Goal: Transaction & Acquisition: Purchase product/service

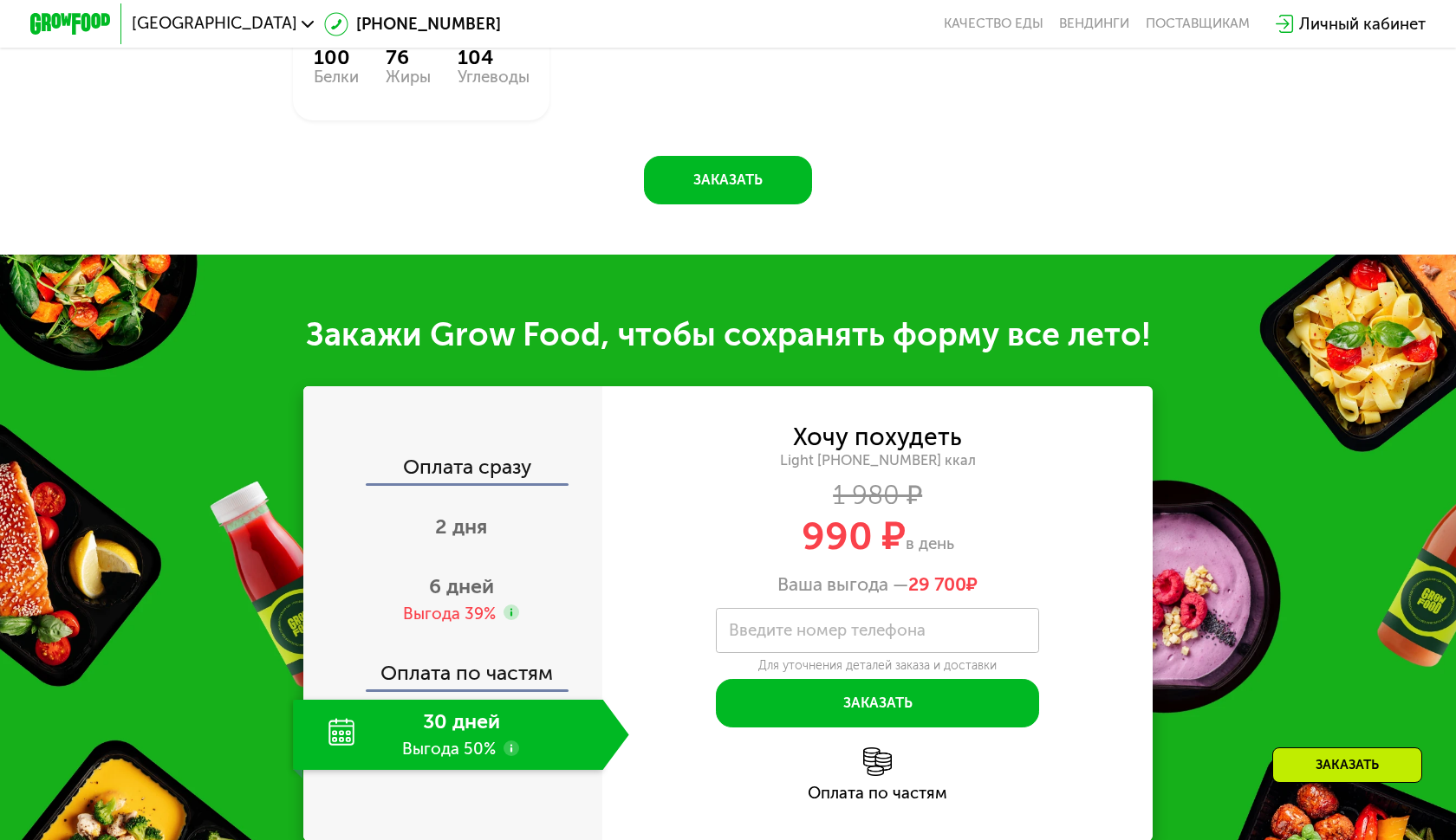
scroll to position [1574, 0]
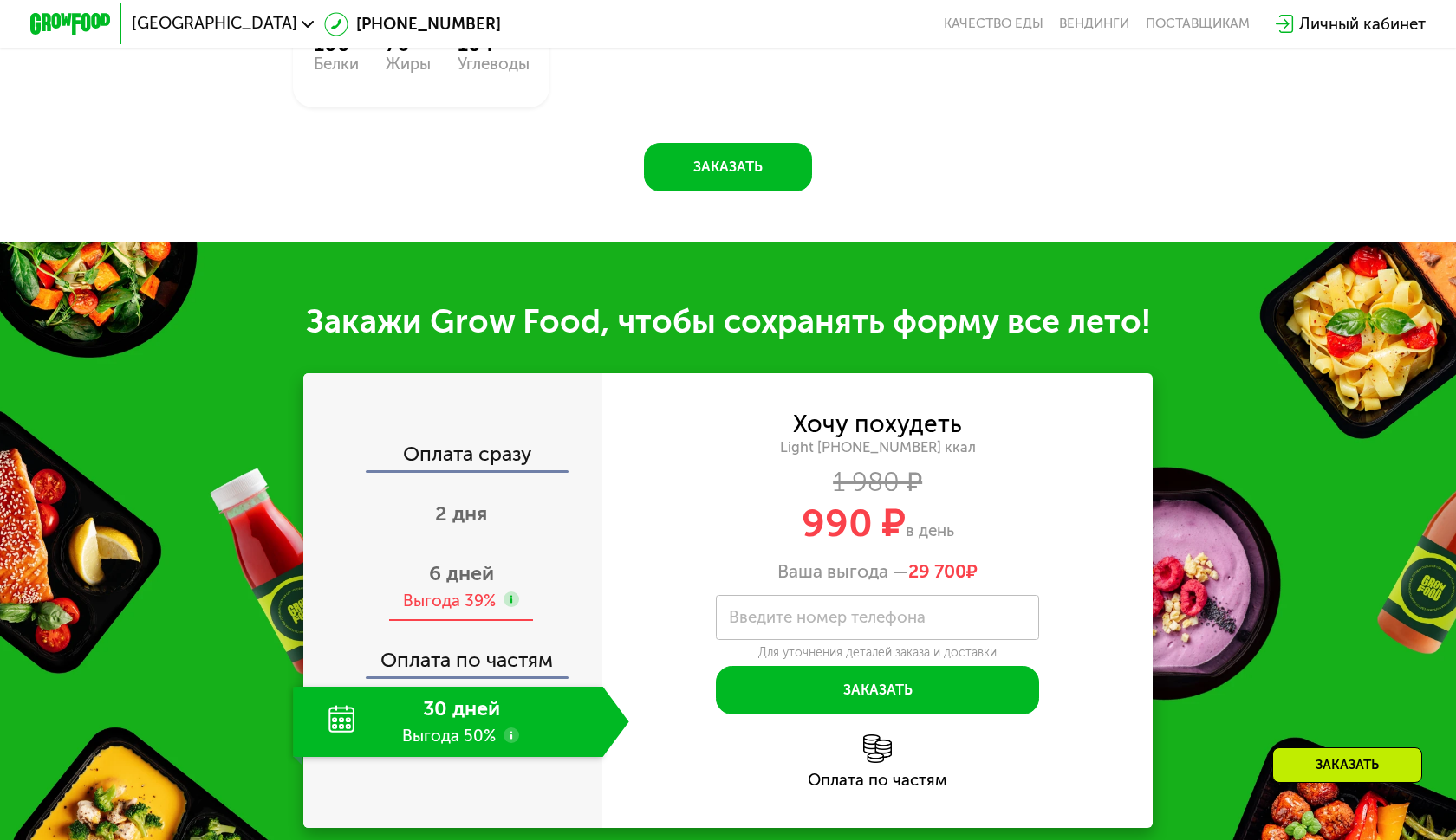
click at [474, 586] on span "6 дней" at bounding box center [461, 573] width 65 height 24
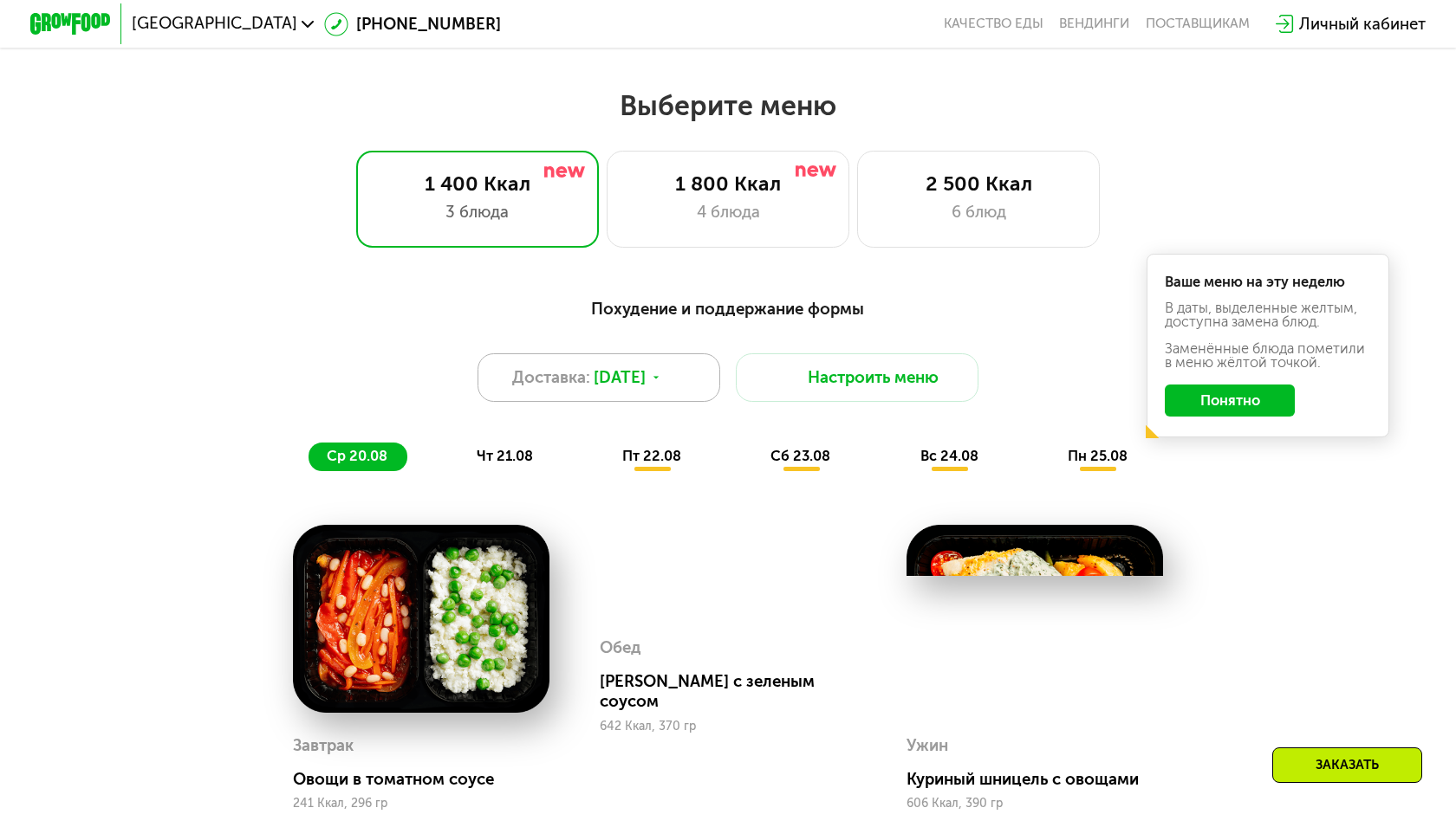
scroll to position [731, 0]
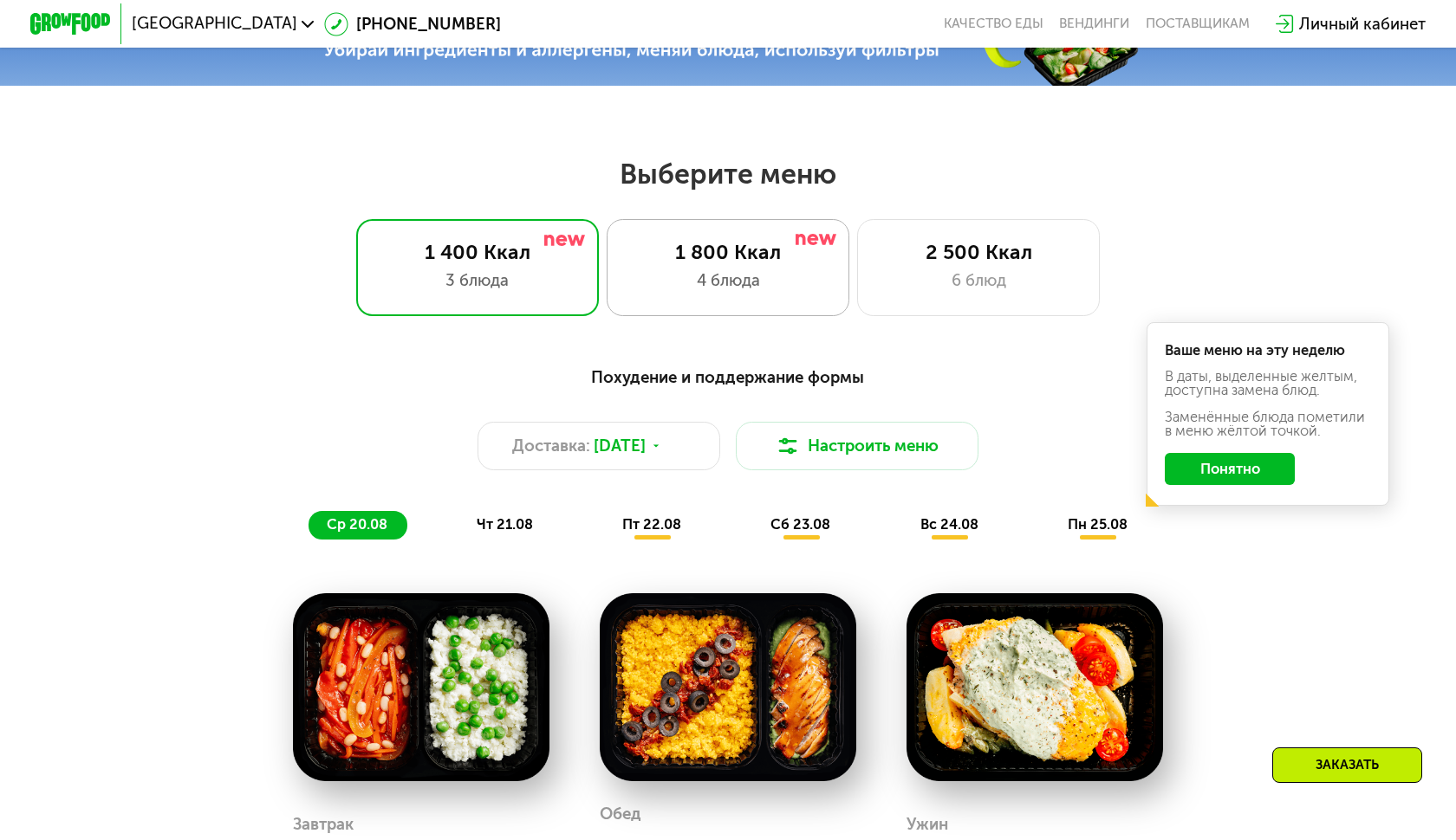
click at [696, 252] on div "1 800 Ккал" at bounding box center [727, 252] width 201 height 24
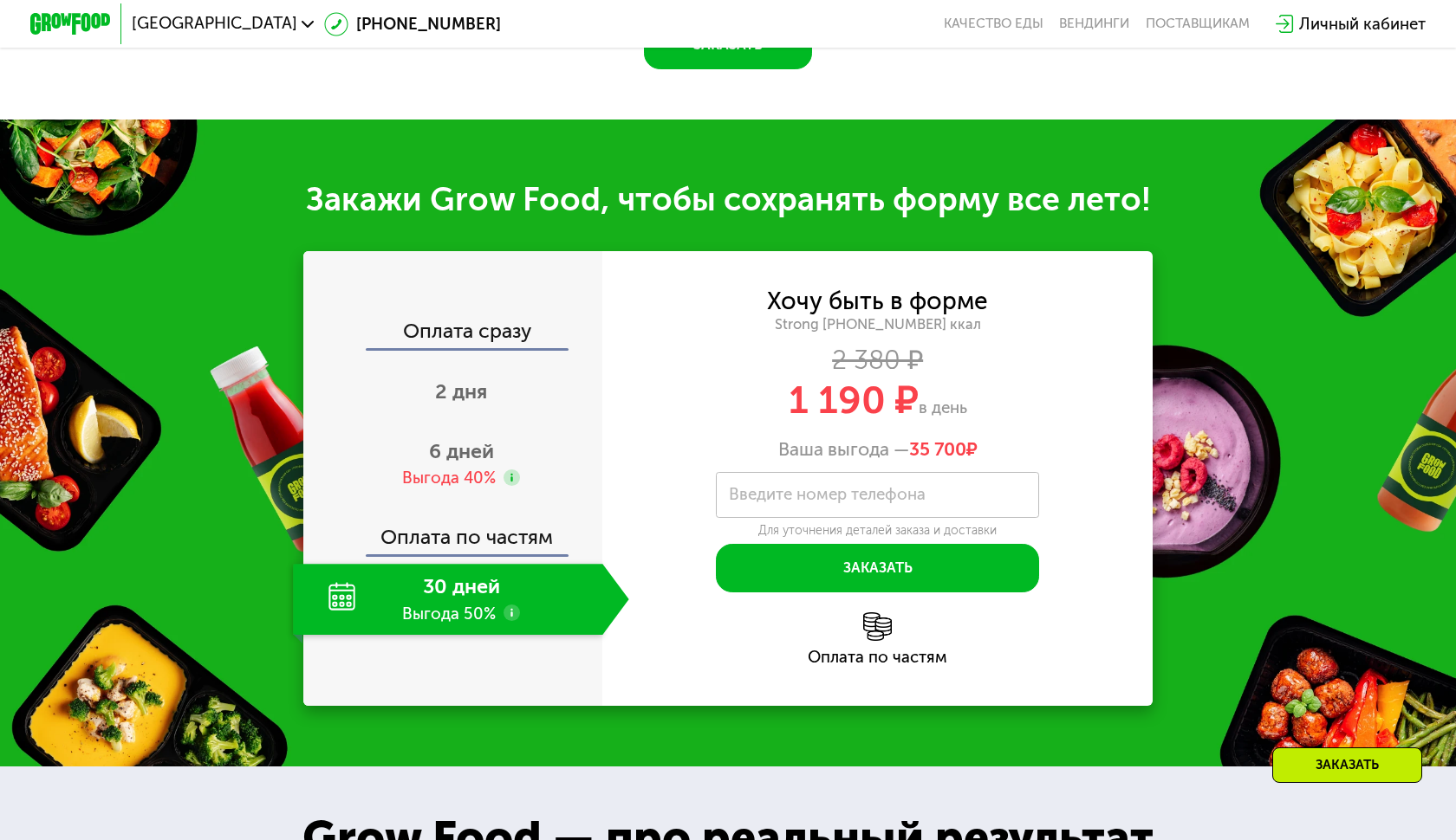
scroll to position [1735, 0]
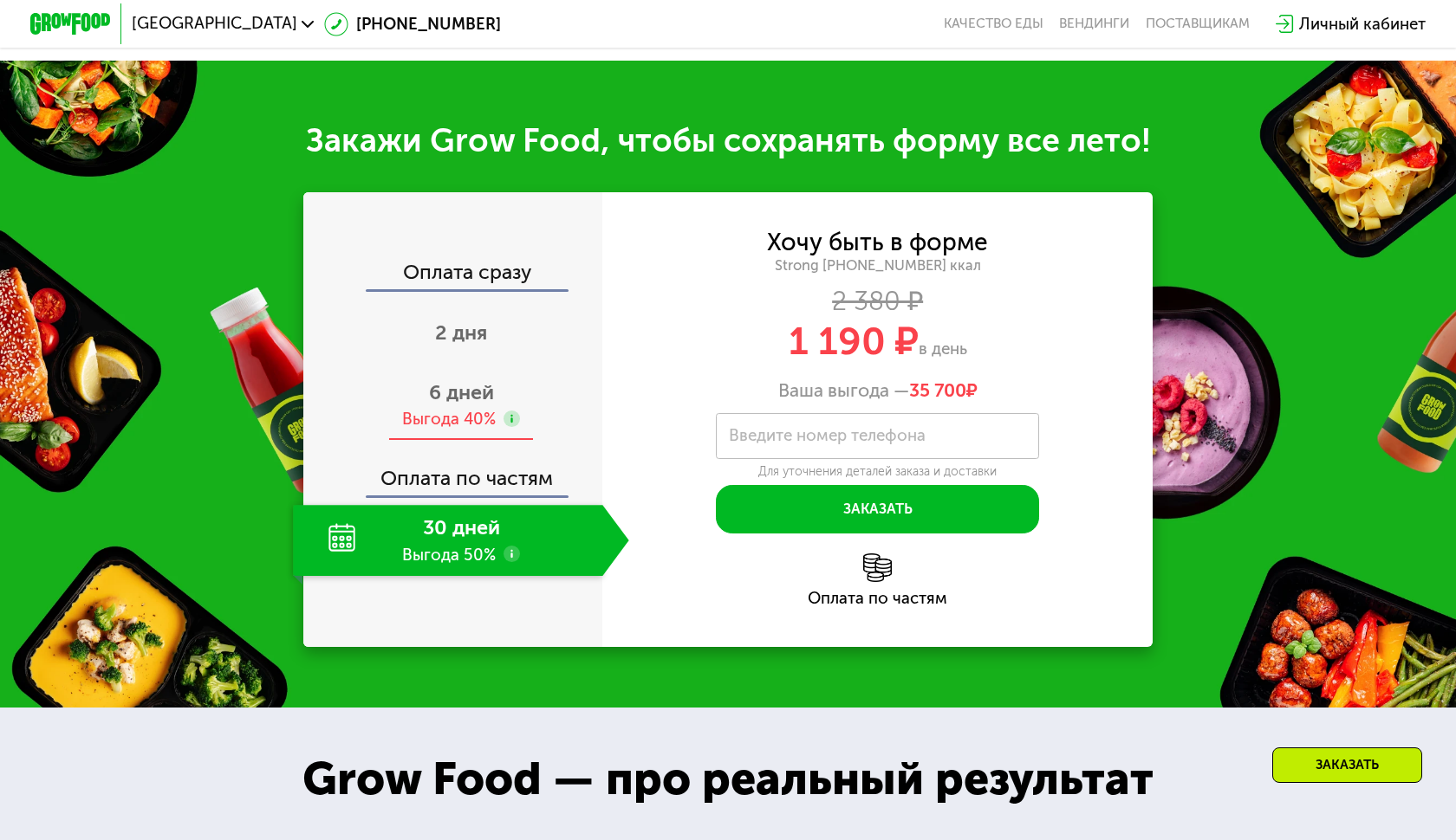
click at [480, 405] on span "6 дней" at bounding box center [461, 392] width 65 height 24
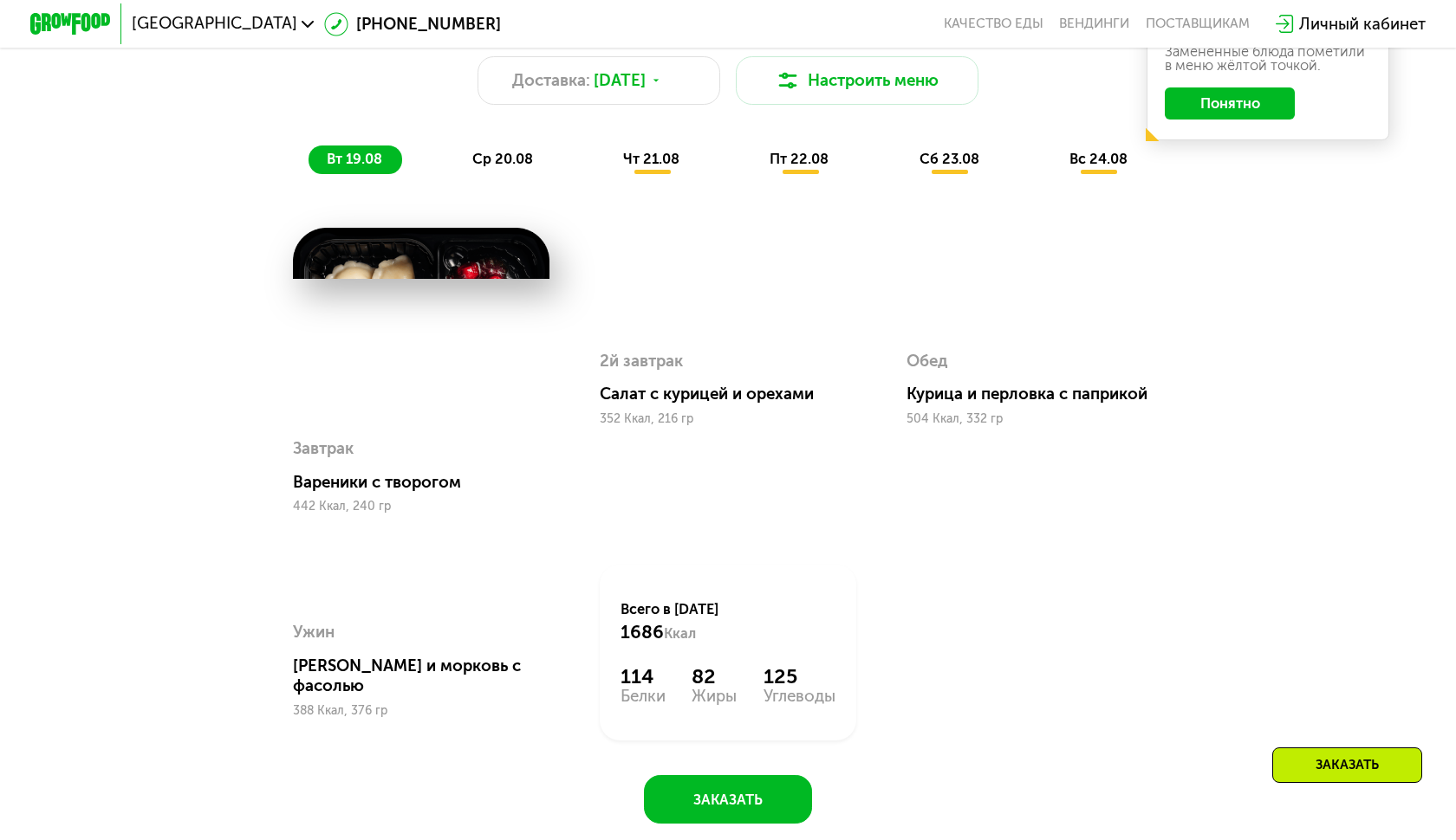
scroll to position [913, 0]
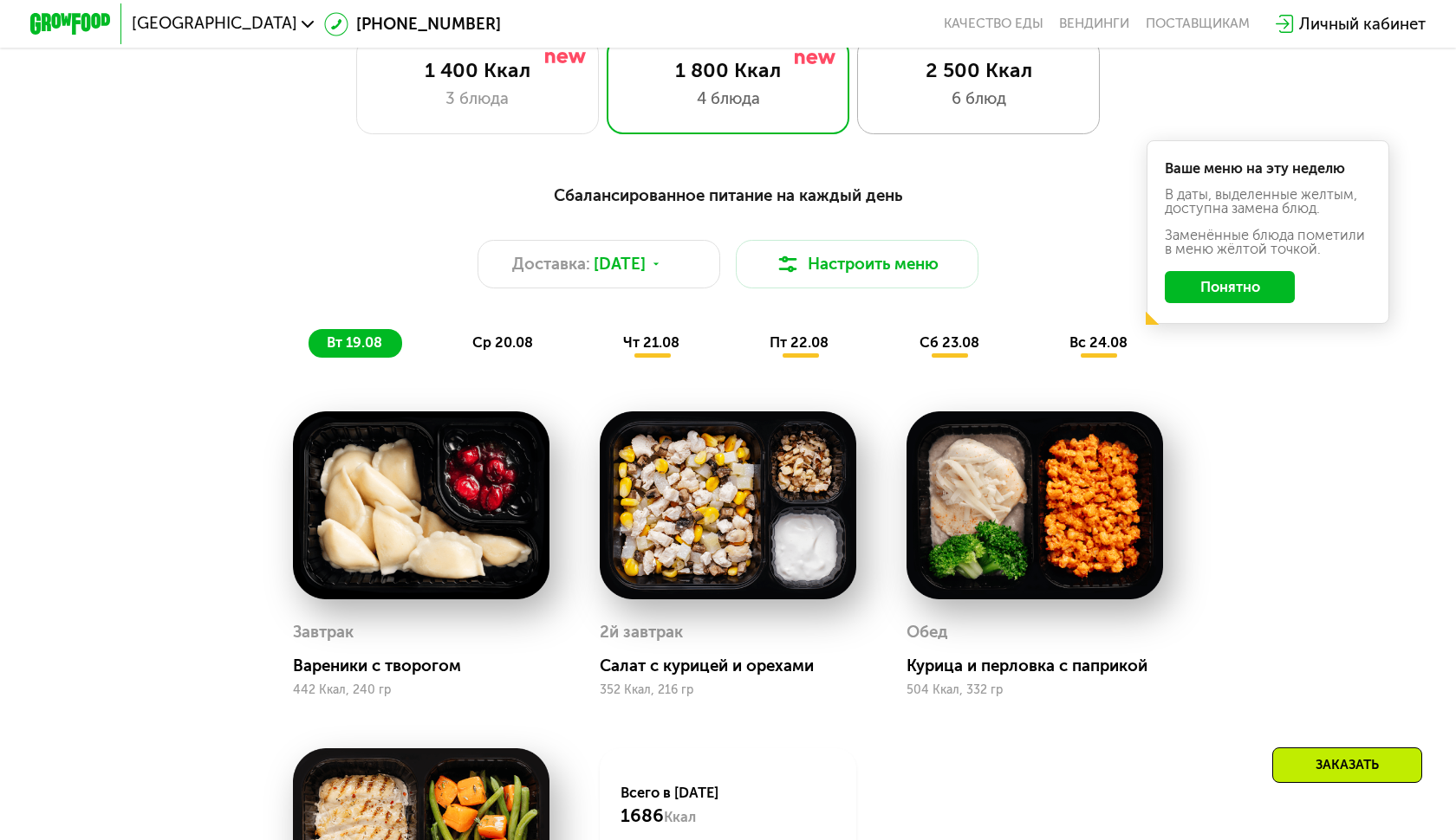
click at [945, 59] on div "2 500 Ккал" at bounding box center [979, 70] width 201 height 24
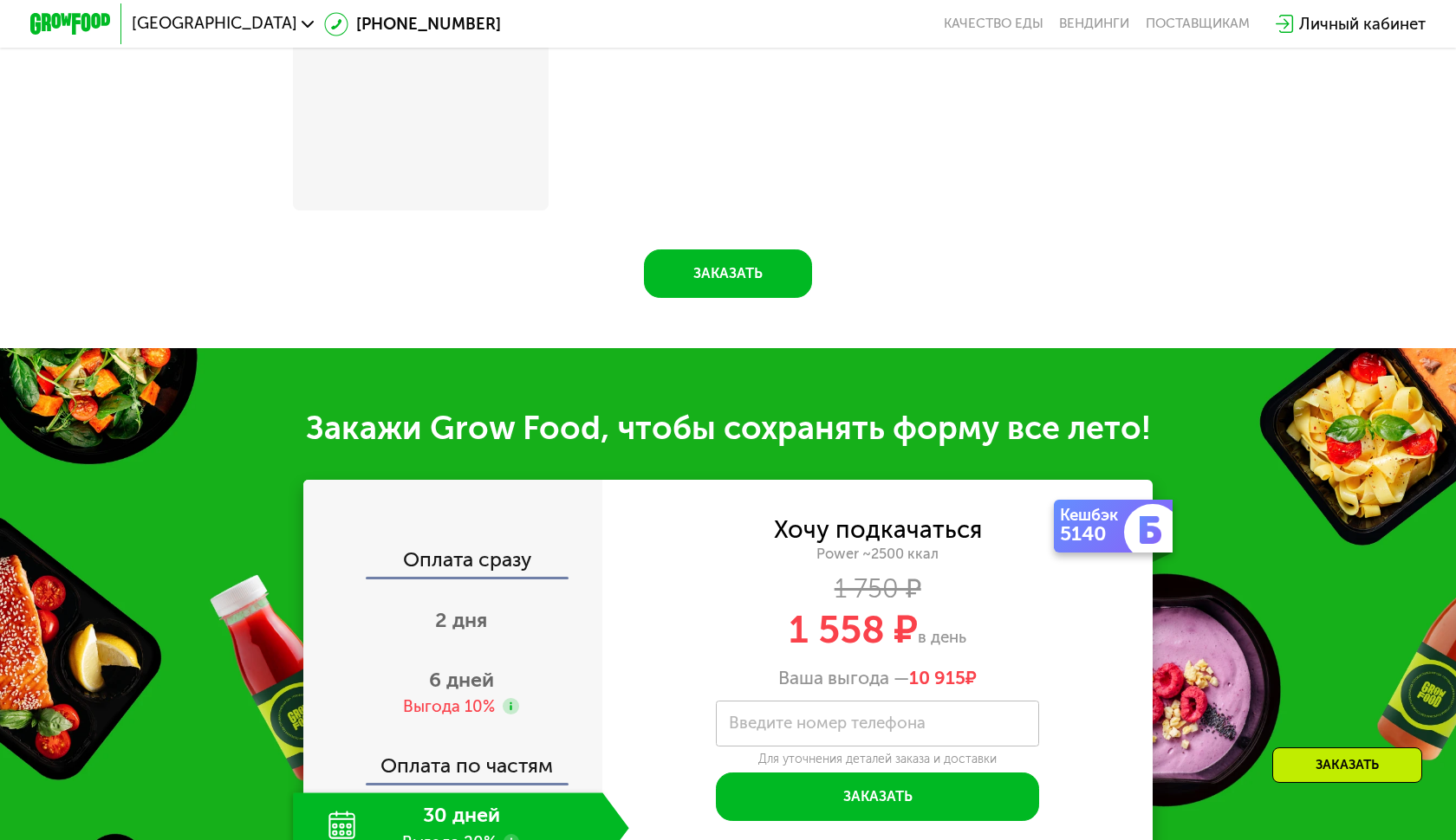
scroll to position [2126, 0]
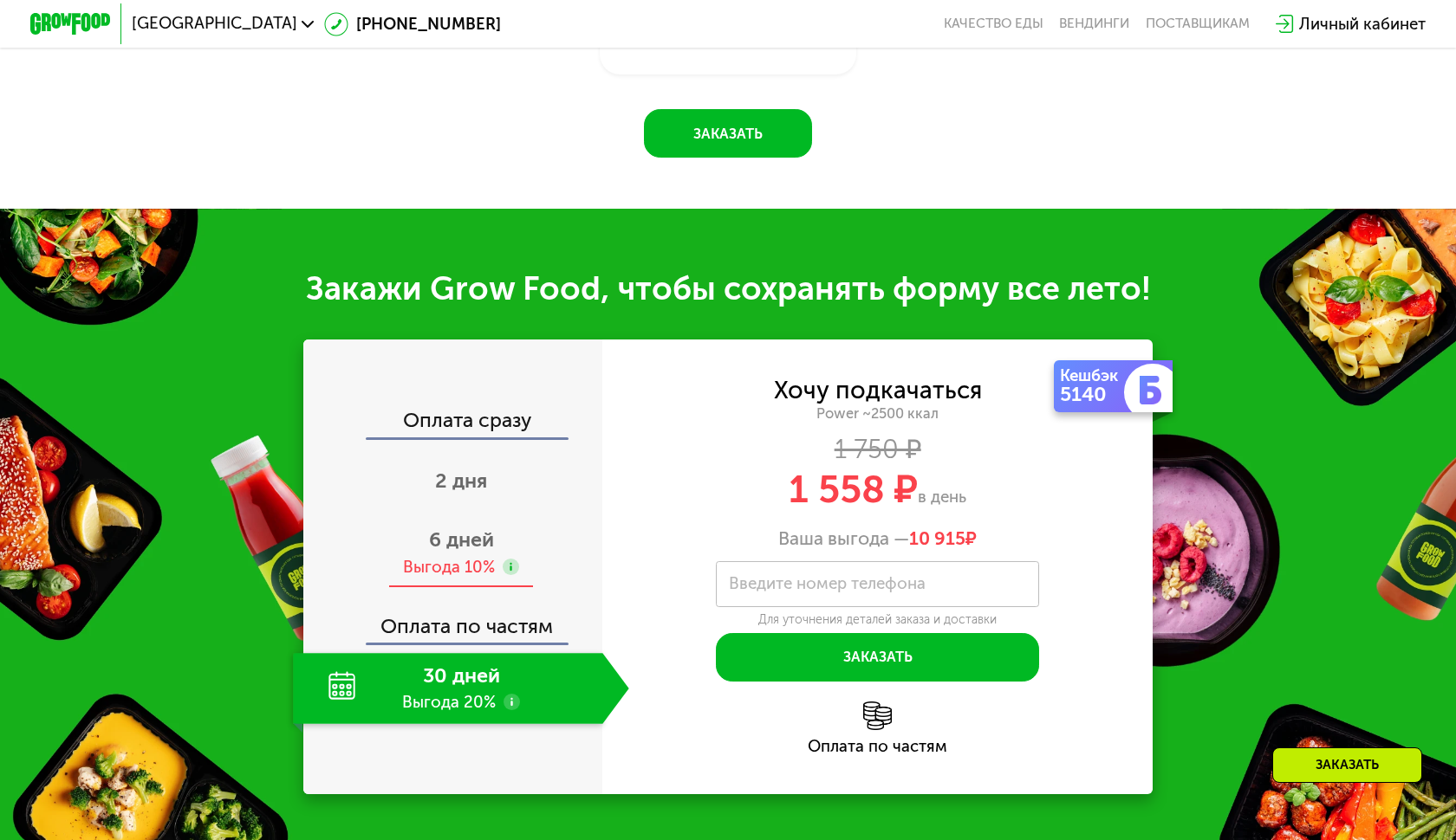
click at [455, 552] on span "6 дней" at bounding box center [461, 539] width 65 height 24
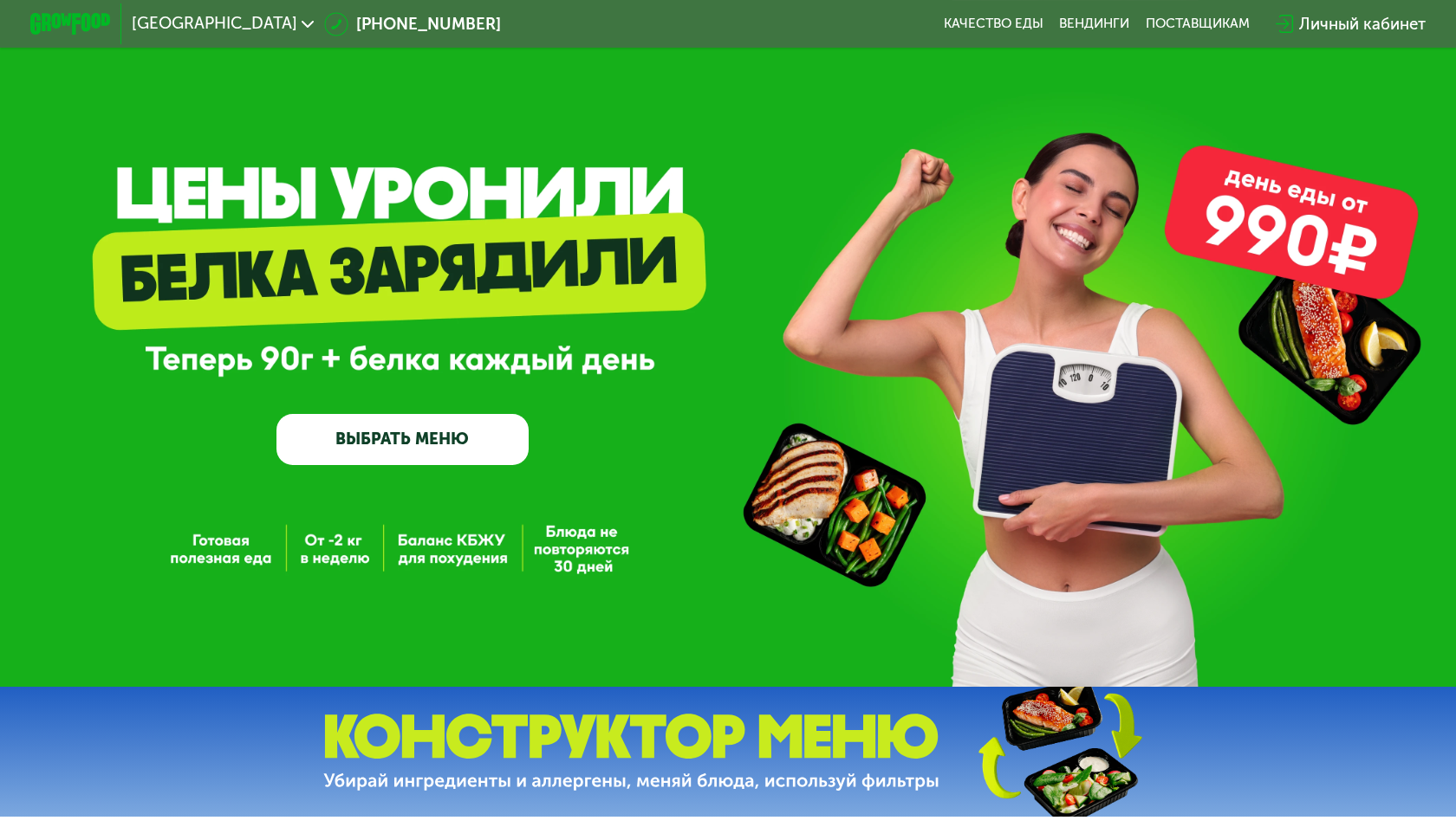
scroll to position [0, 0]
click at [1342, 19] on div "Личный кабинет" at bounding box center [1361, 24] width 126 height 24
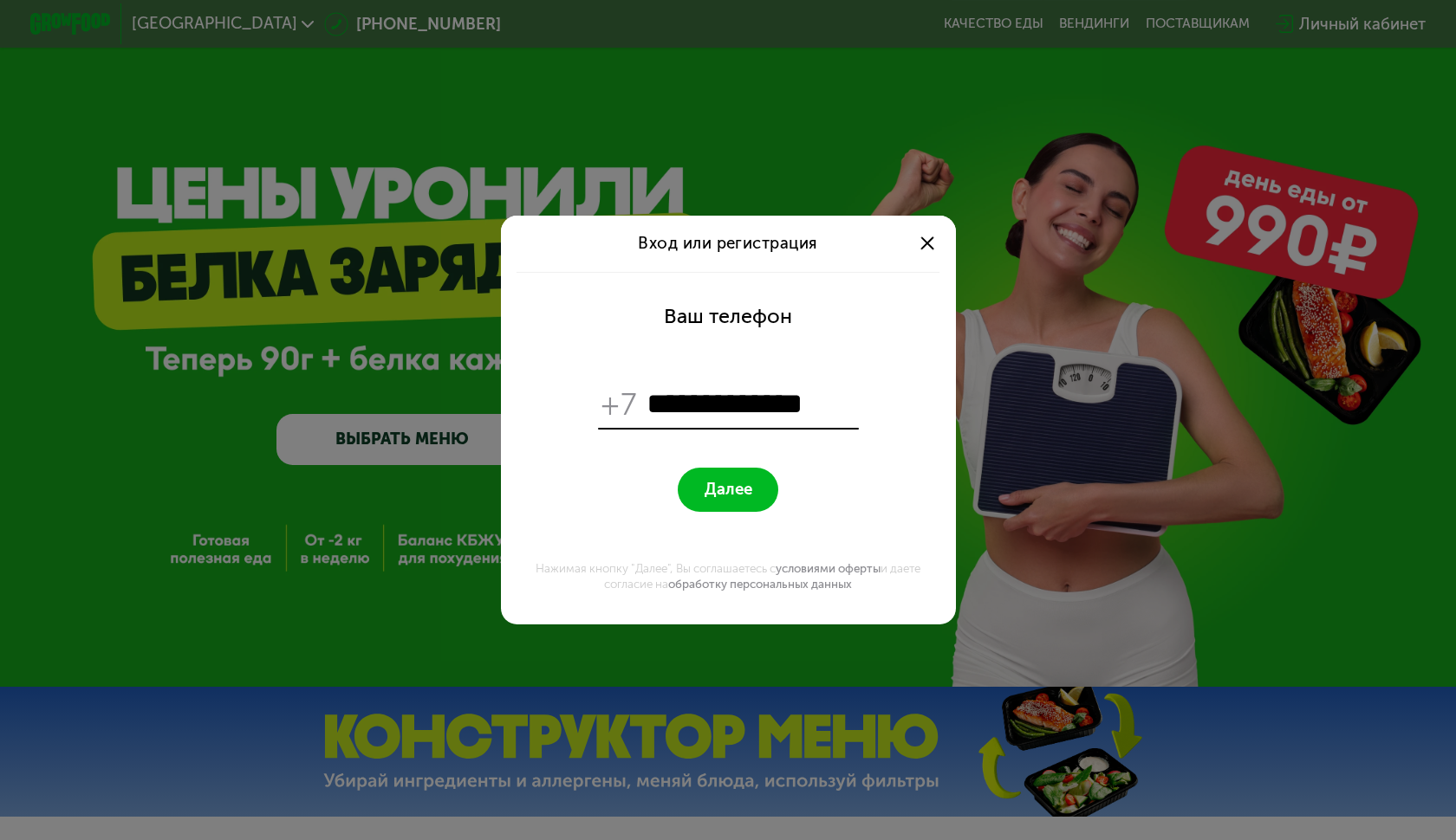
type input "**********"
click at [732, 486] on span "Далее" at bounding box center [728, 489] width 48 height 19
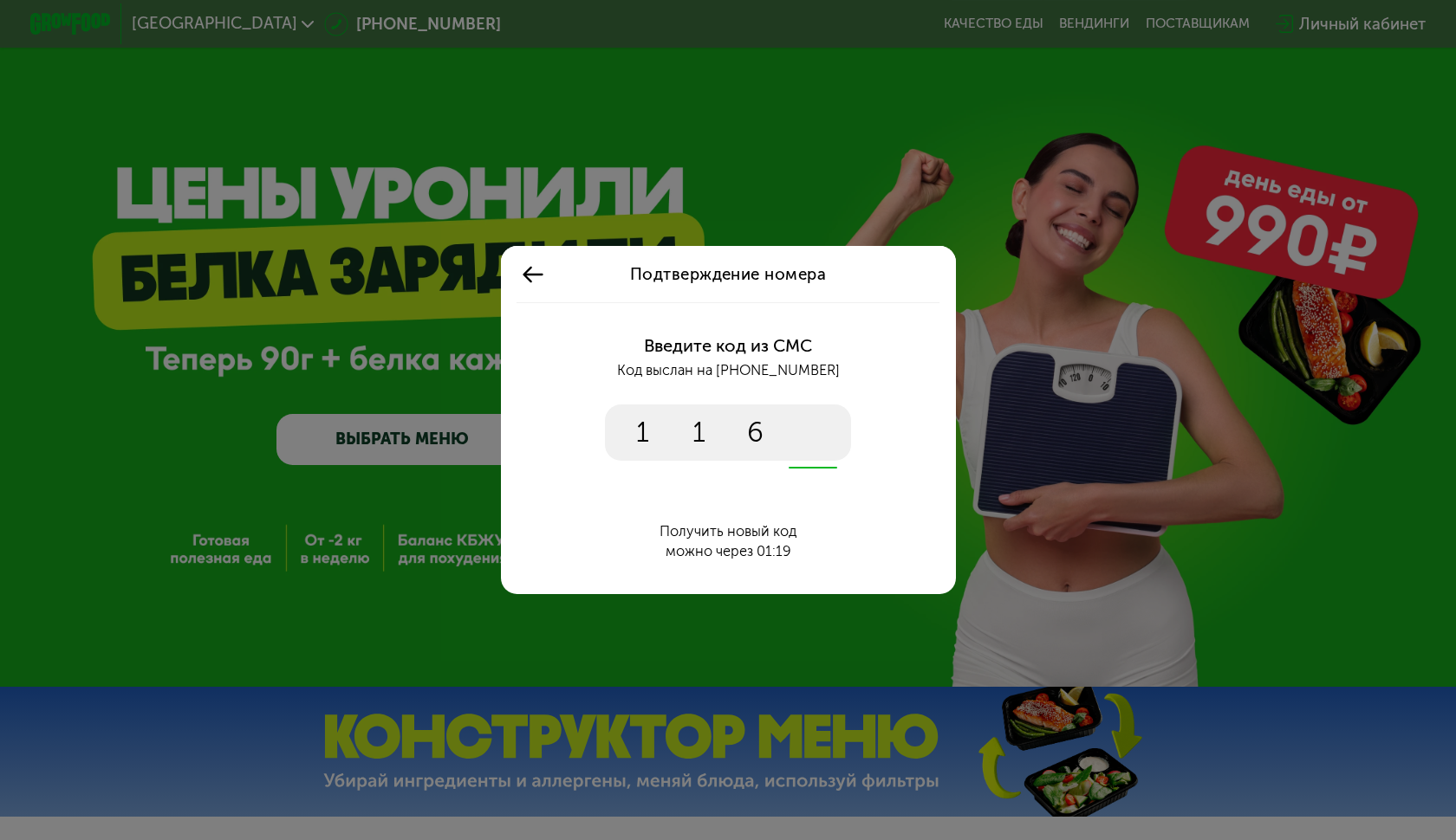
type input "****"
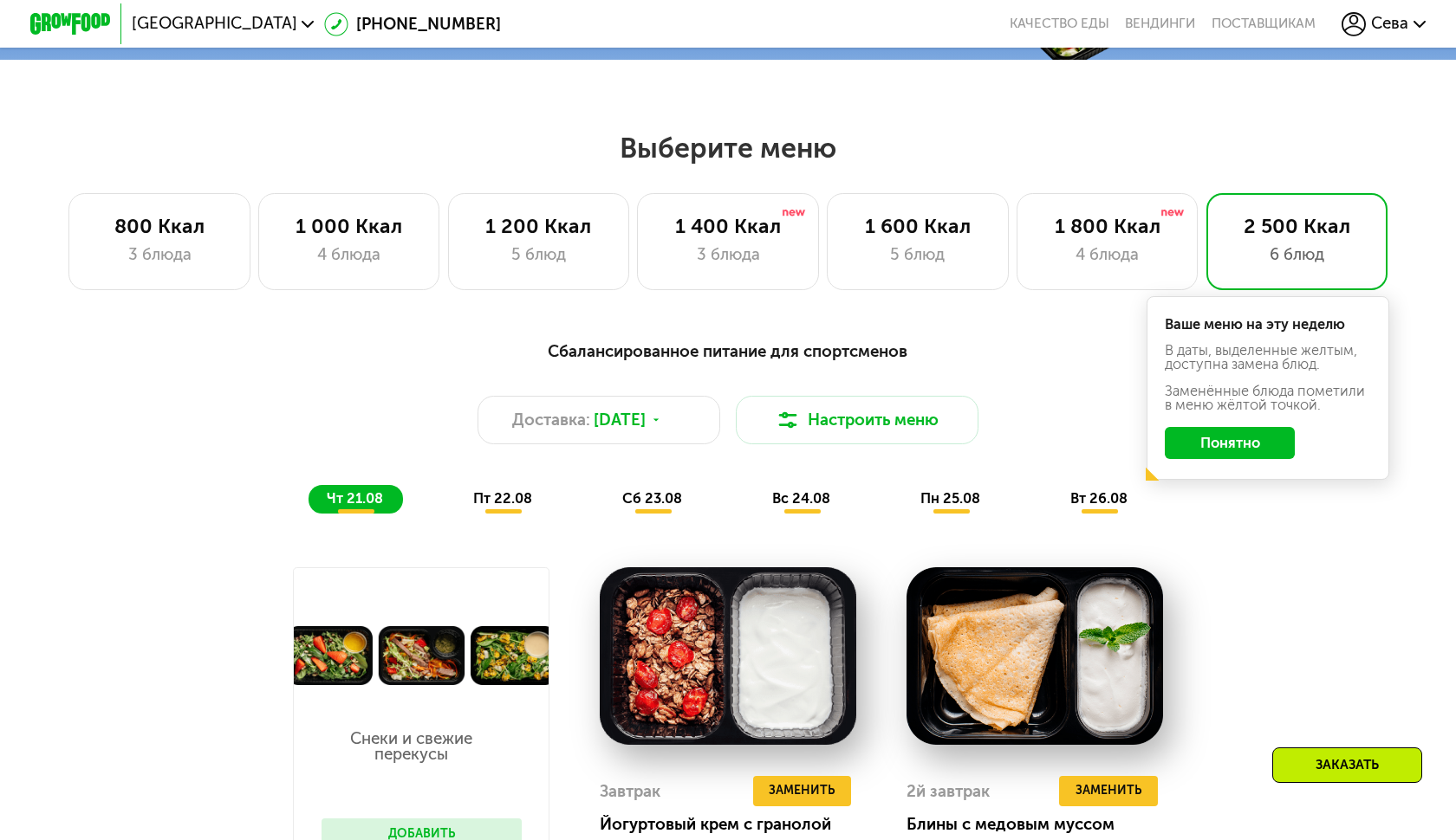
scroll to position [757, 0]
click at [196, 265] on div "3 блюда" at bounding box center [160, 254] width 140 height 24
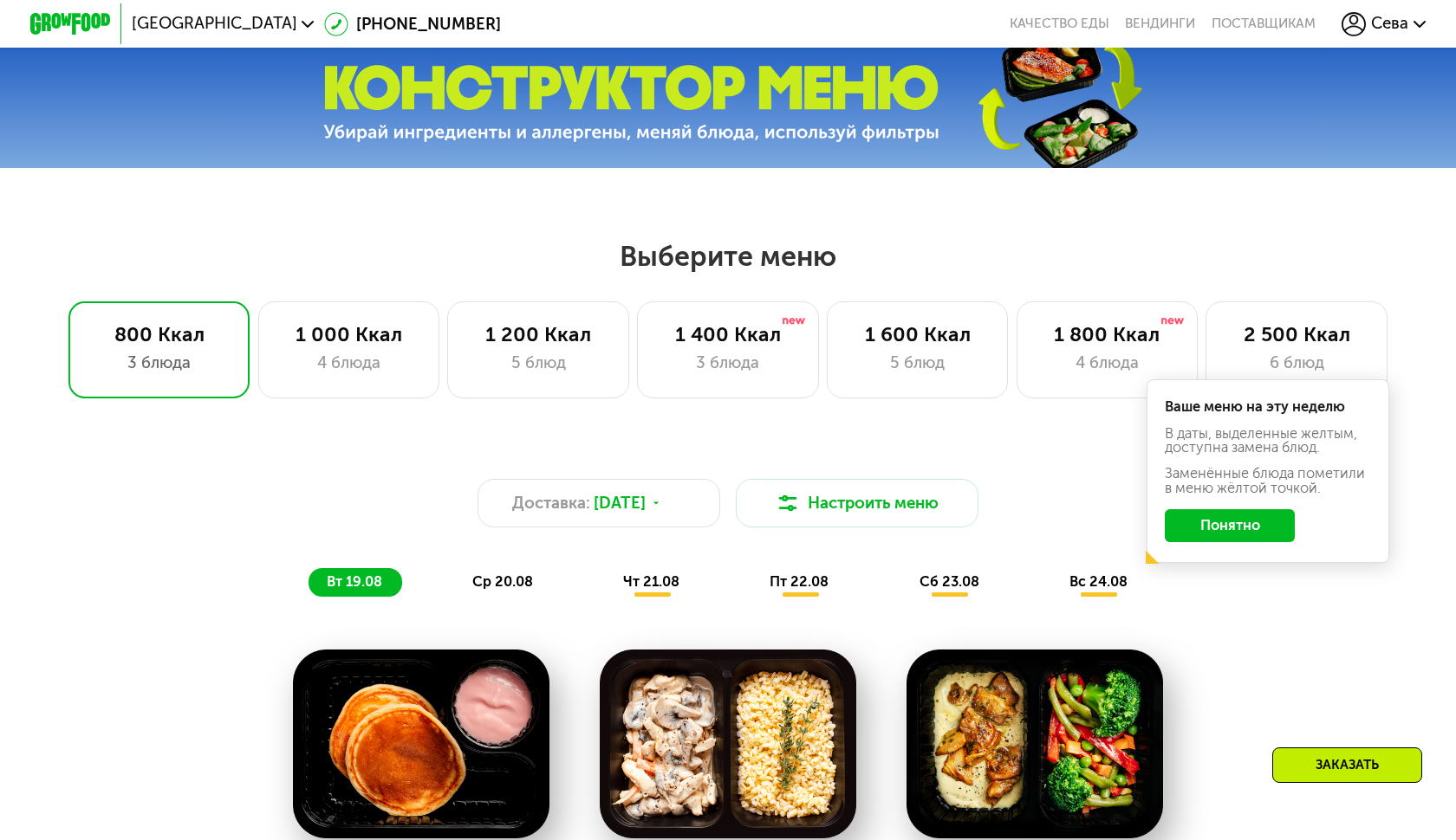
scroll to position [586, 0]
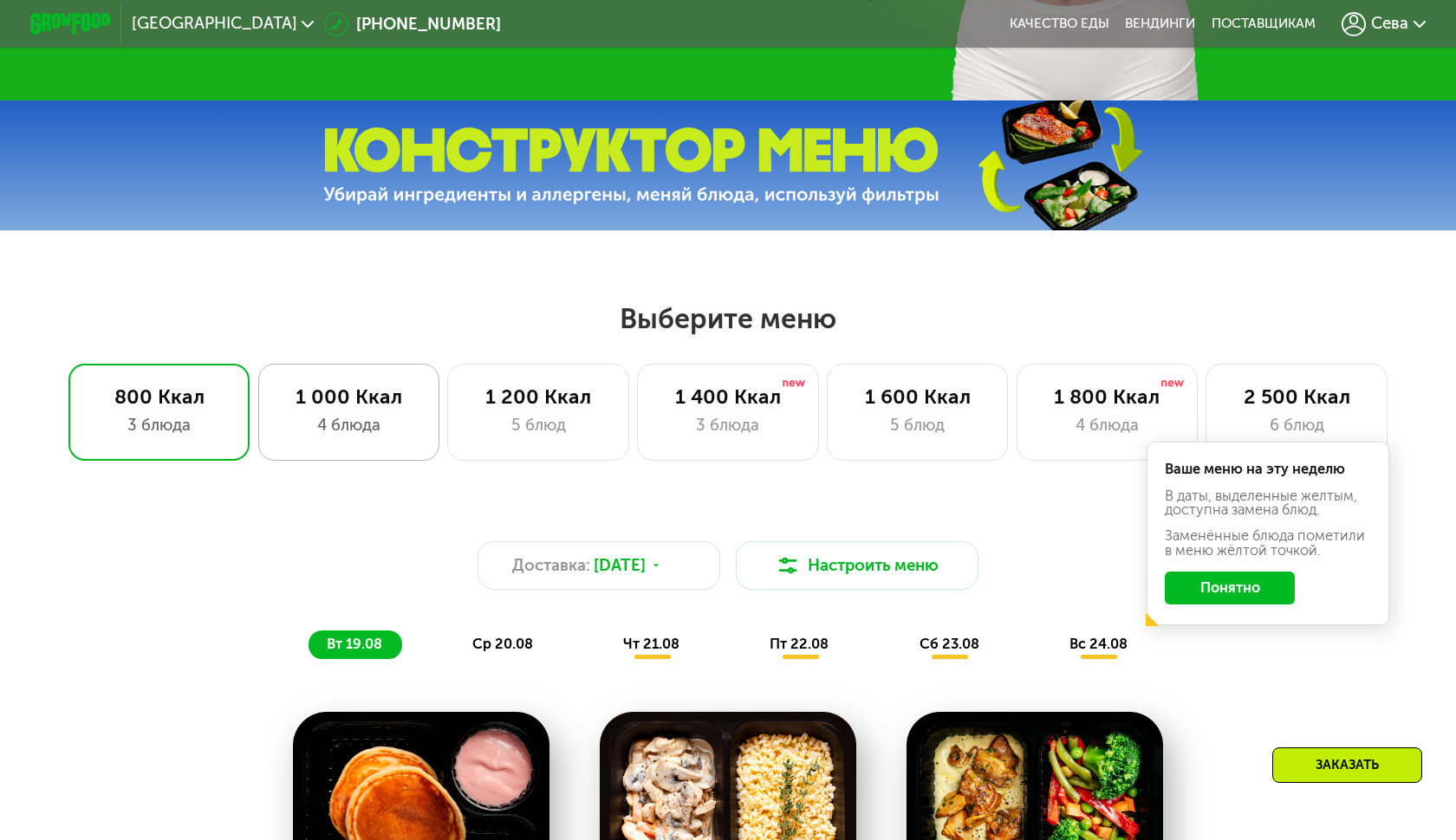
click at [345, 396] on div "1 000 Ккал" at bounding box center [349, 396] width 140 height 24
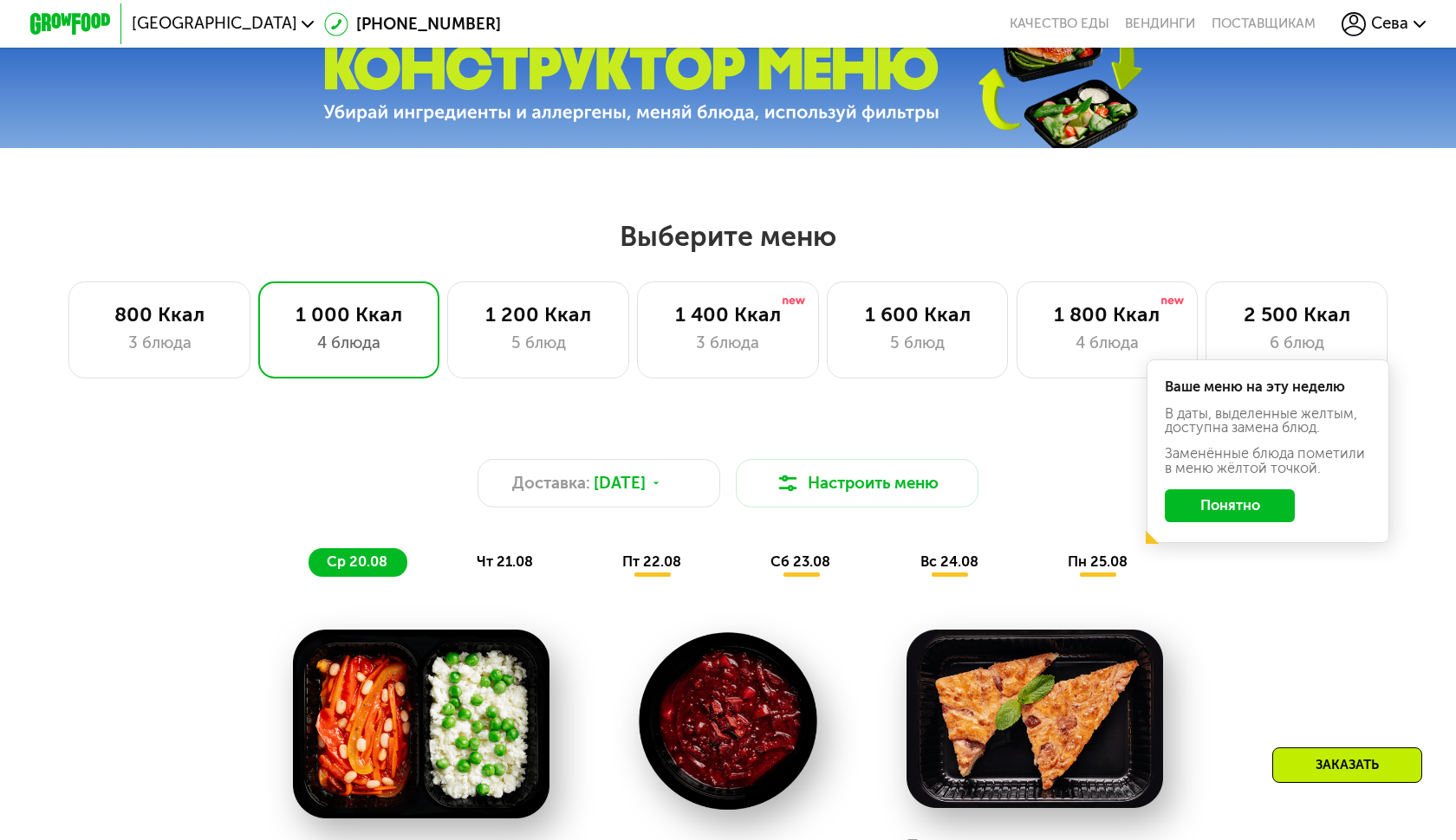
scroll to position [668, 0]
click at [637, 358] on div "1 200 Ккал 5 блюд" at bounding box center [727, 331] width 181 height 97
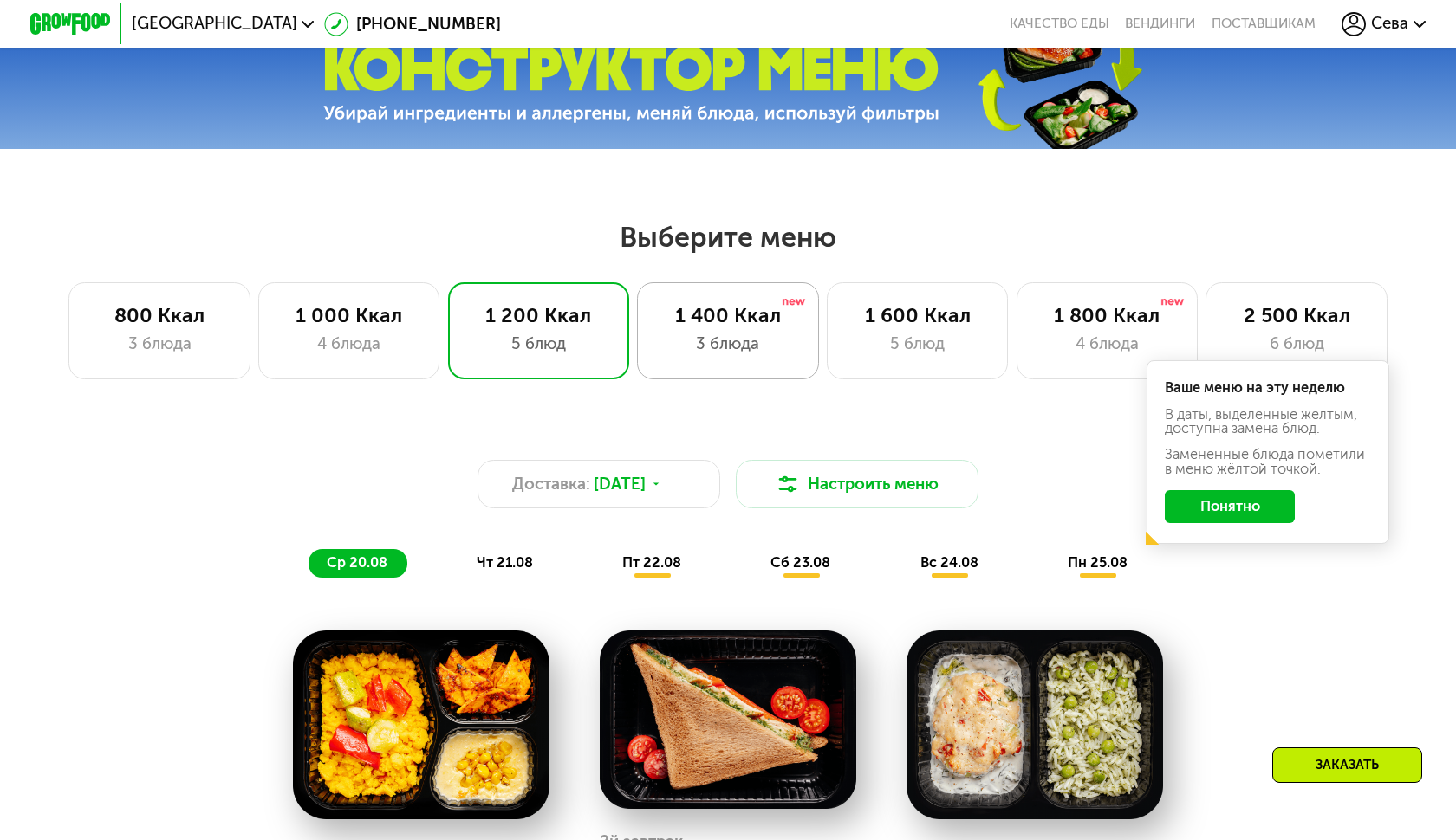
click at [827, 363] on div "1 400 Ккал 3 блюда" at bounding box center [917, 331] width 181 height 97
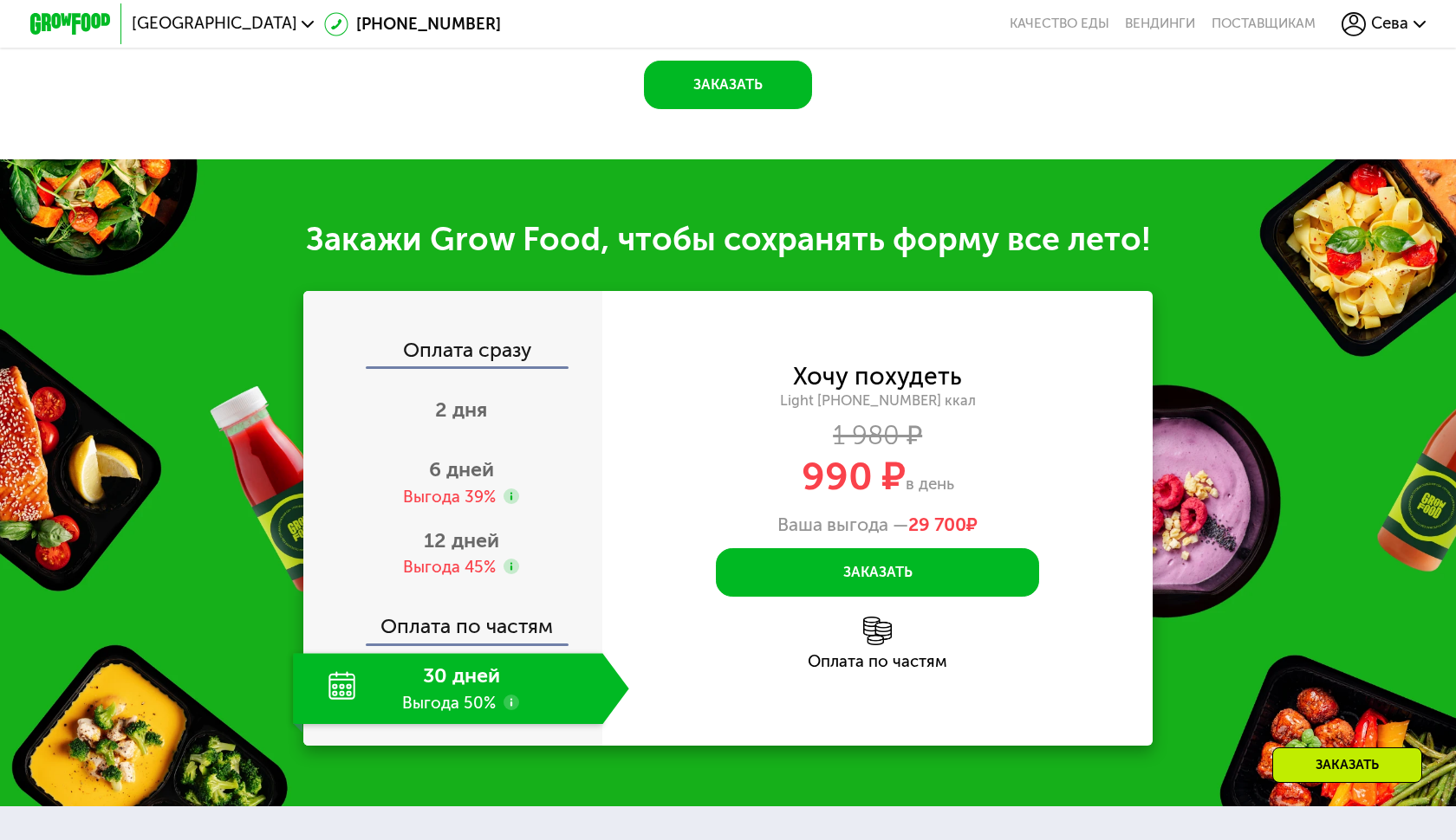
scroll to position [1834, 0]
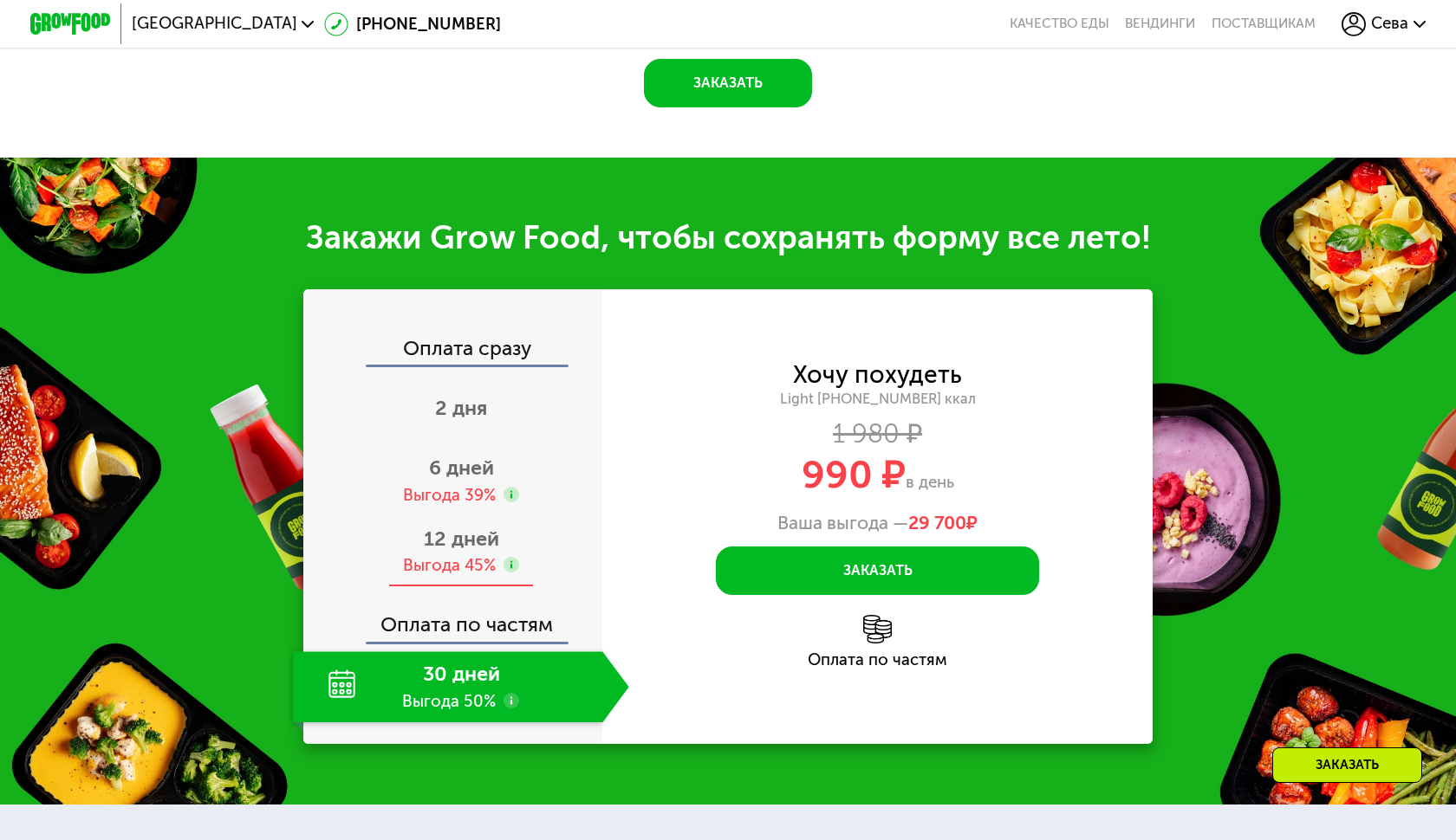
click at [459, 555] on div "Выгода 45%" at bounding box center [449, 566] width 93 height 23
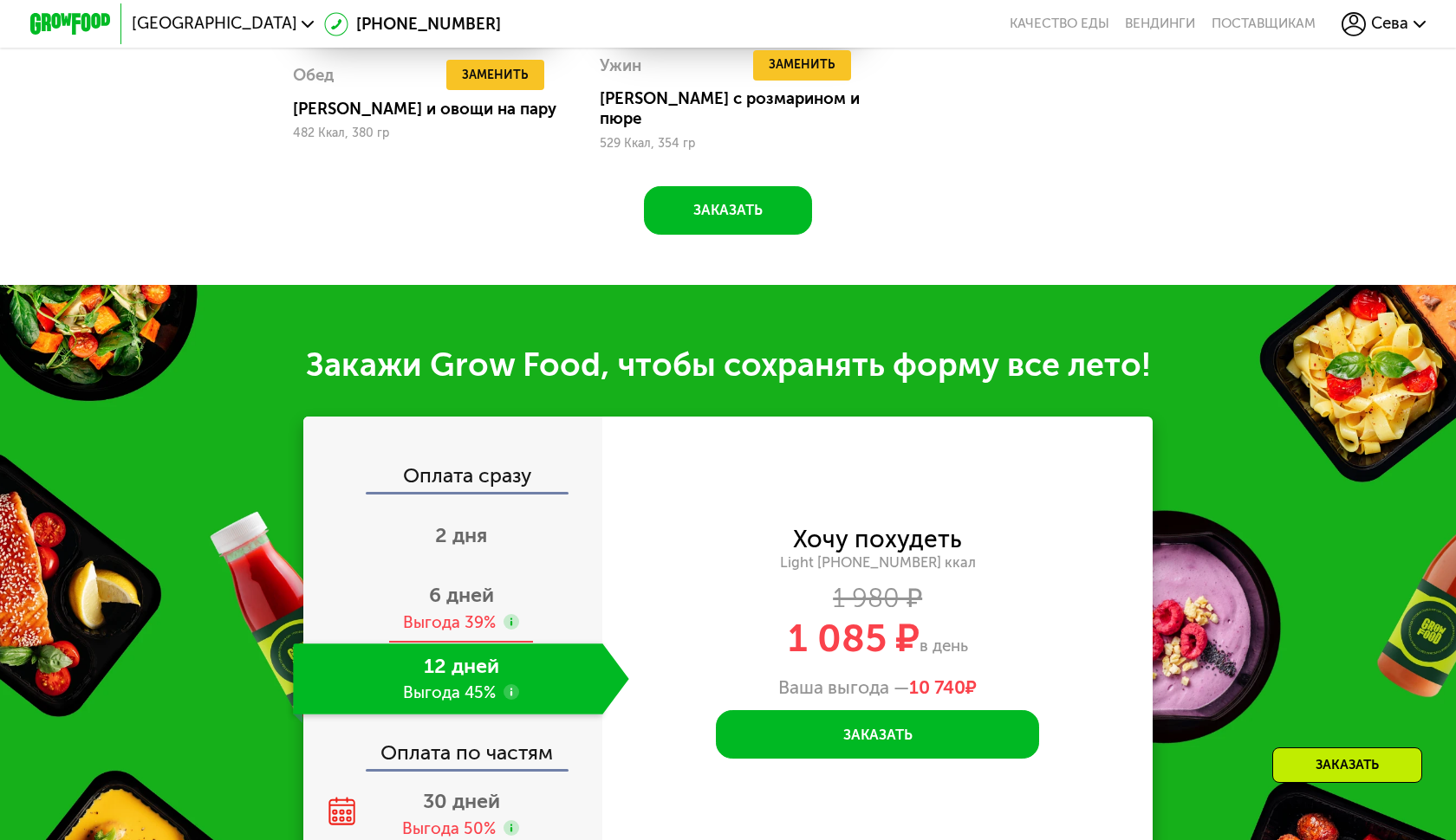
click at [471, 583] on span "6 дней" at bounding box center [461, 594] width 65 height 24
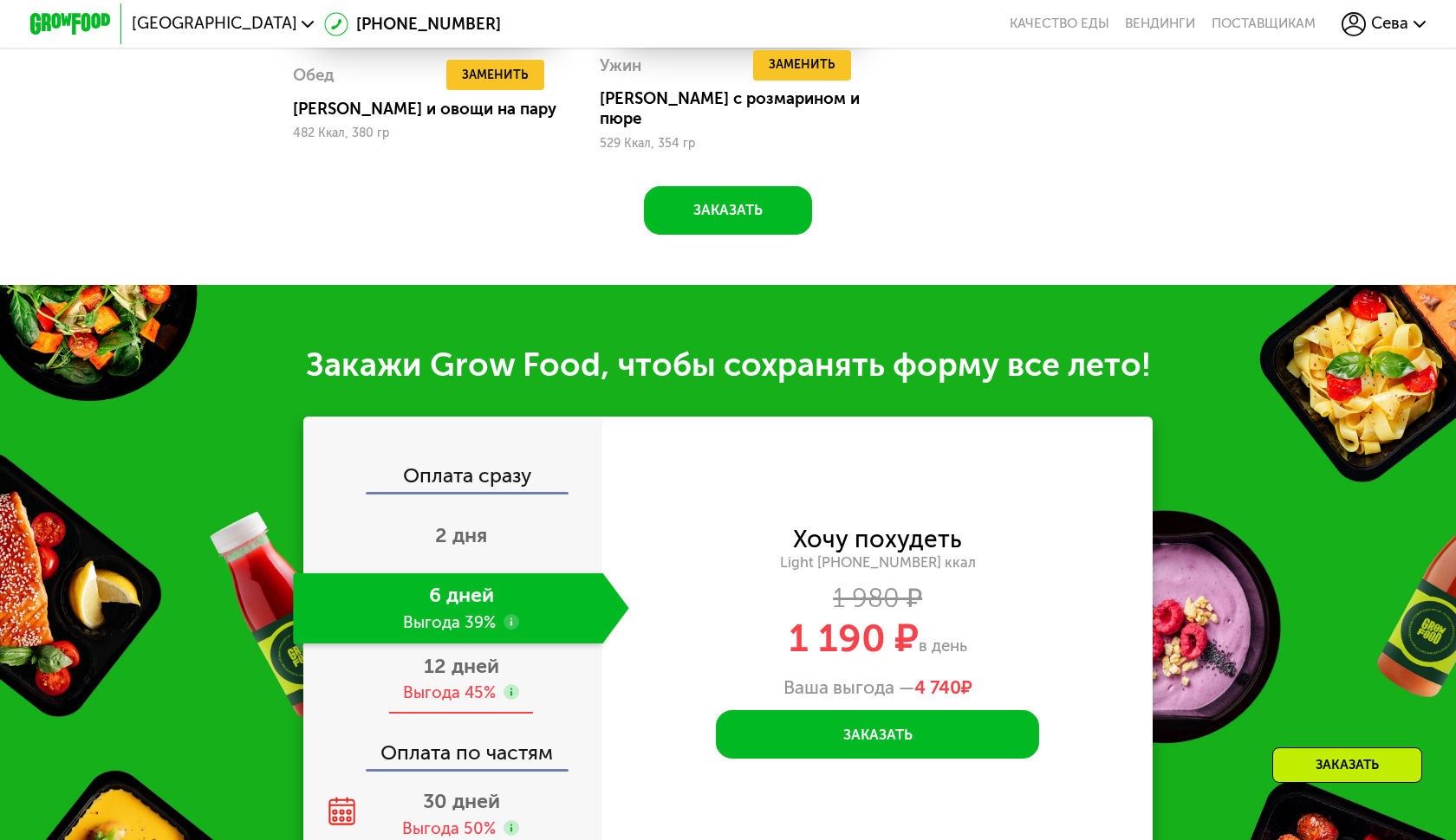
click at [436, 654] on span "12 дней" at bounding box center [461, 665] width 75 height 24
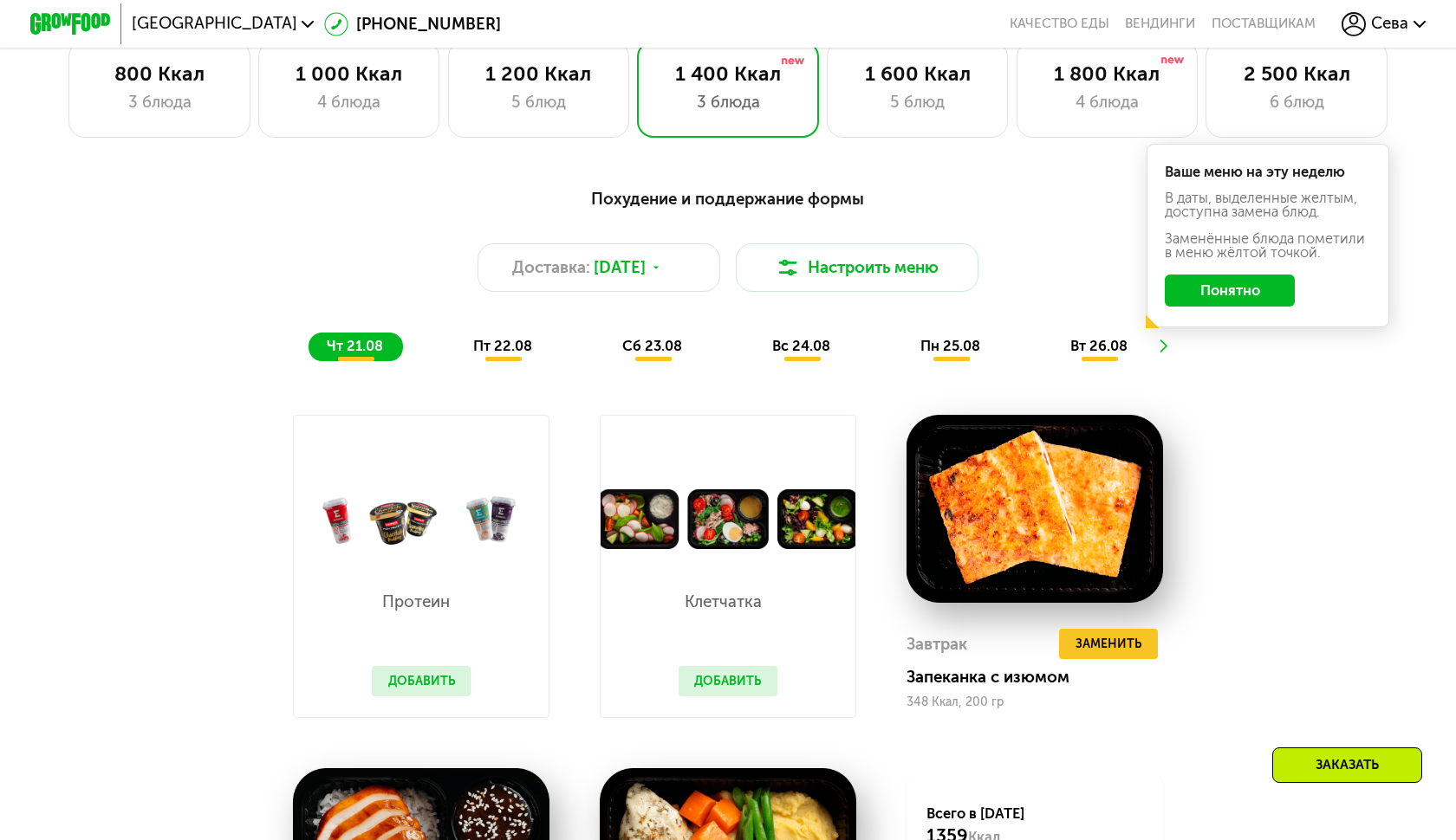
scroll to position [728, 0]
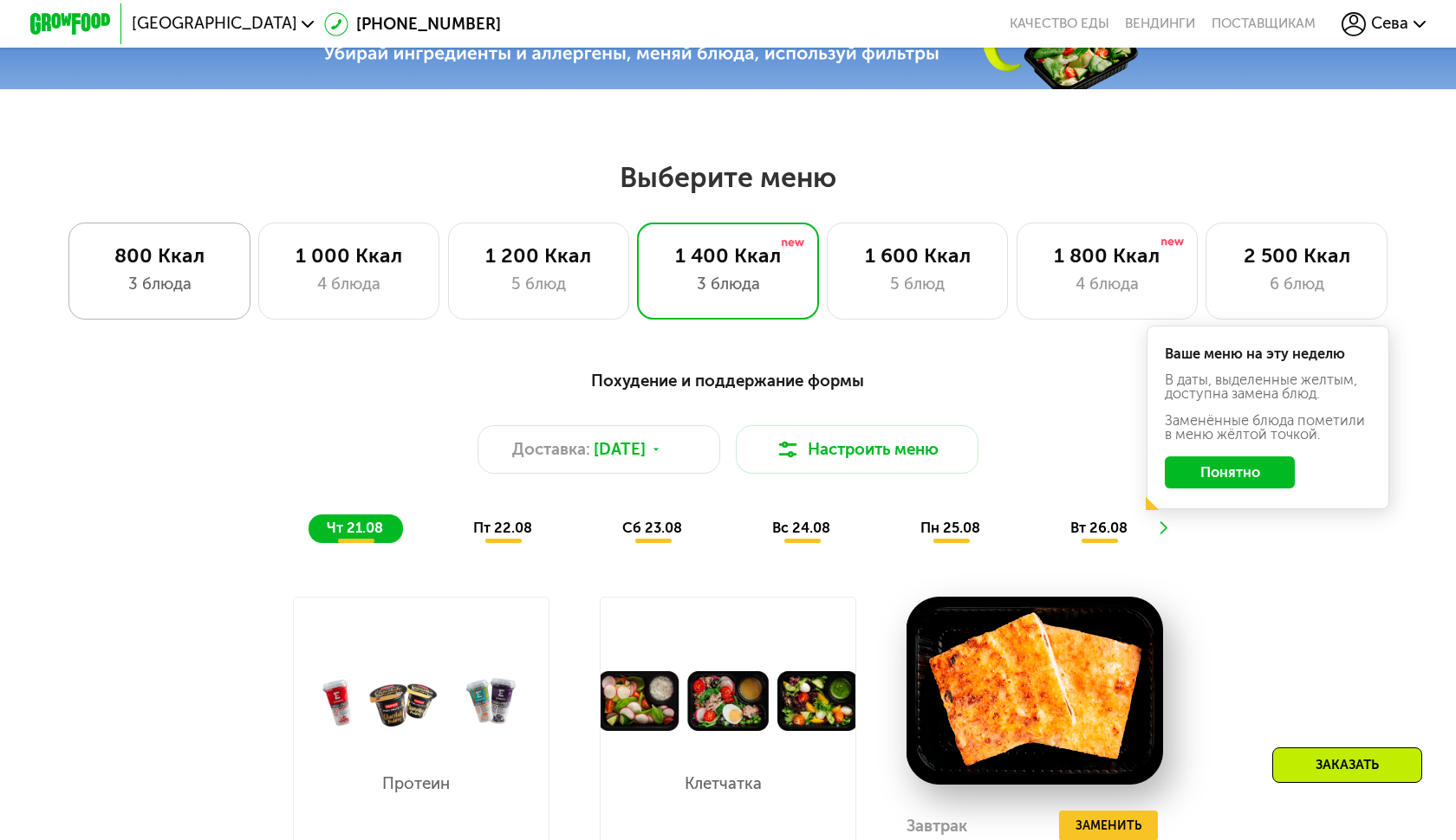
click at [178, 282] on div "3 блюда" at bounding box center [160, 284] width 140 height 24
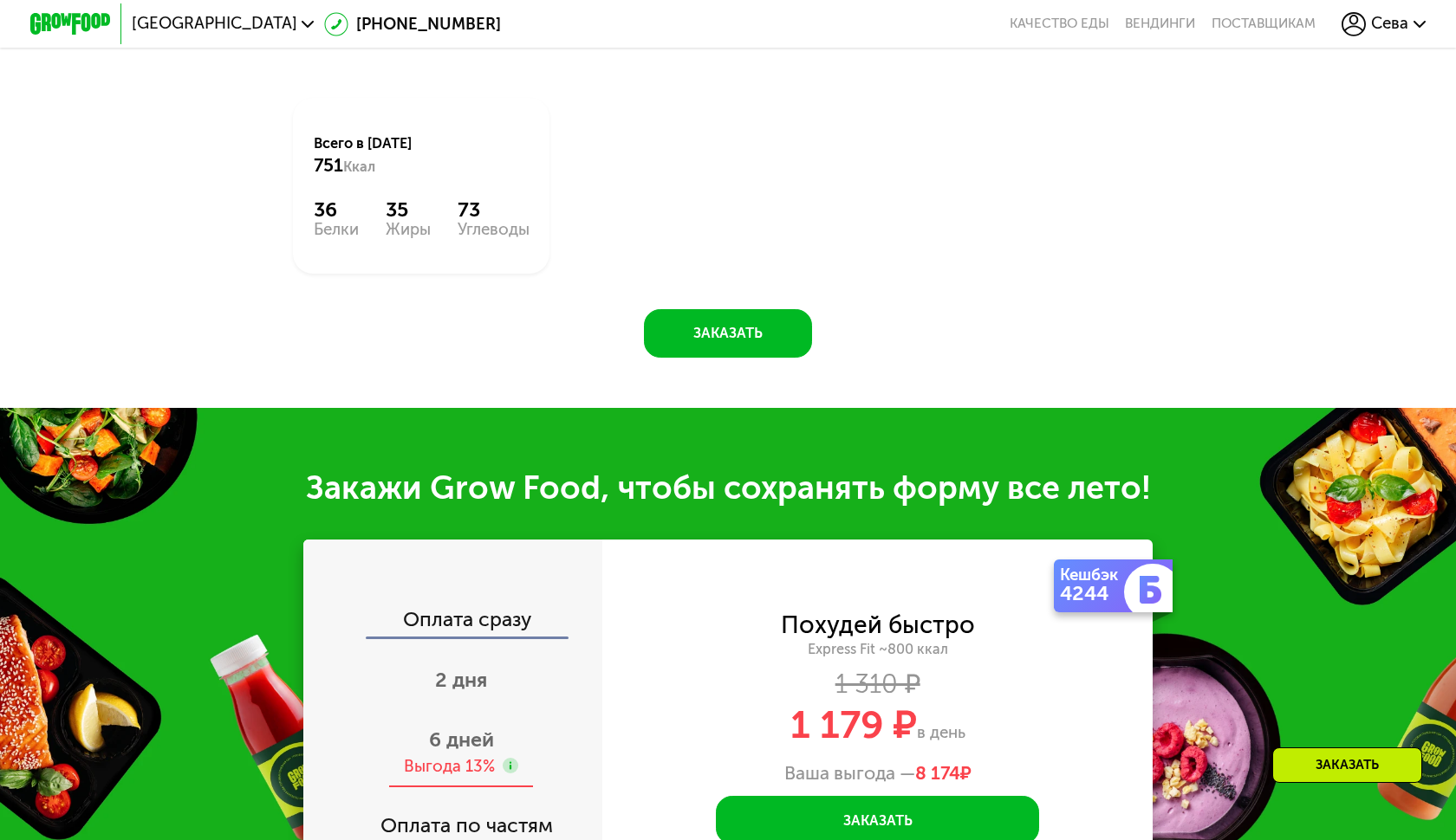
scroll to position [1815, 0]
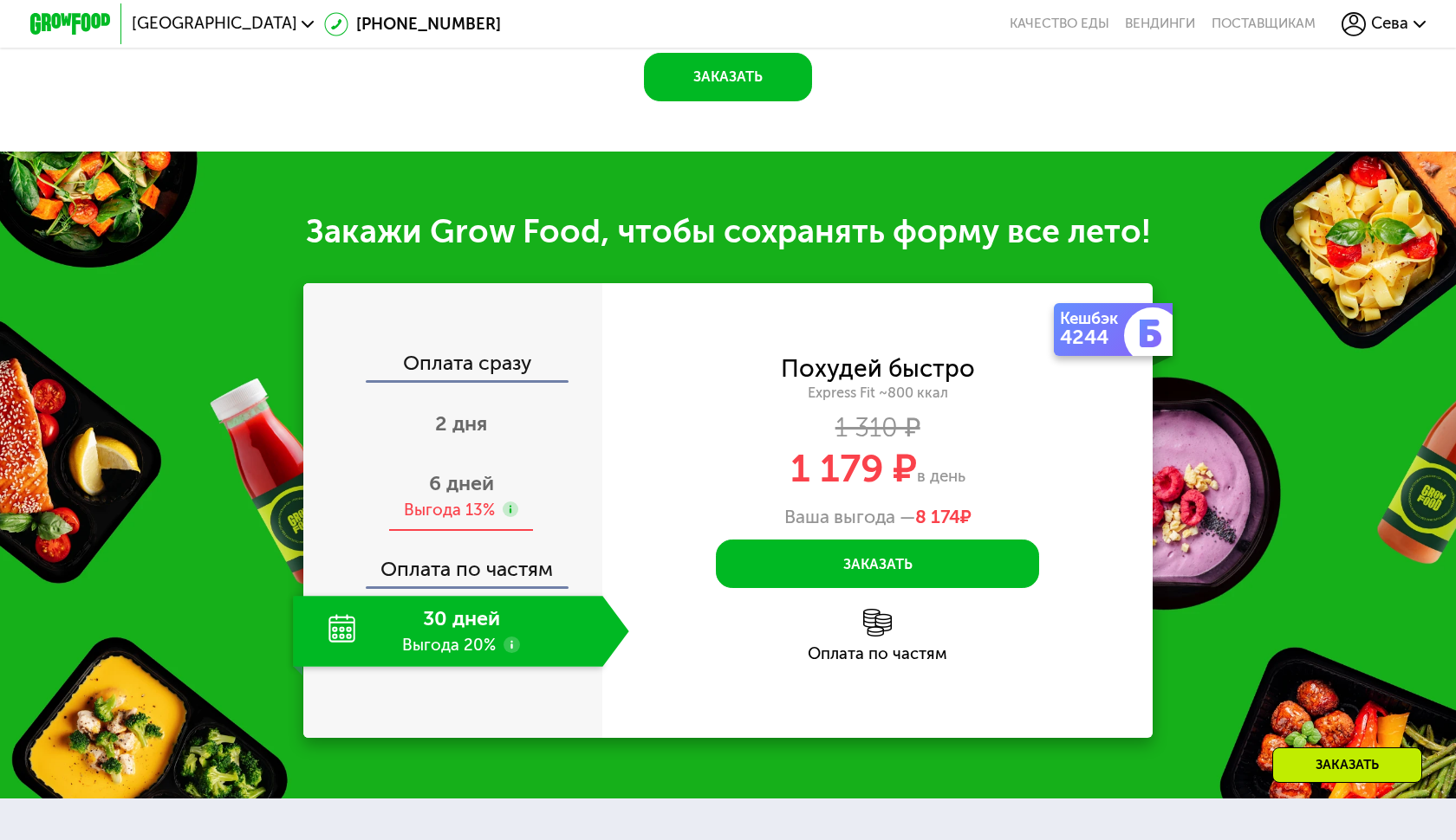
click at [474, 472] on span "6 дней" at bounding box center [461, 483] width 65 height 24
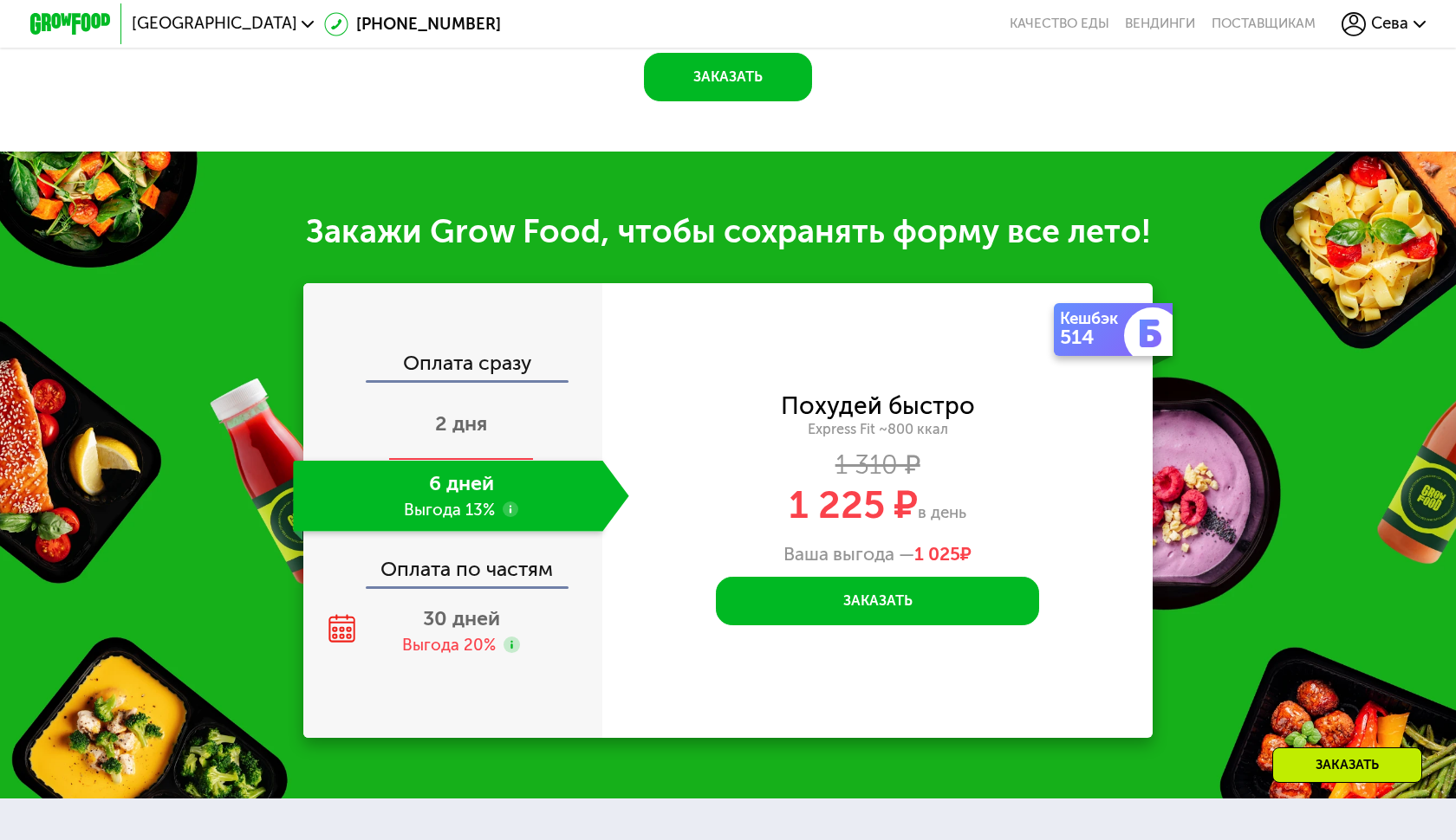
click at [474, 412] on span "2 дня" at bounding box center [460, 423] width 52 height 24
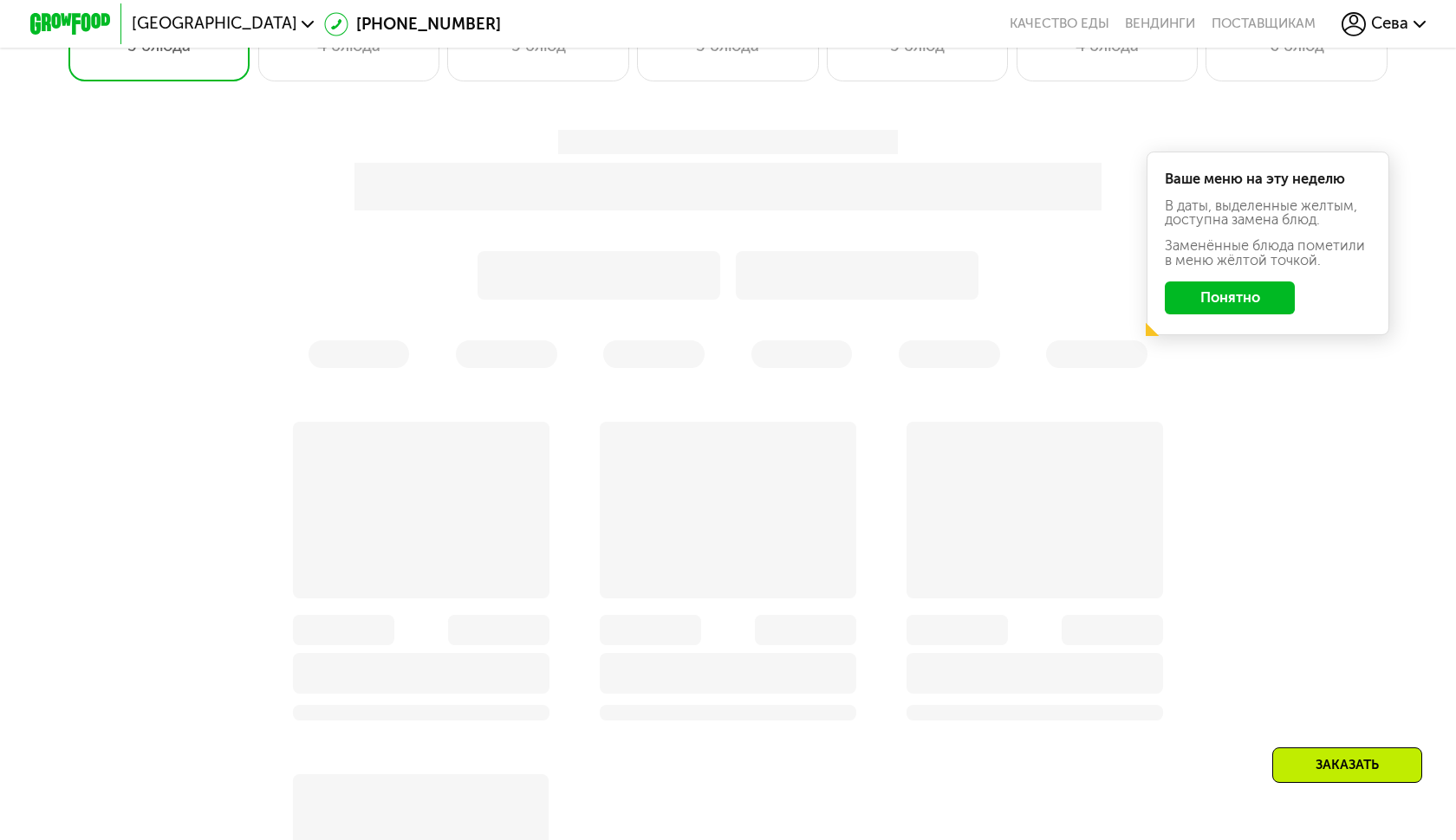
scroll to position [524, 0]
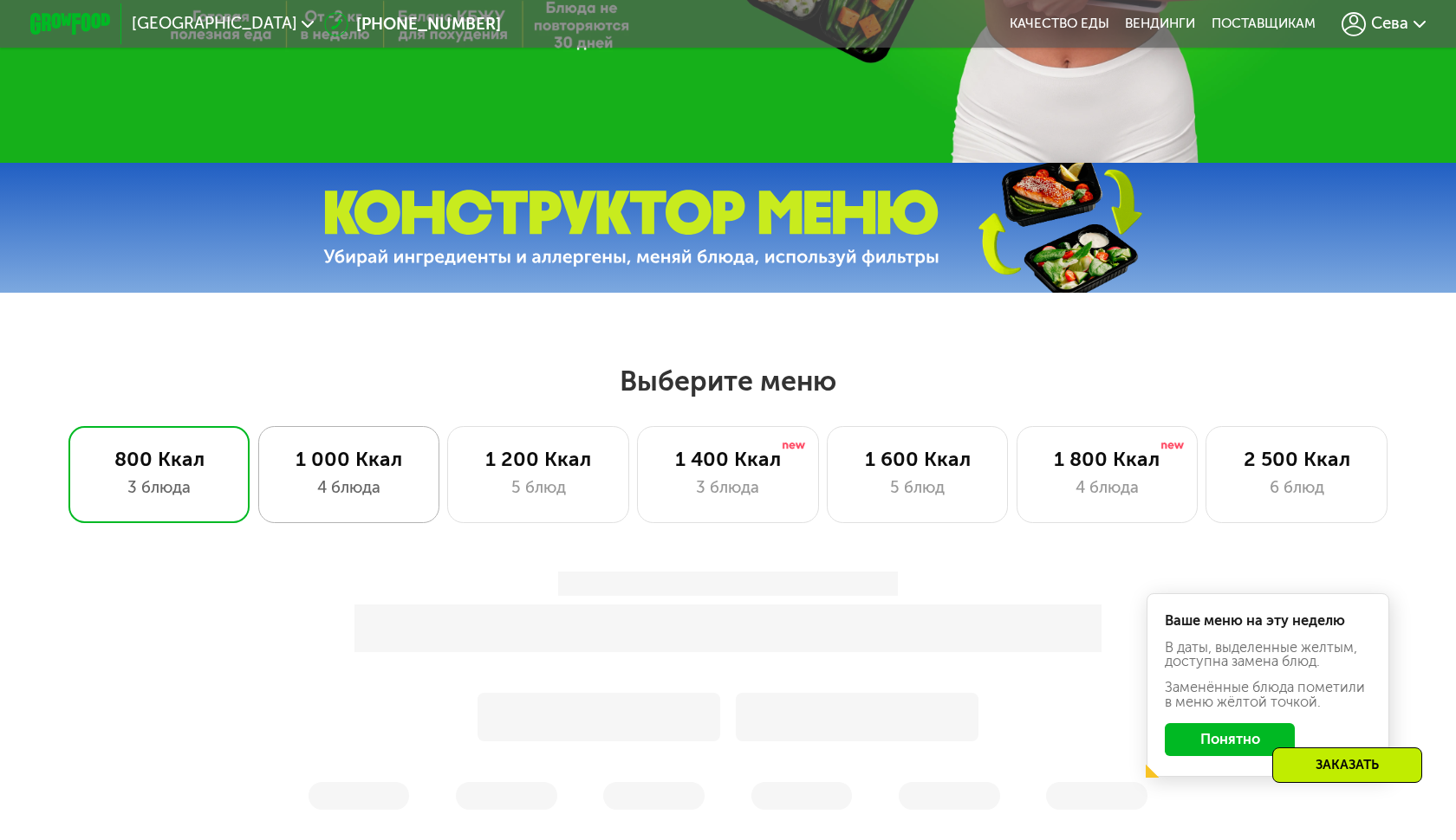
click at [447, 427] on div "1 000 Ккал 4 блюда" at bounding box center [537, 475] width 181 height 97
click at [360, 463] on div "1 000 Ккал" at bounding box center [349, 458] width 140 height 24
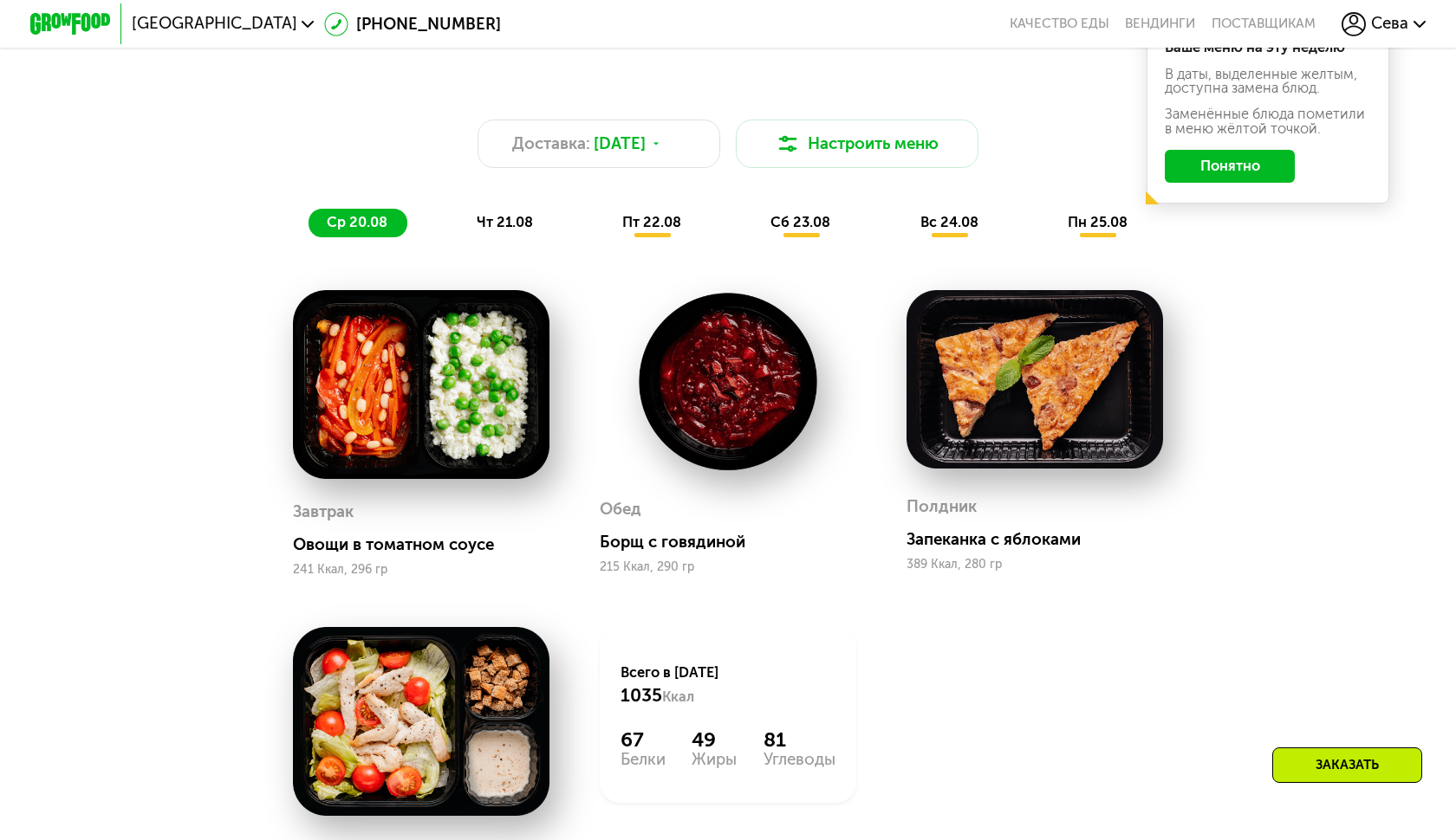
scroll to position [534, 0]
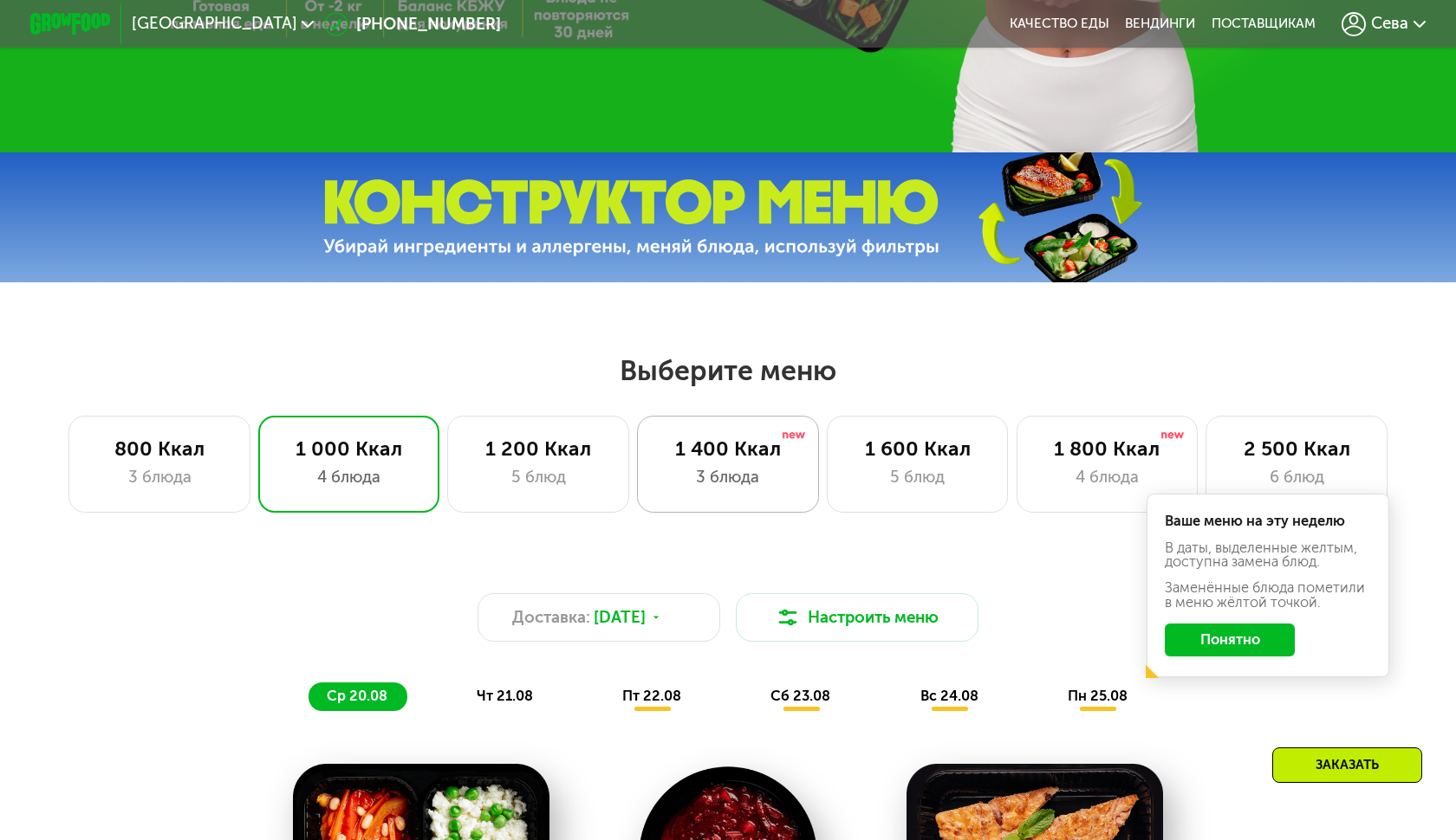
click at [827, 503] on div "1 400 Ккал 3 блюда" at bounding box center [917, 465] width 181 height 97
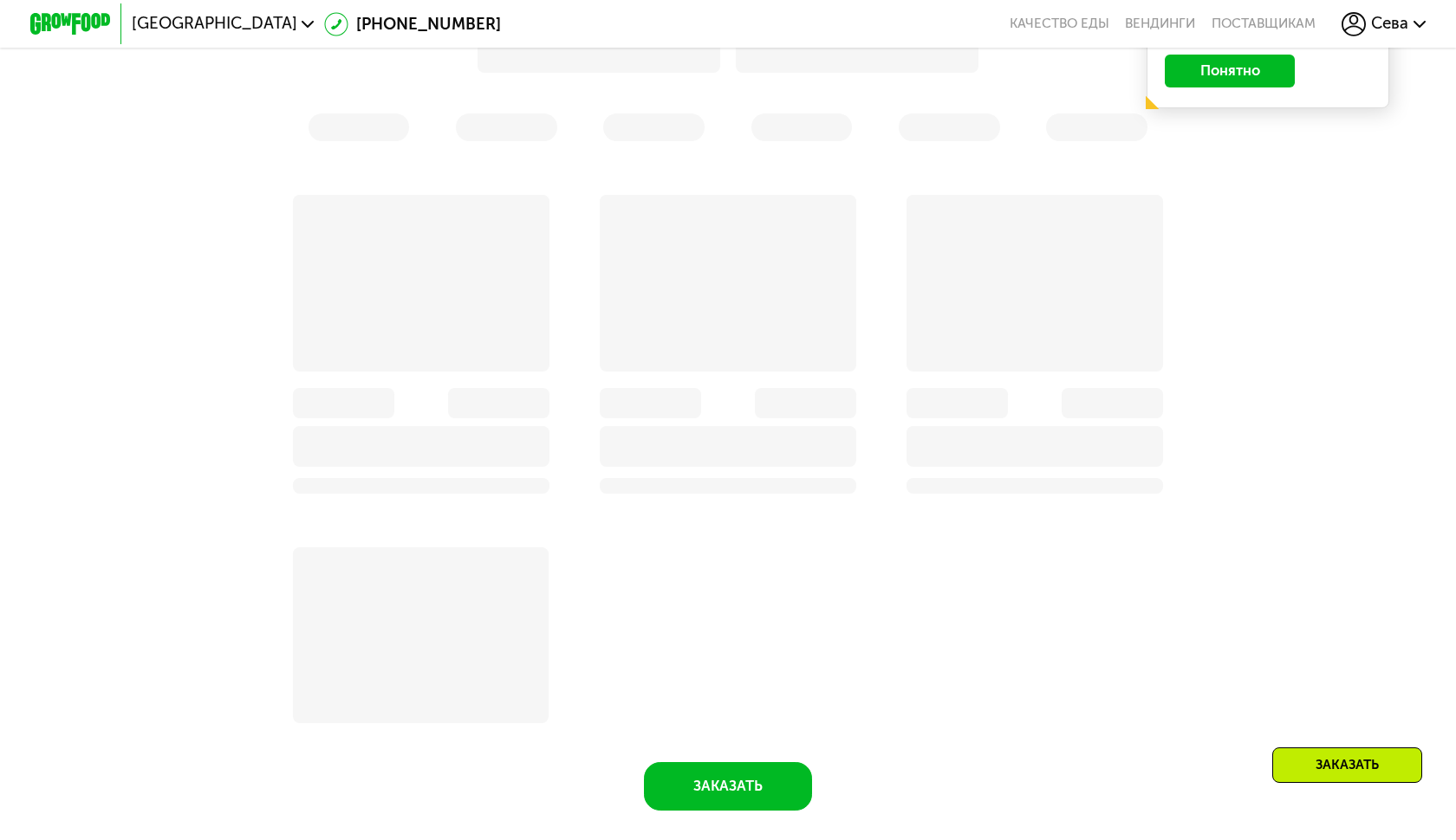
scroll to position [776, 0]
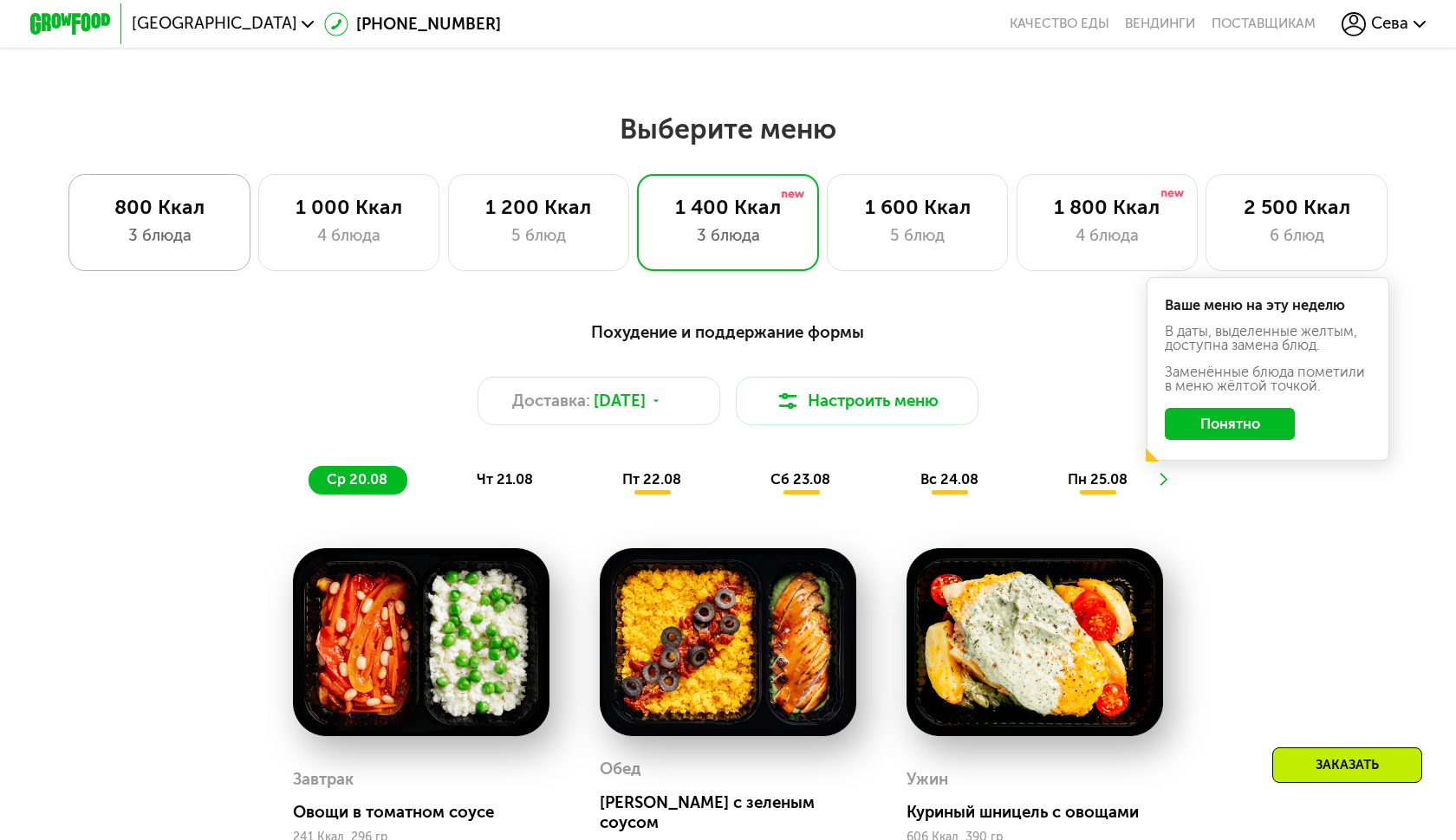
click at [199, 230] on div "3 блюда" at bounding box center [160, 235] width 140 height 24
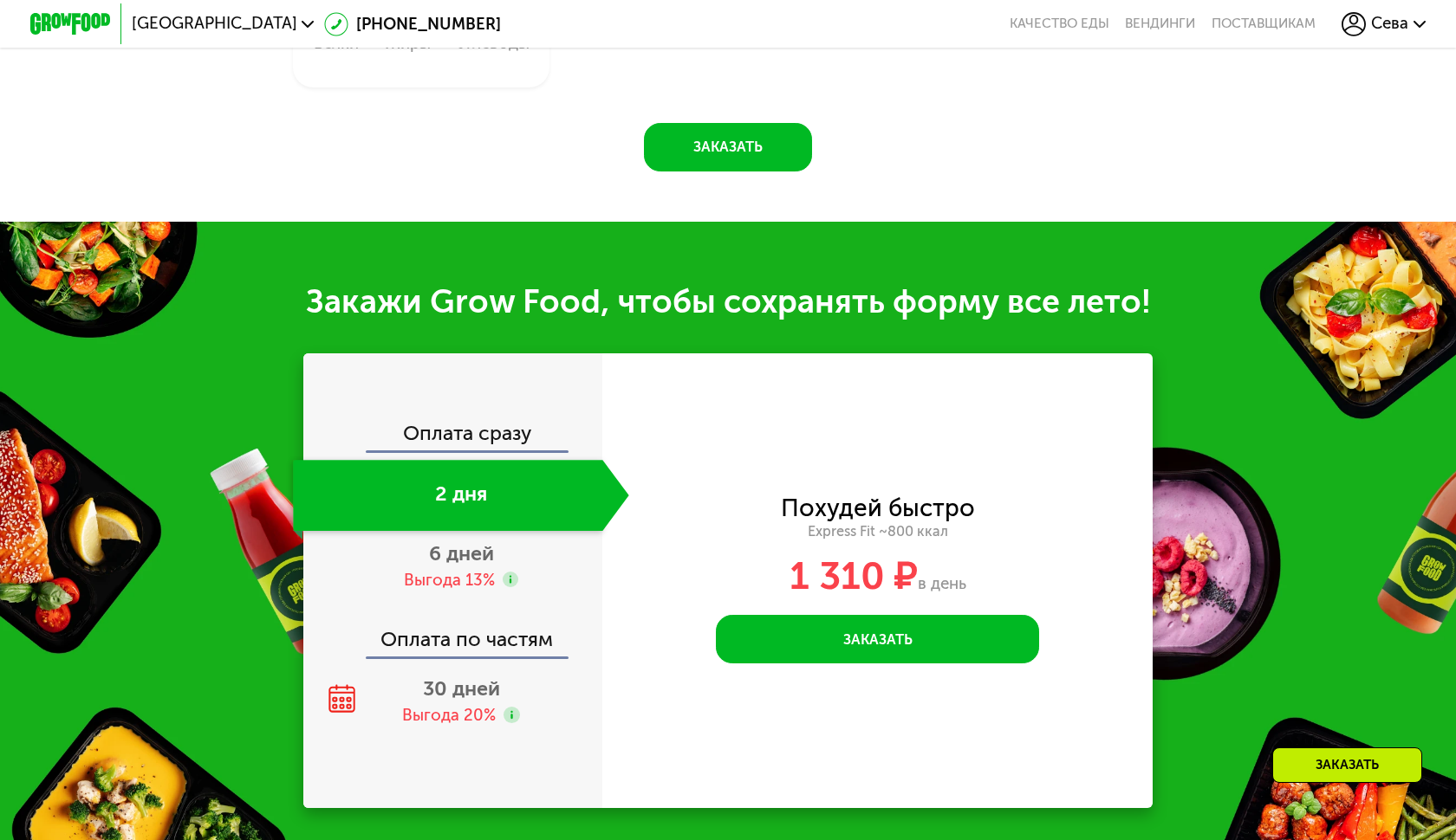
scroll to position [1754, 0]
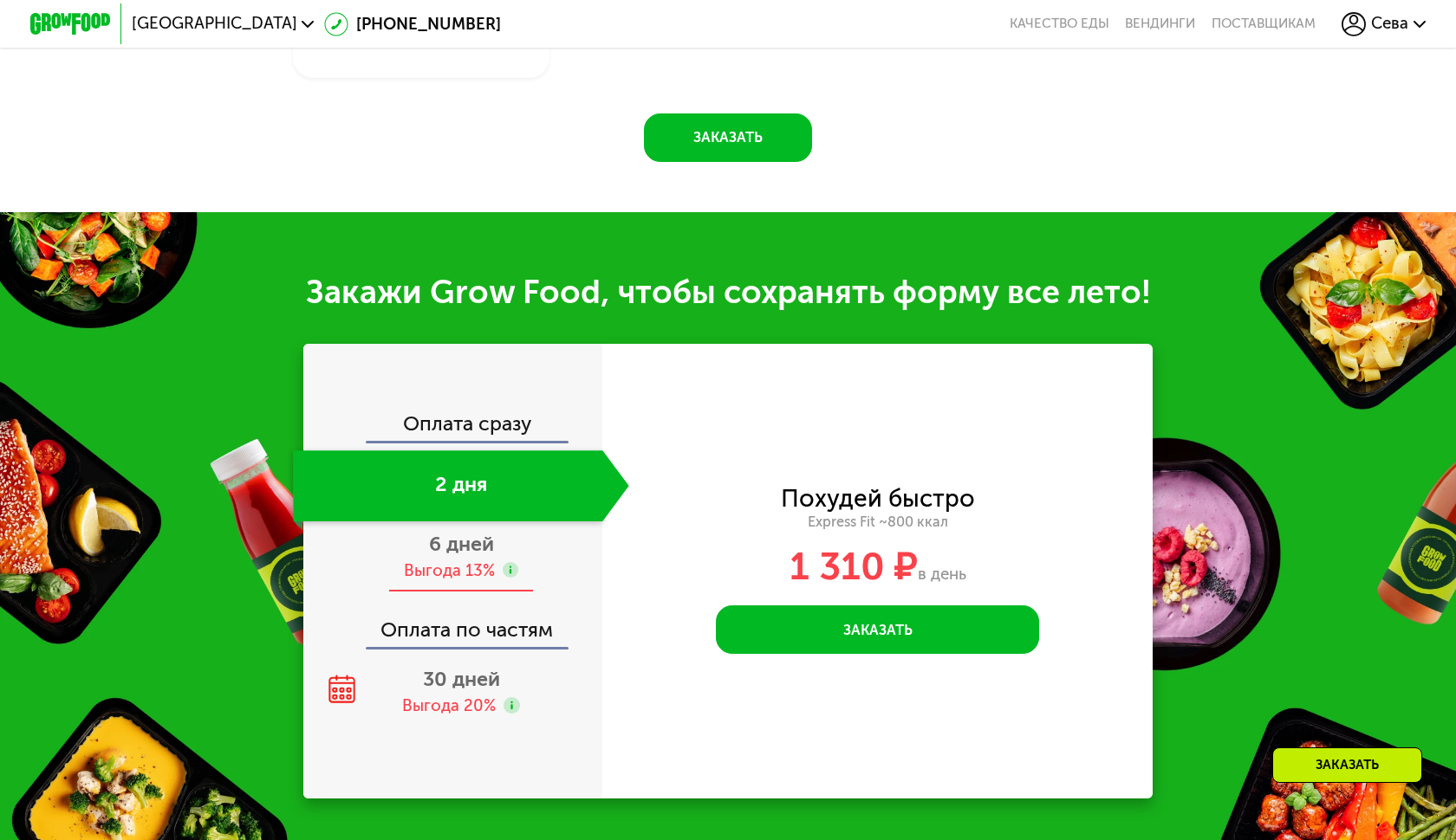
click at [470, 532] on span "6 дней" at bounding box center [461, 543] width 65 height 24
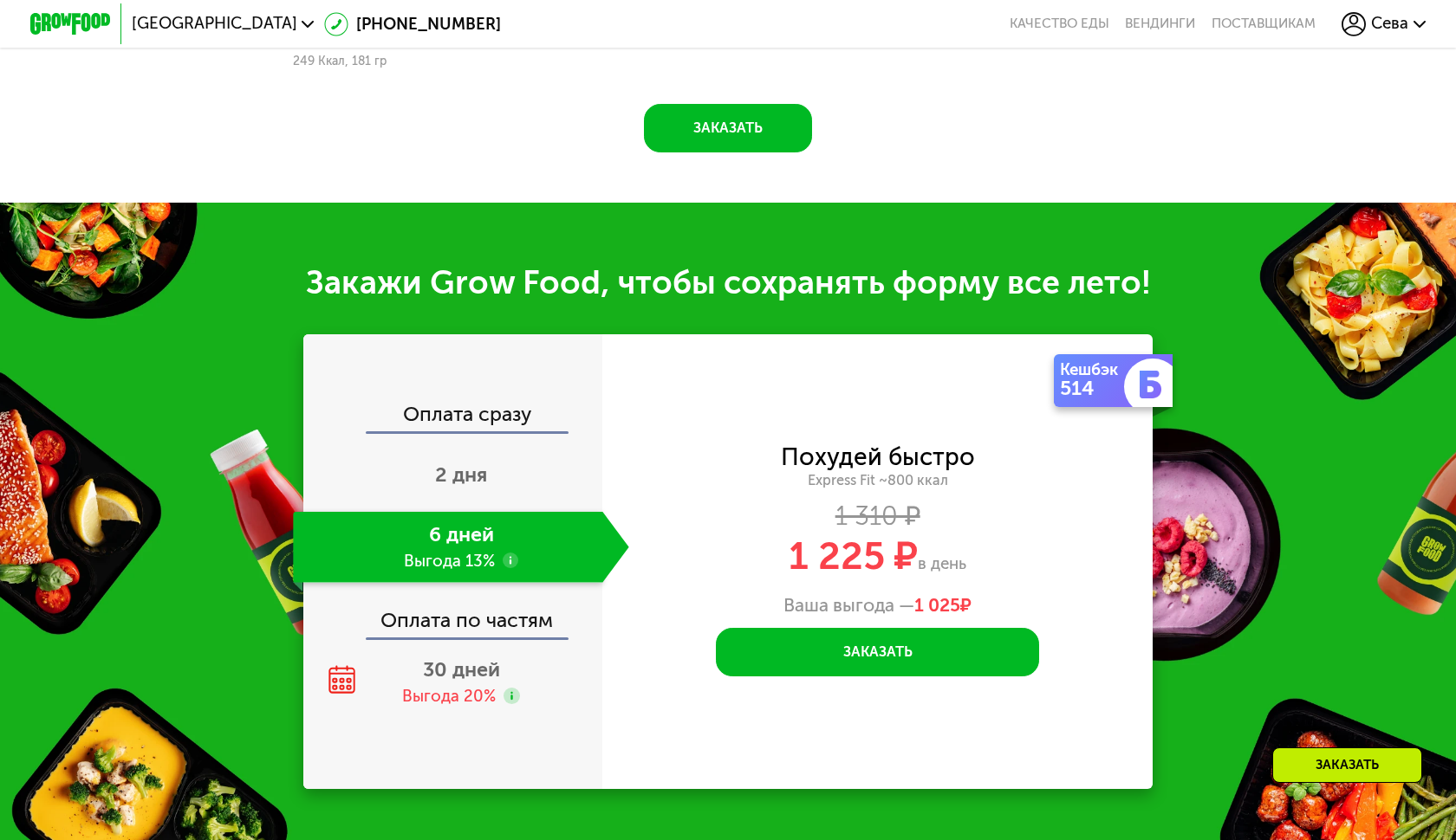
scroll to position [2228, 0]
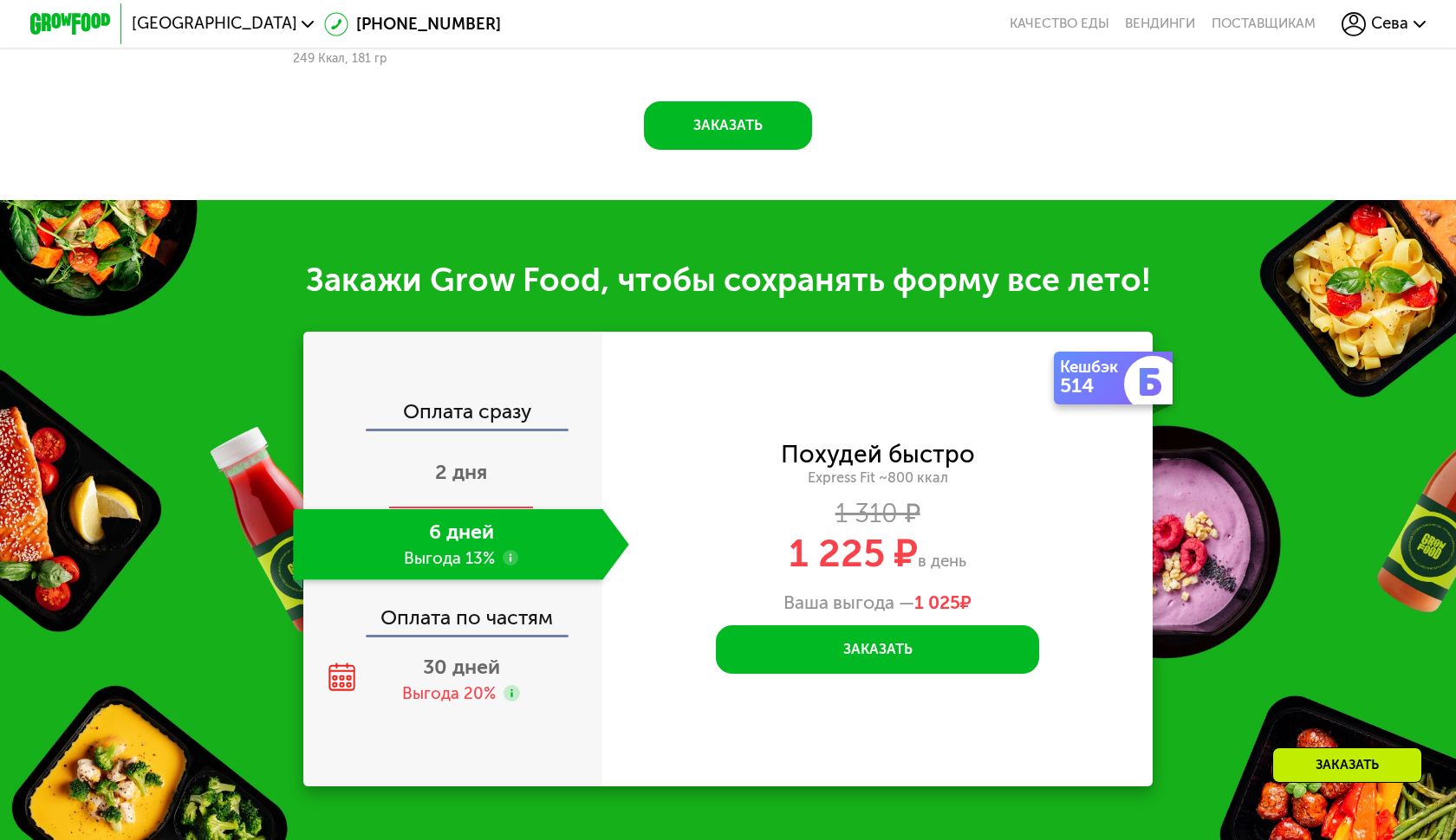
click at [451, 465] on span "2 дня" at bounding box center [460, 472] width 52 height 24
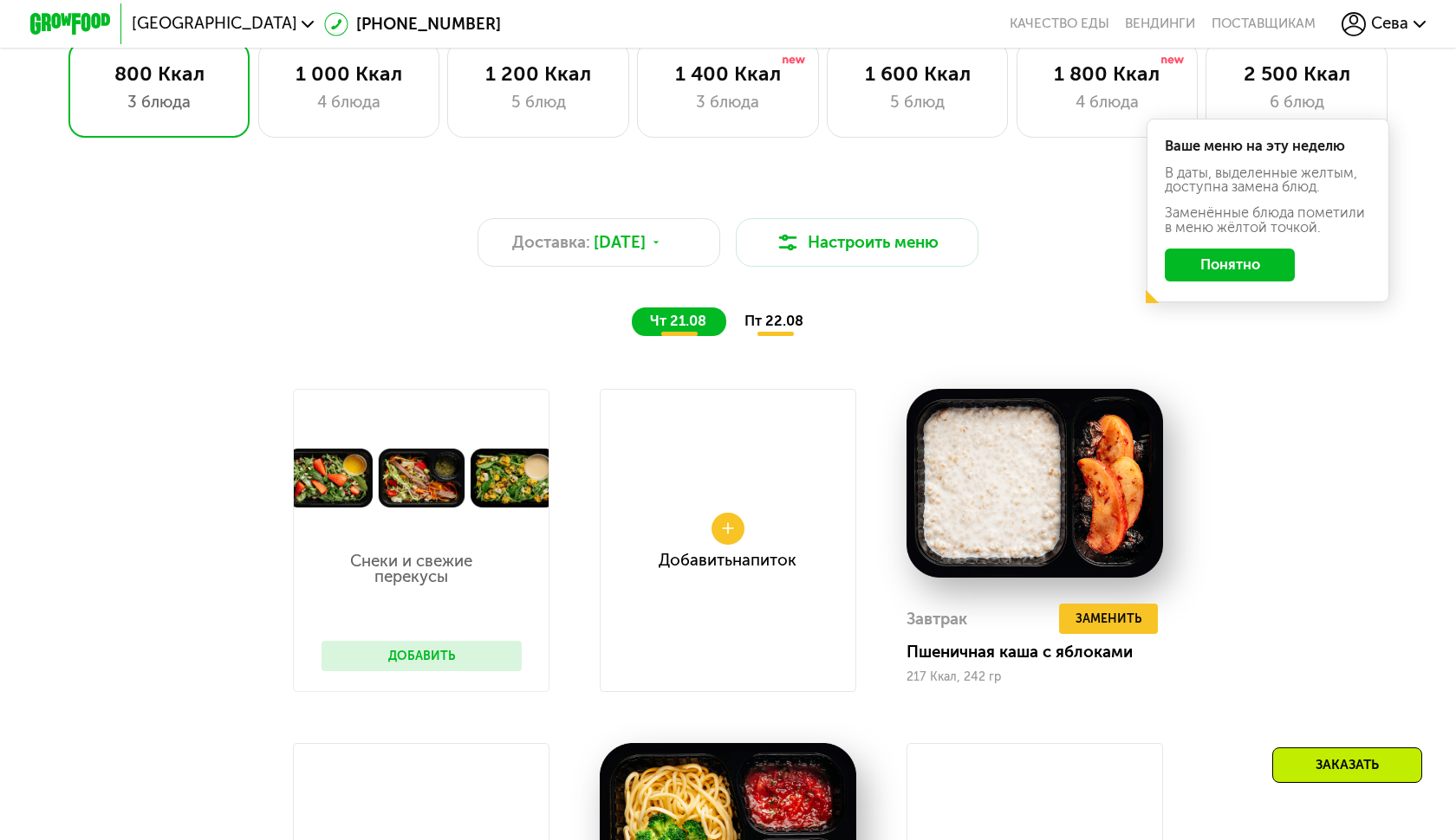
scroll to position [468, 0]
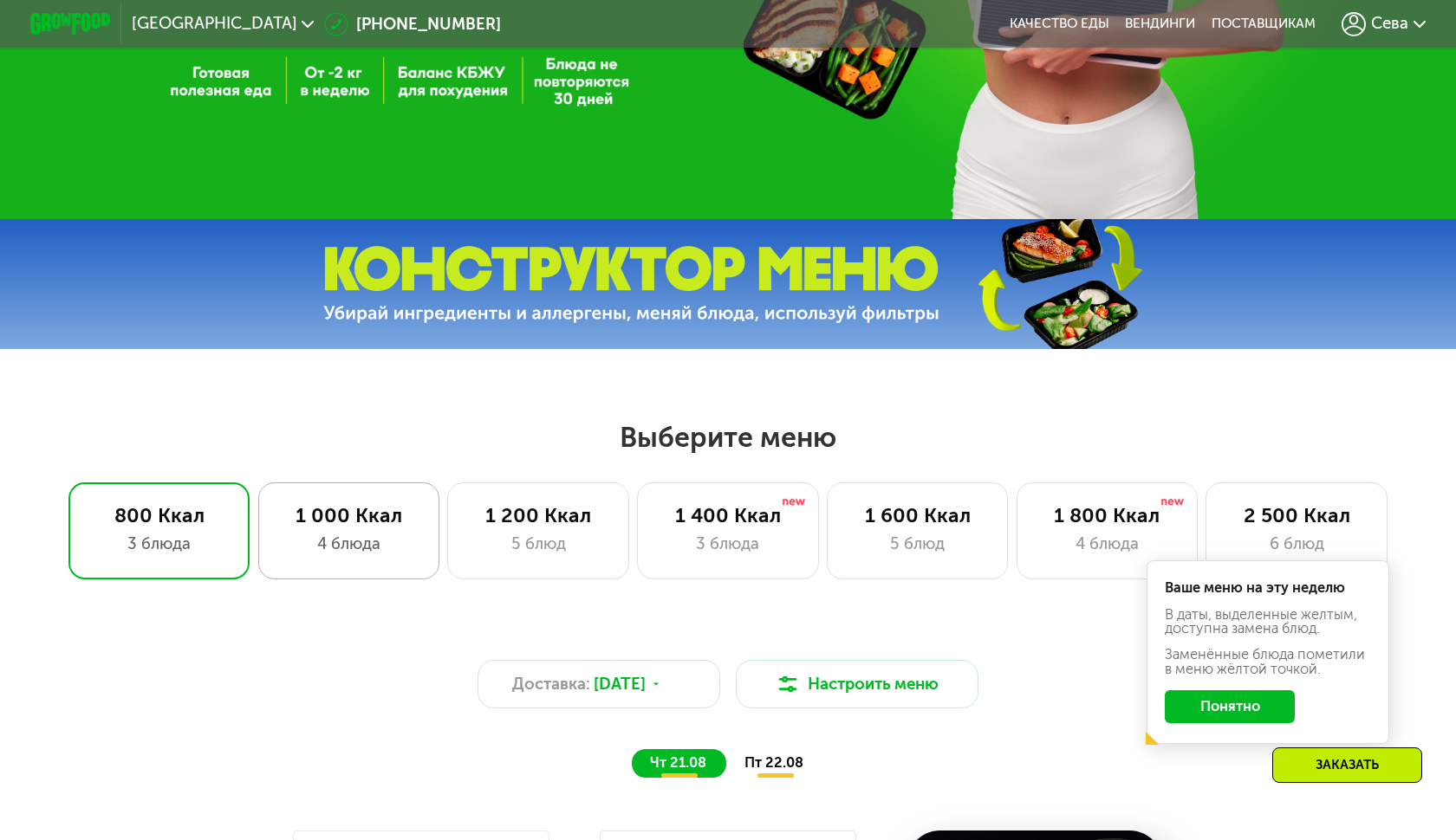
click at [447, 497] on div "1 000 Ккал 4 блюда" at bounding box center [537, 531] width 181 height 97
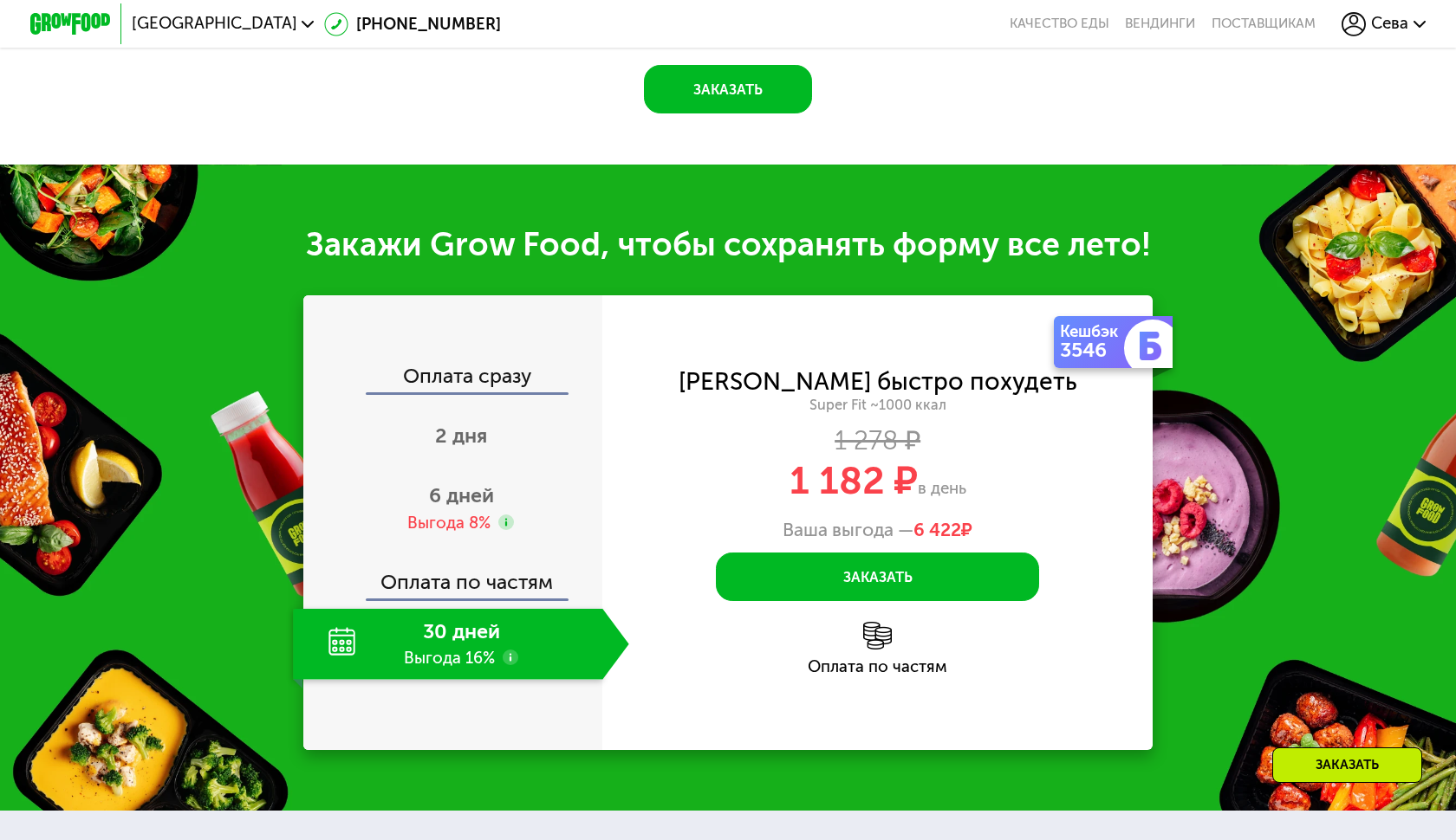
scroll to position [1915, 0]
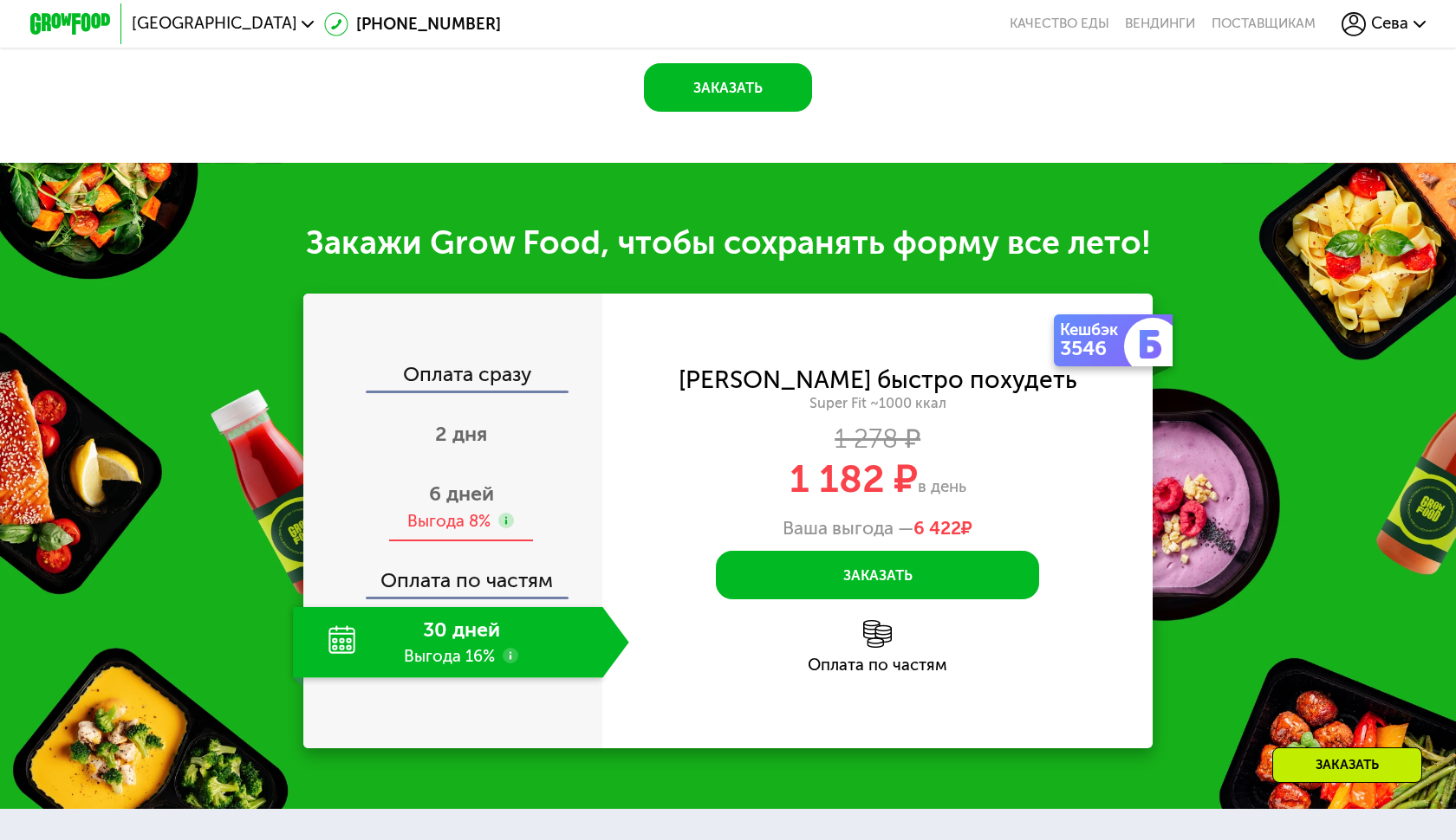
click at [489, 481] on span "6 дней" at bounding box center [461, 493] width 65 height 24
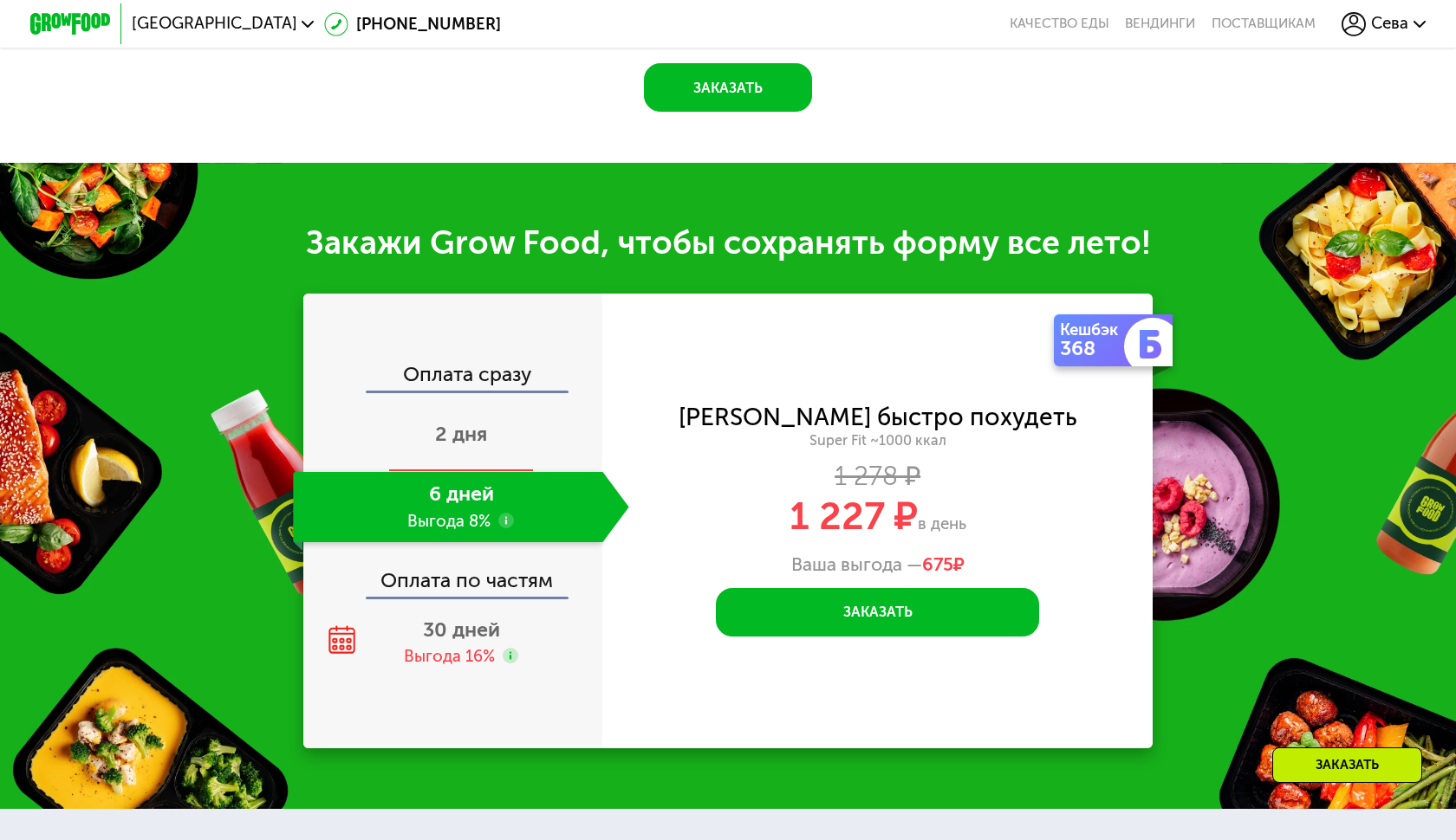
click at [458, 422] on span "2 дня" at bounding box center [460, 434] width 52 height 24
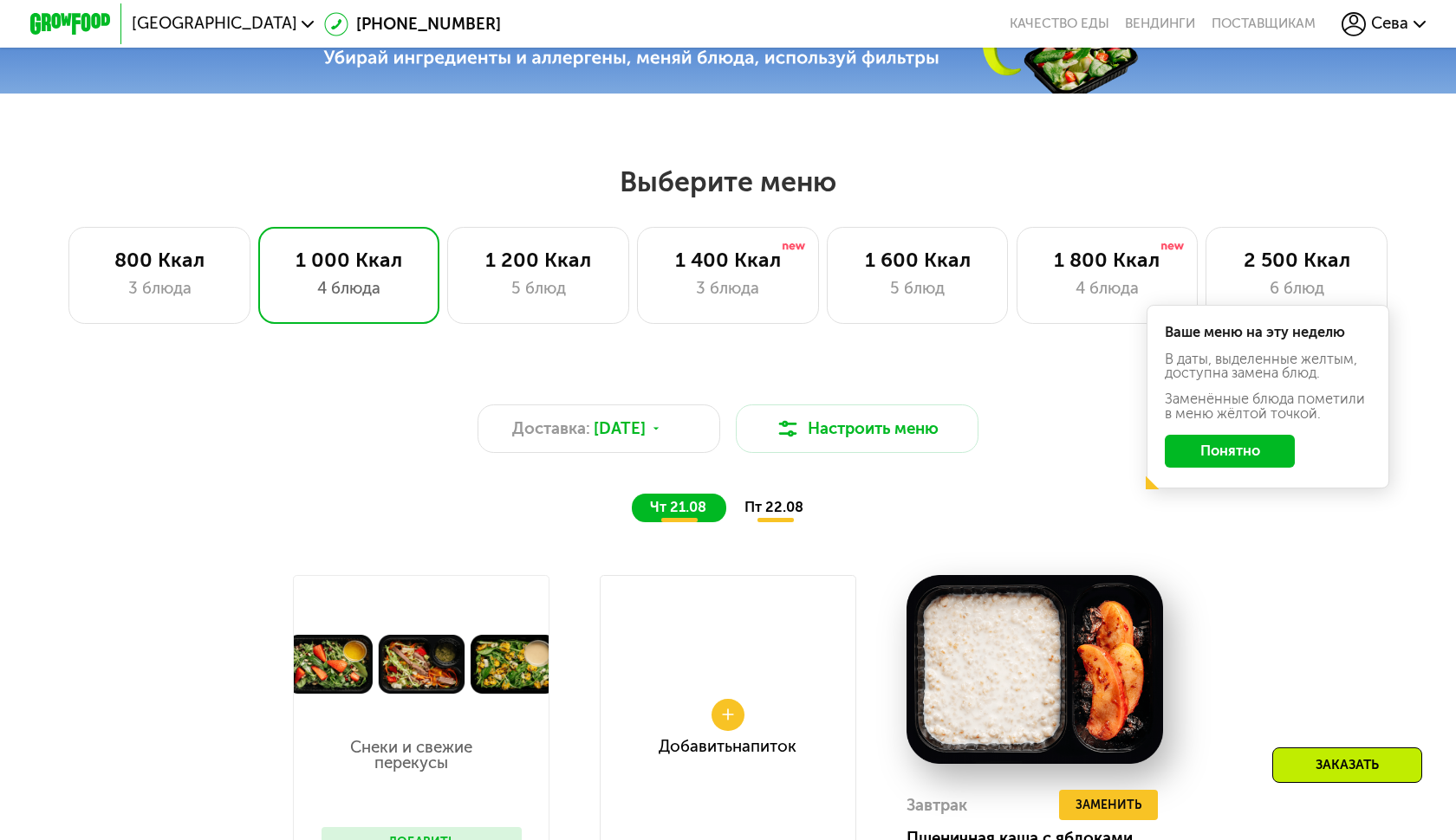
scroll to position [398, 0]
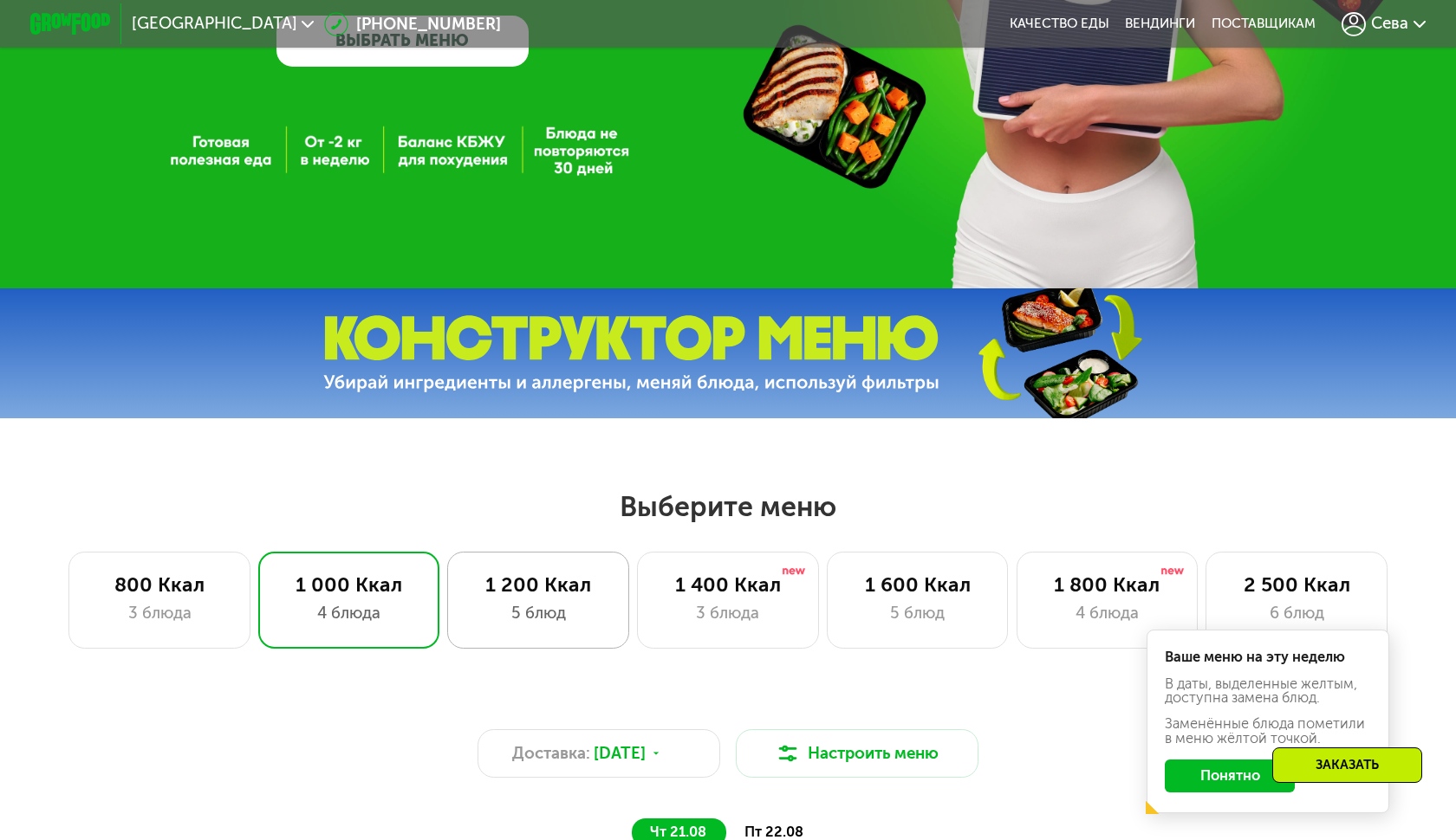
click at [550, 610] on div "5 блюд" at bounding box center [539, 613] width 140 height 24
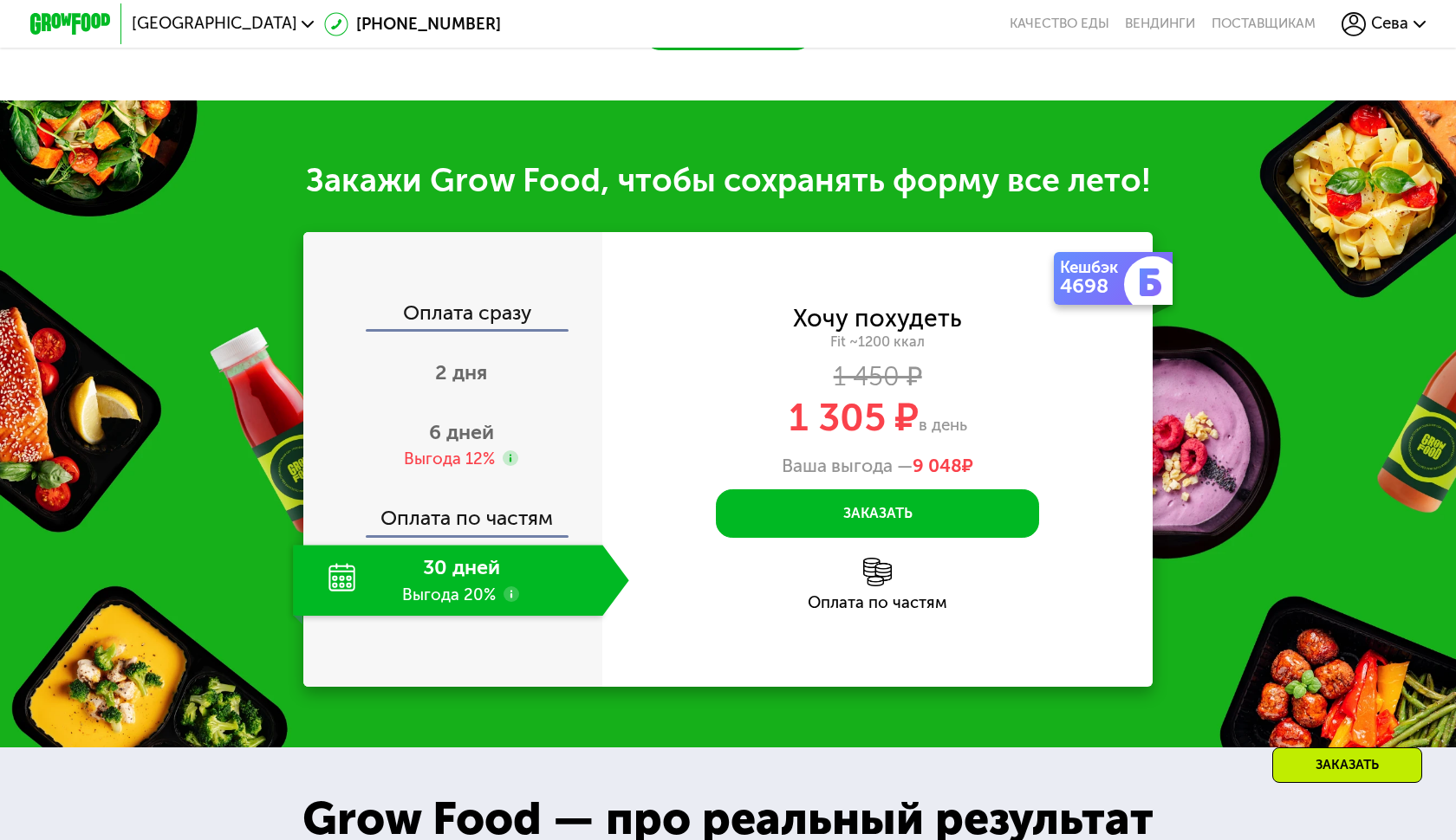
scroll to position [1976, 0]
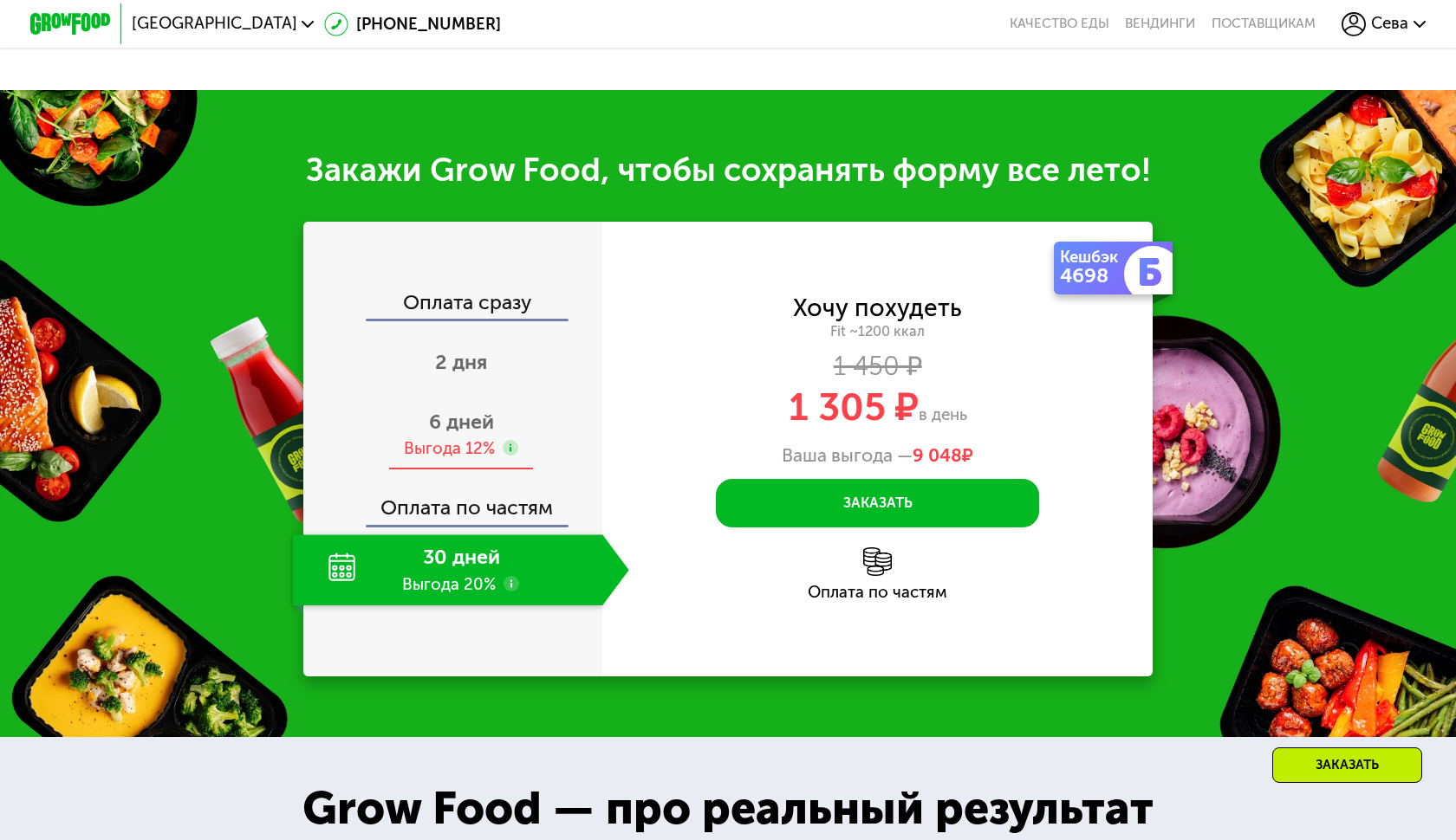
click at [474, 410] on span "6 дней" at bounding box center [461, 421] width 65 height 24
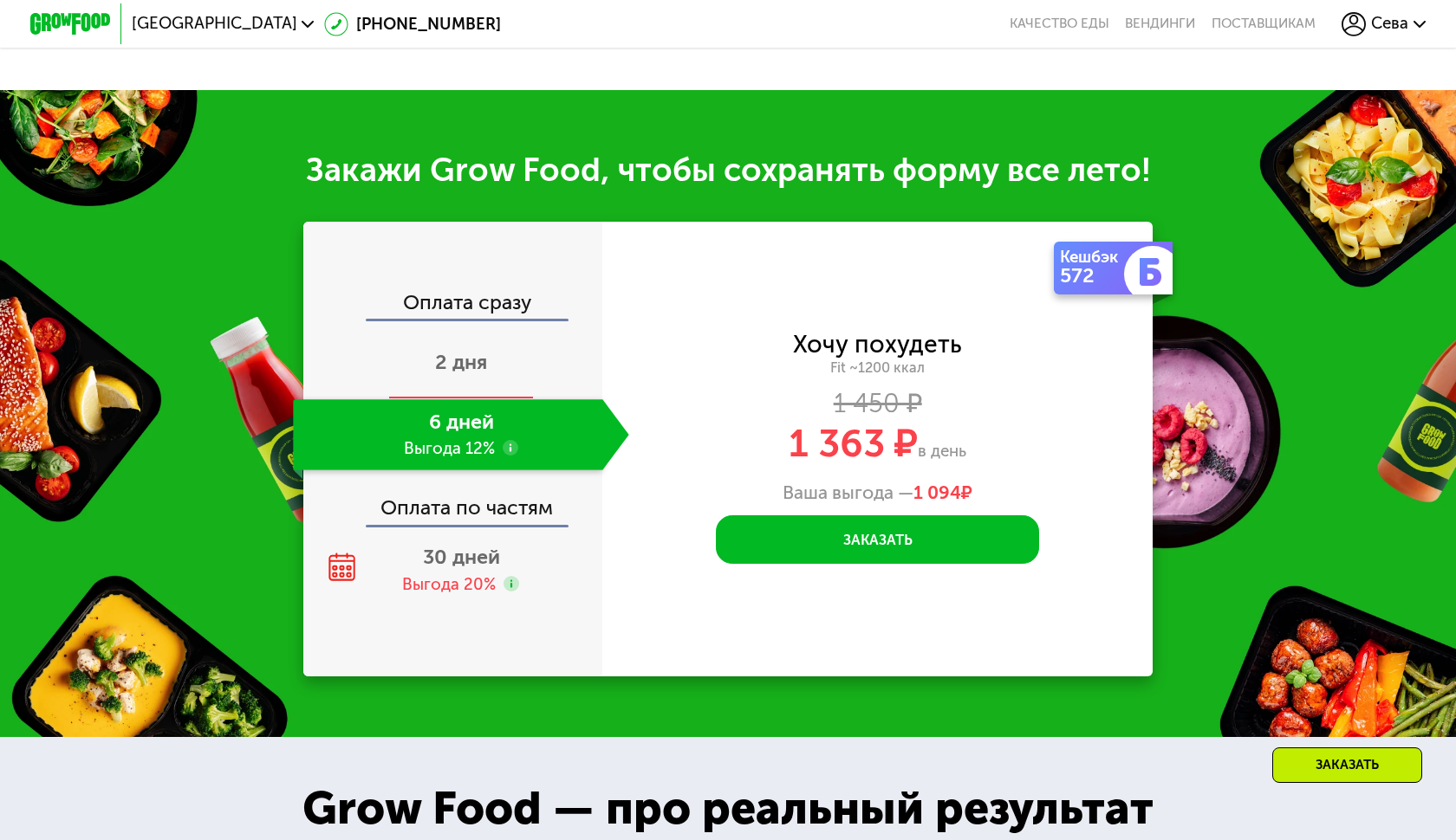
click at [481, 350] on span "2 дня" at bounding box center [460, 361] width 52 height 24
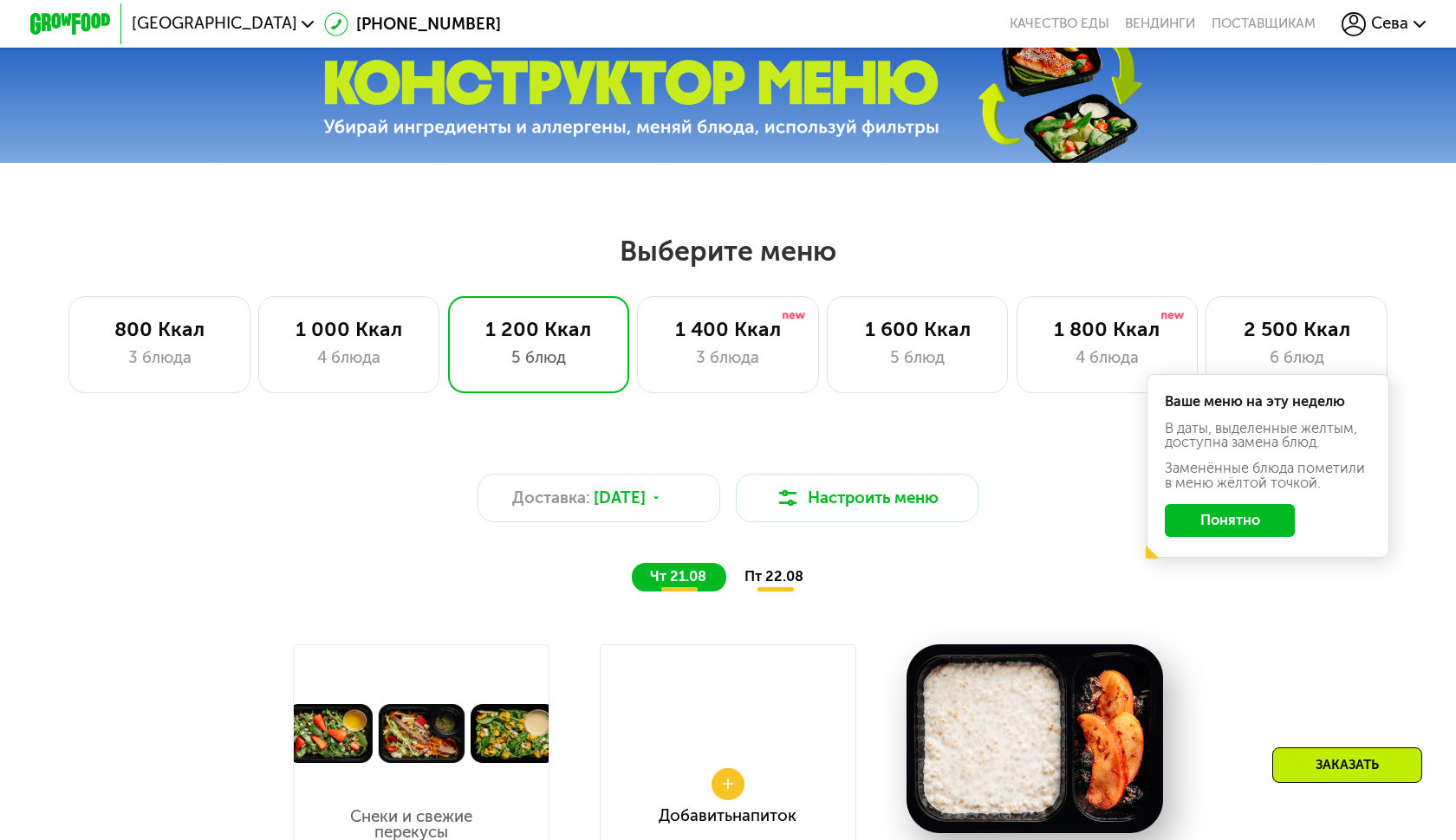
scroll to position [654, 0]
click at [709, 359] on div "3 блюда" at bounding box center [727, 357] width 140 height 24
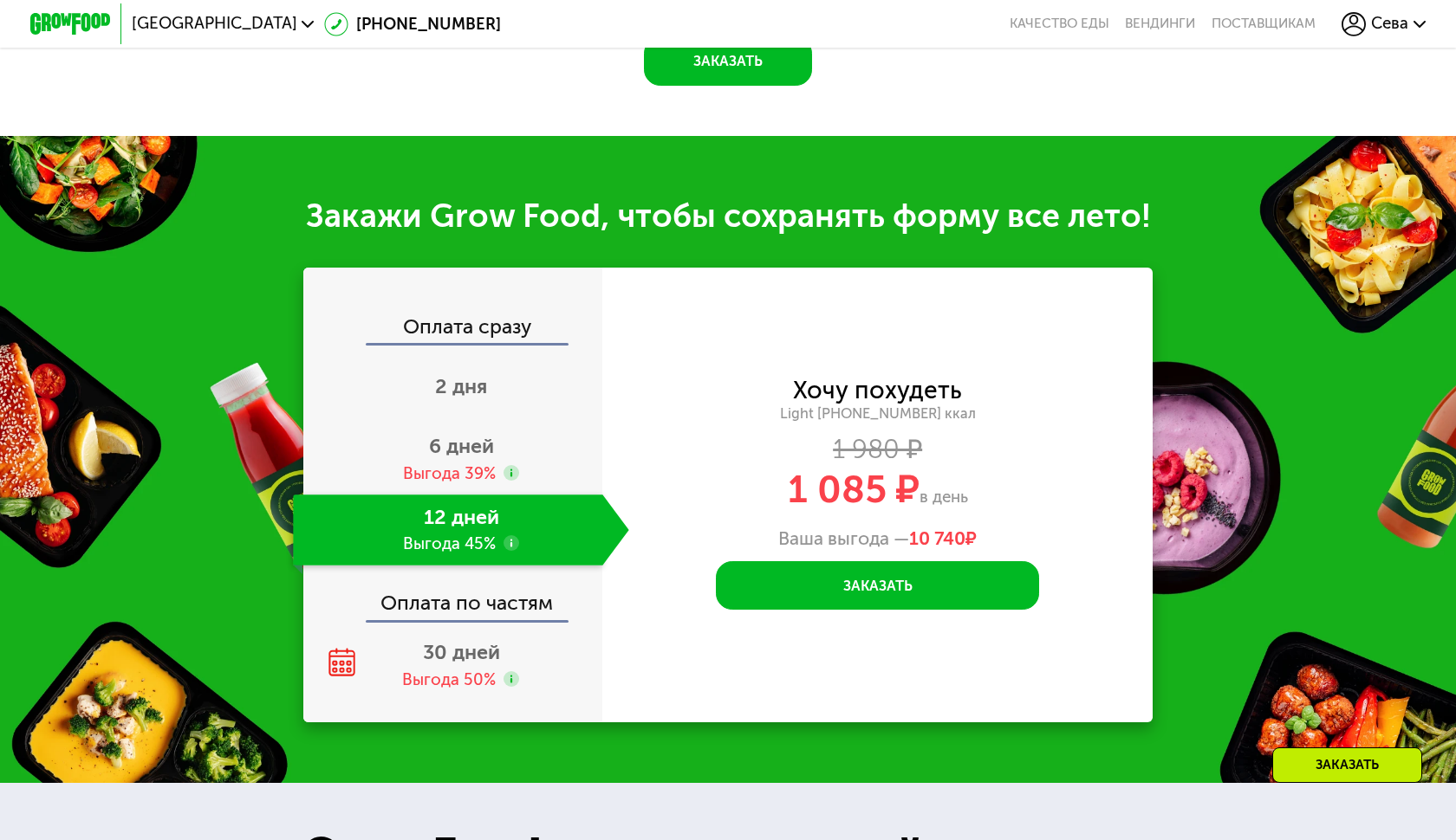
scroll to position [2016, 0]
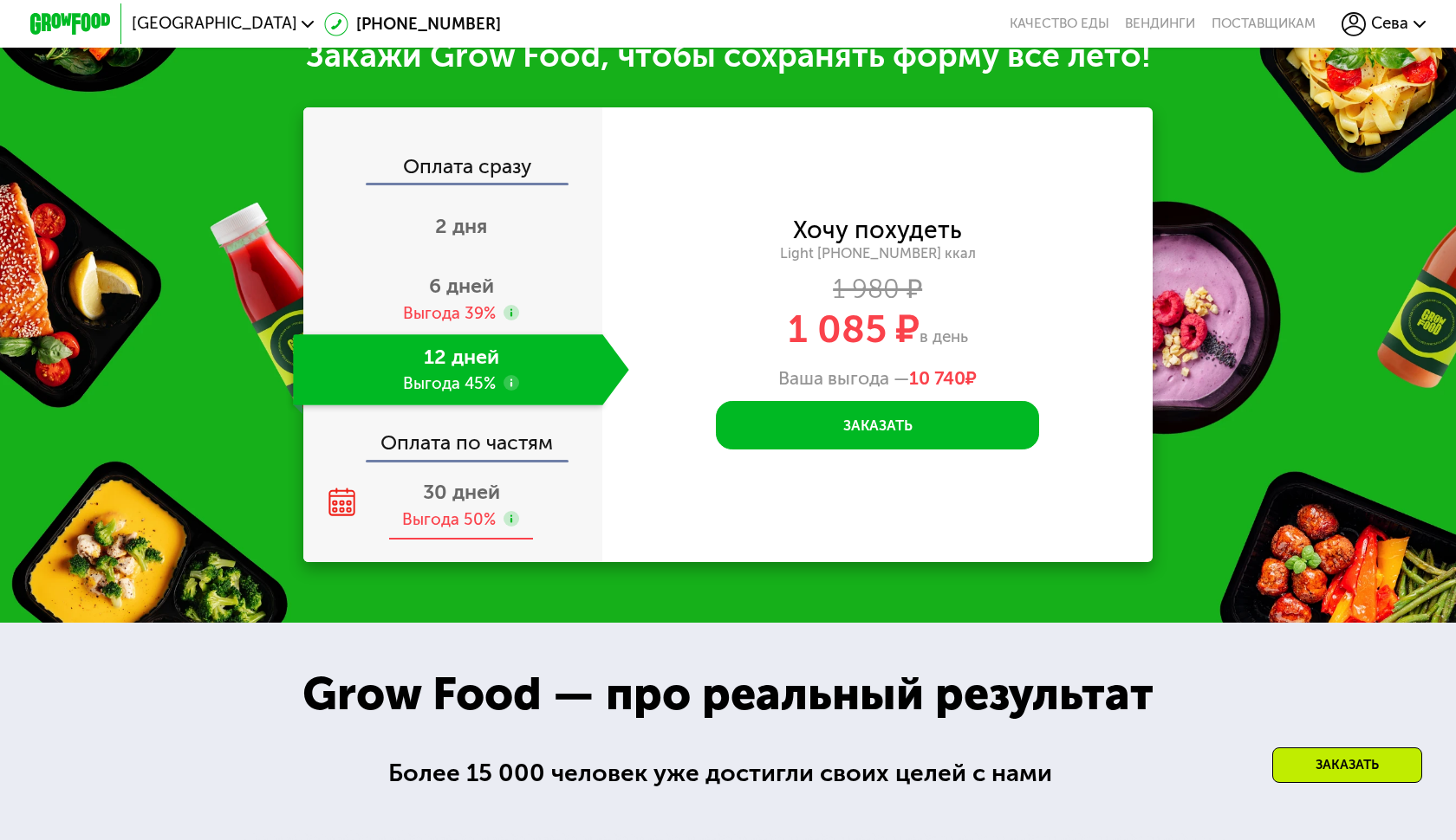
click at [460, 480] on span "30 дней" at bounding box center [461, 491] width 77 height 24
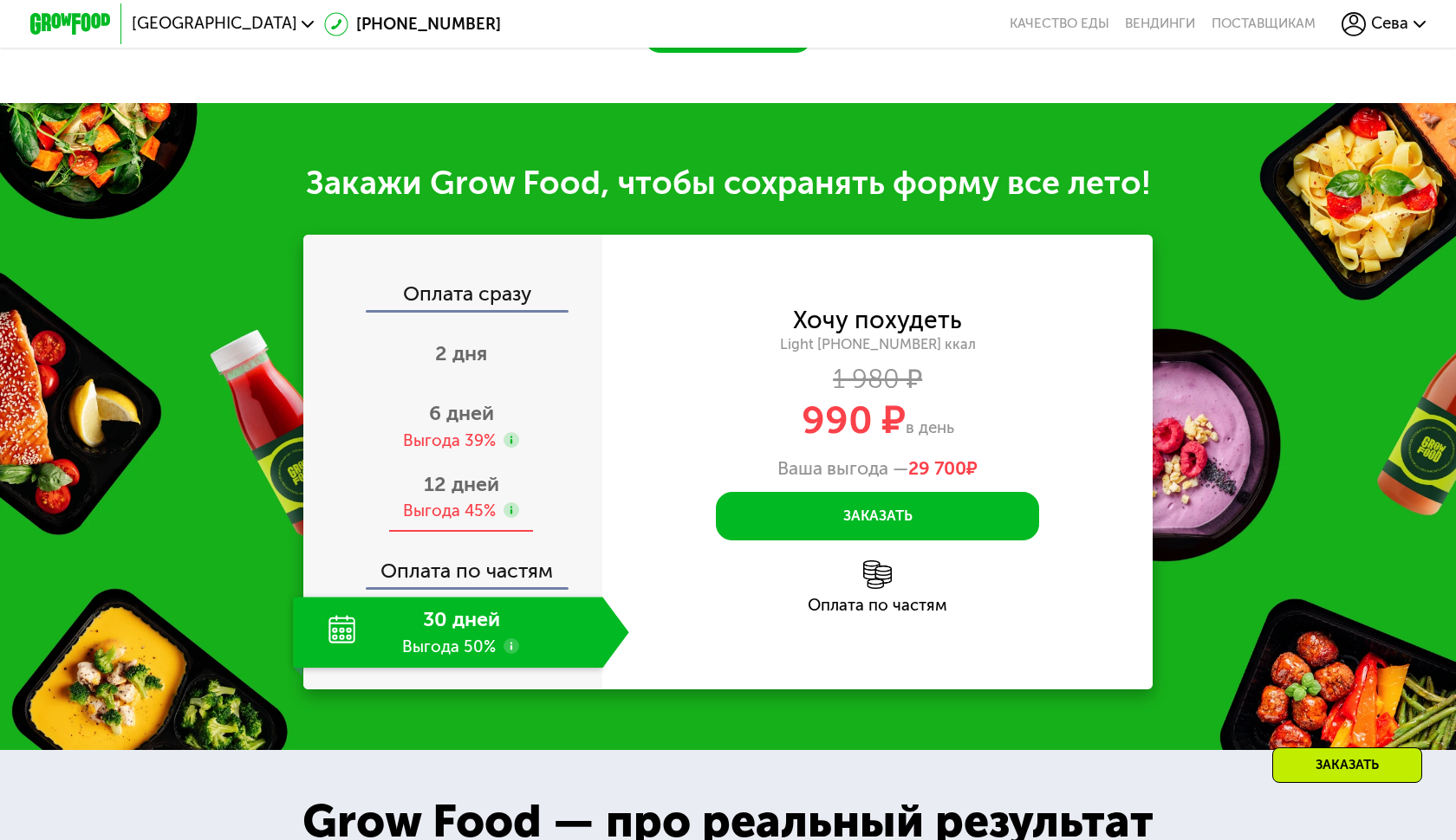
click at [436, 500] on div "Выгода 45%" at bounding box center [449, 511] width 93 height 23
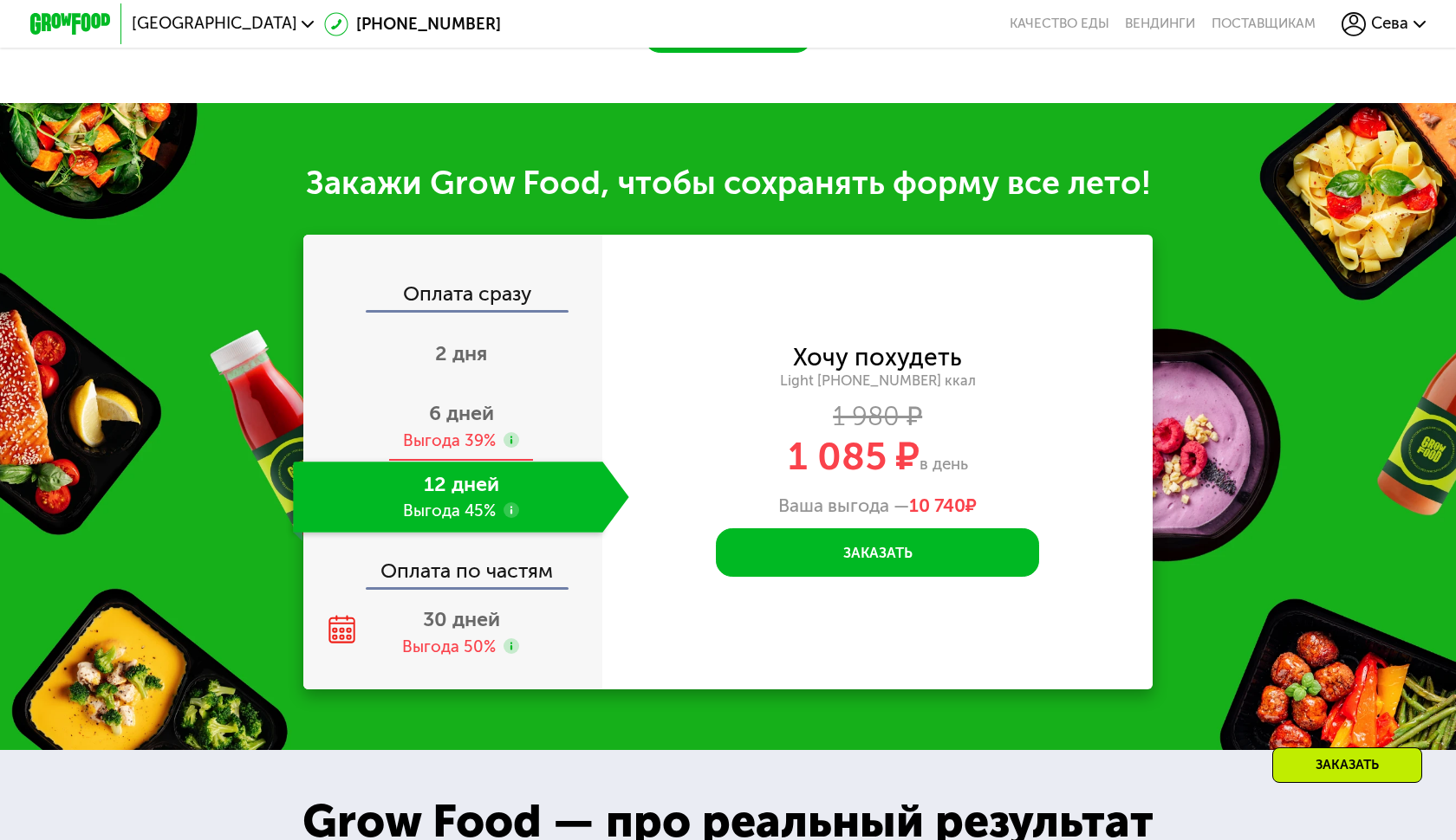
click at [461, 401] on span "6 дней" at bounding box center [461, 412] width 65 height 24
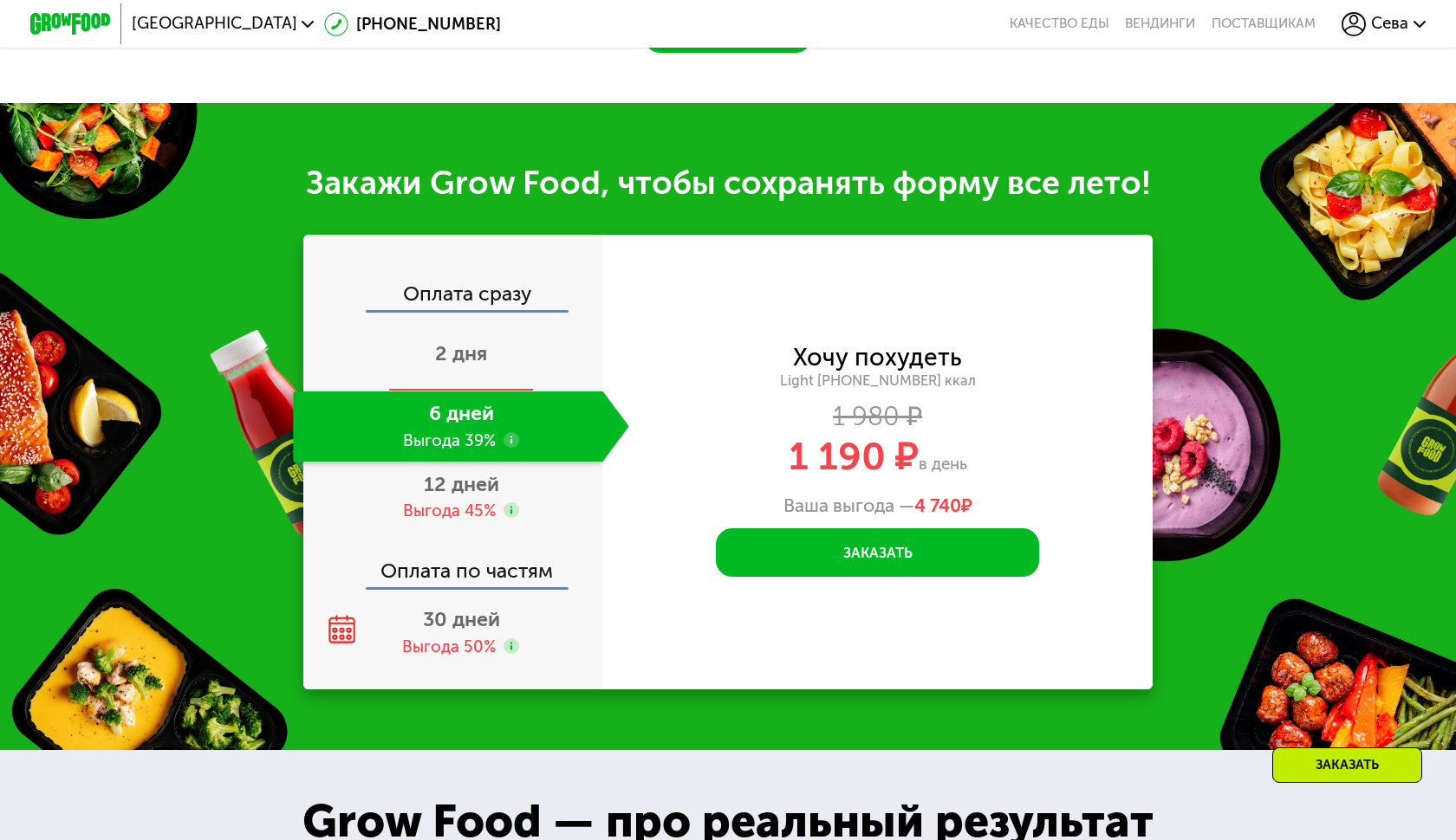
click at [481, 341] on span "2 дня" at bounding box center [460, 352] width 52 height 24
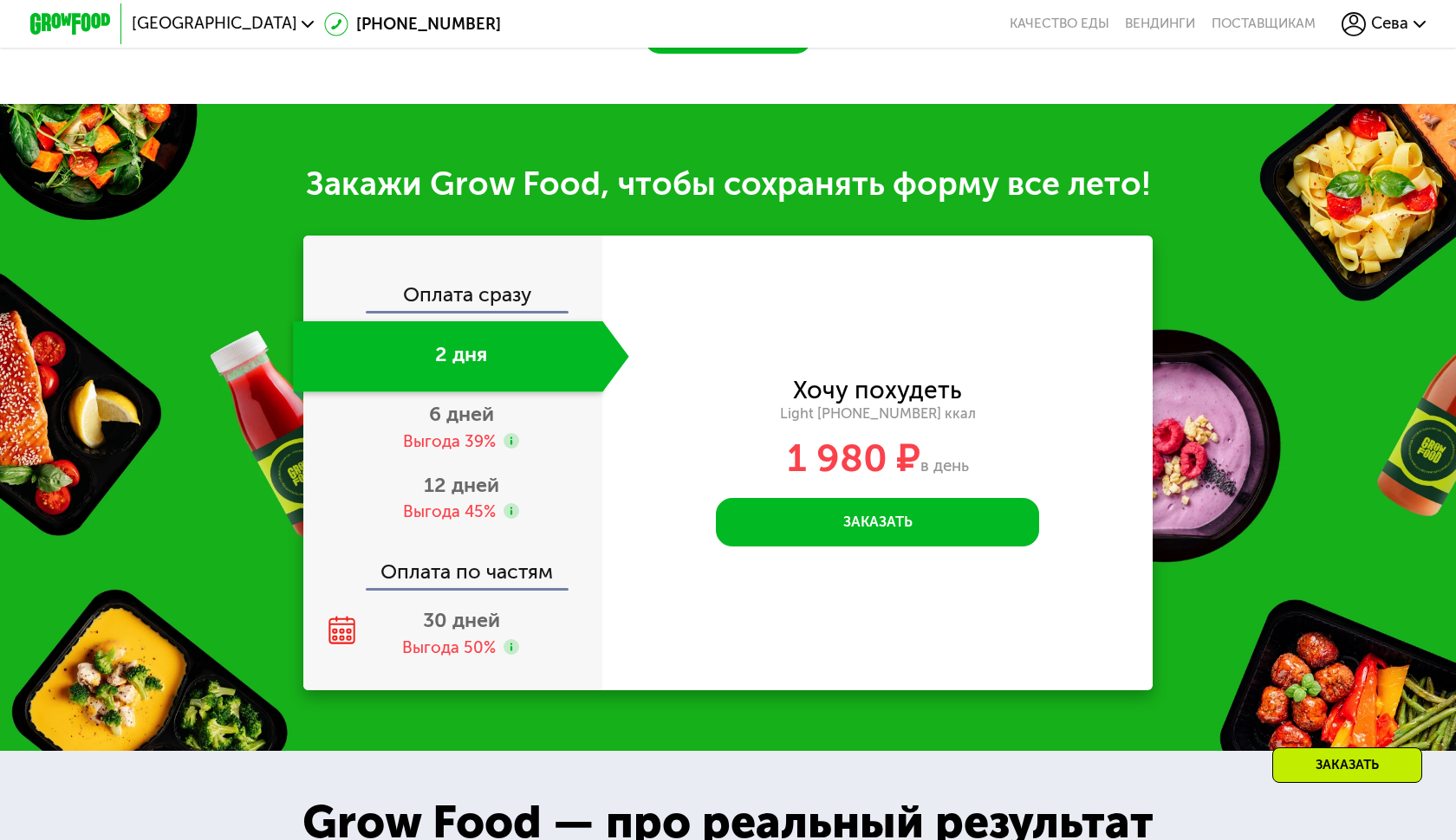
scroll to position [2017, 0]
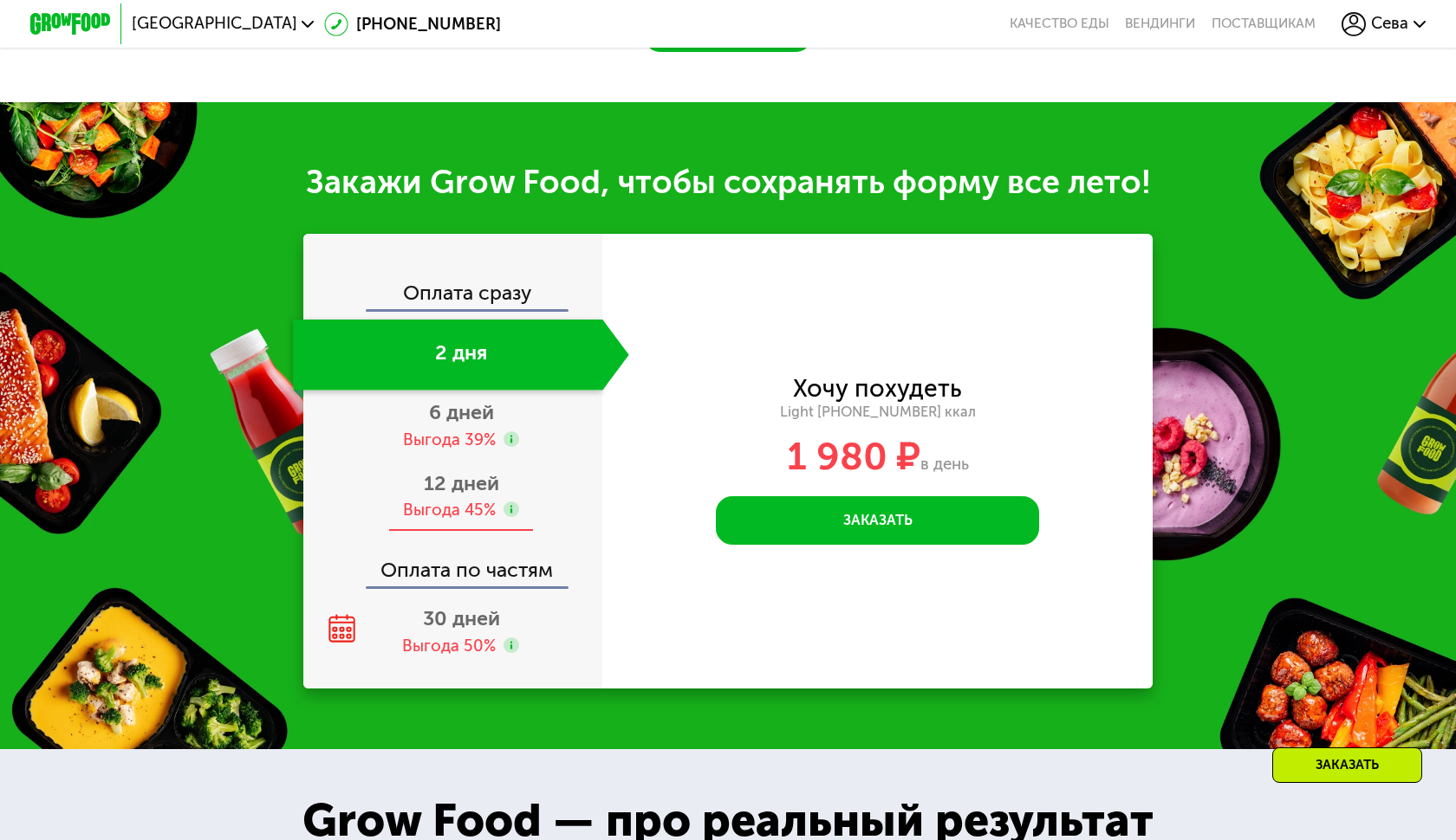
click at [452, 499] on div "Выгода 45%" at bounding box center [449, 511] width 93 height 23
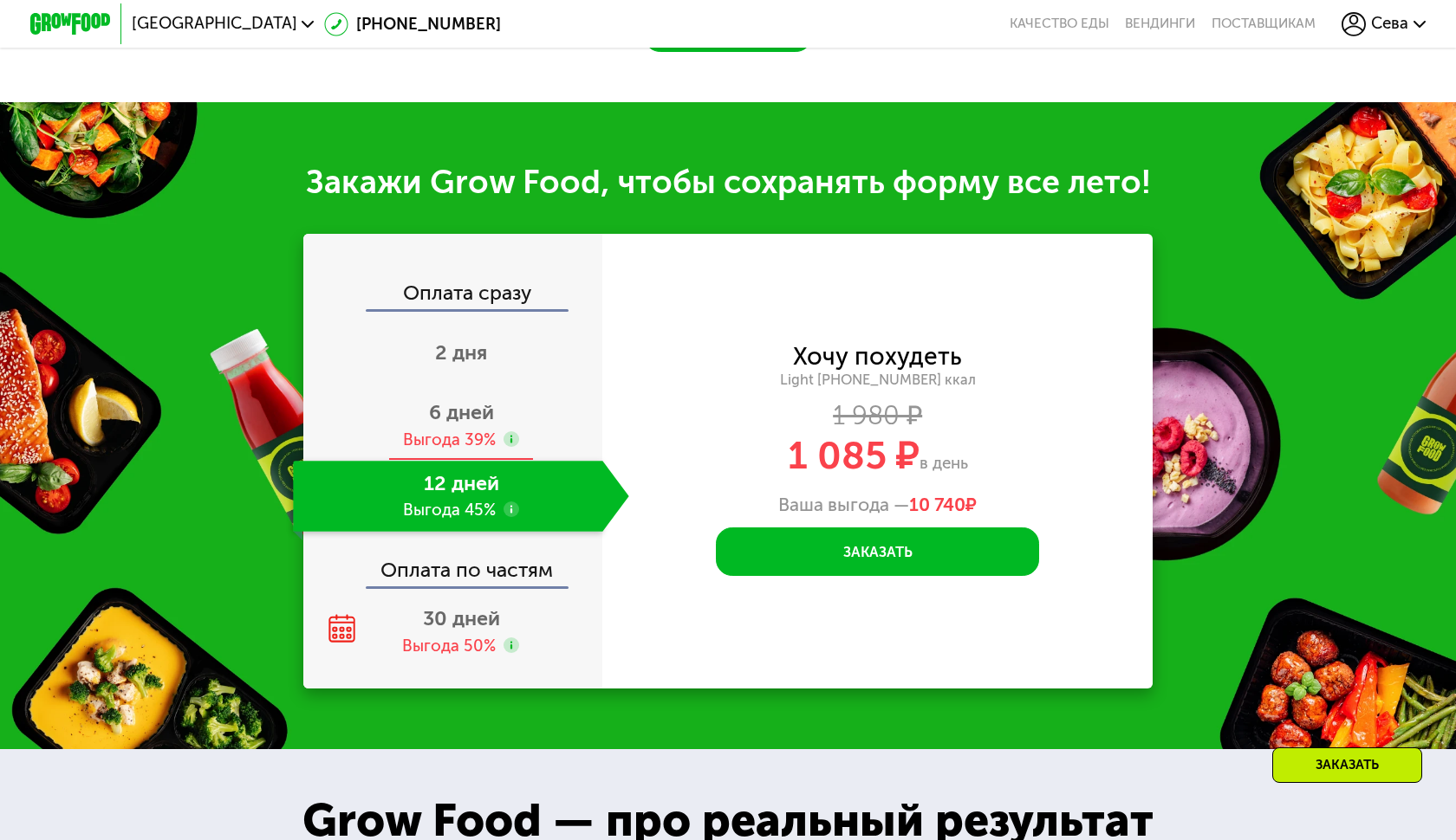
click at [474, 428] on div "Выгода 39%" at bounding box center [449, 440] width 93 height 23
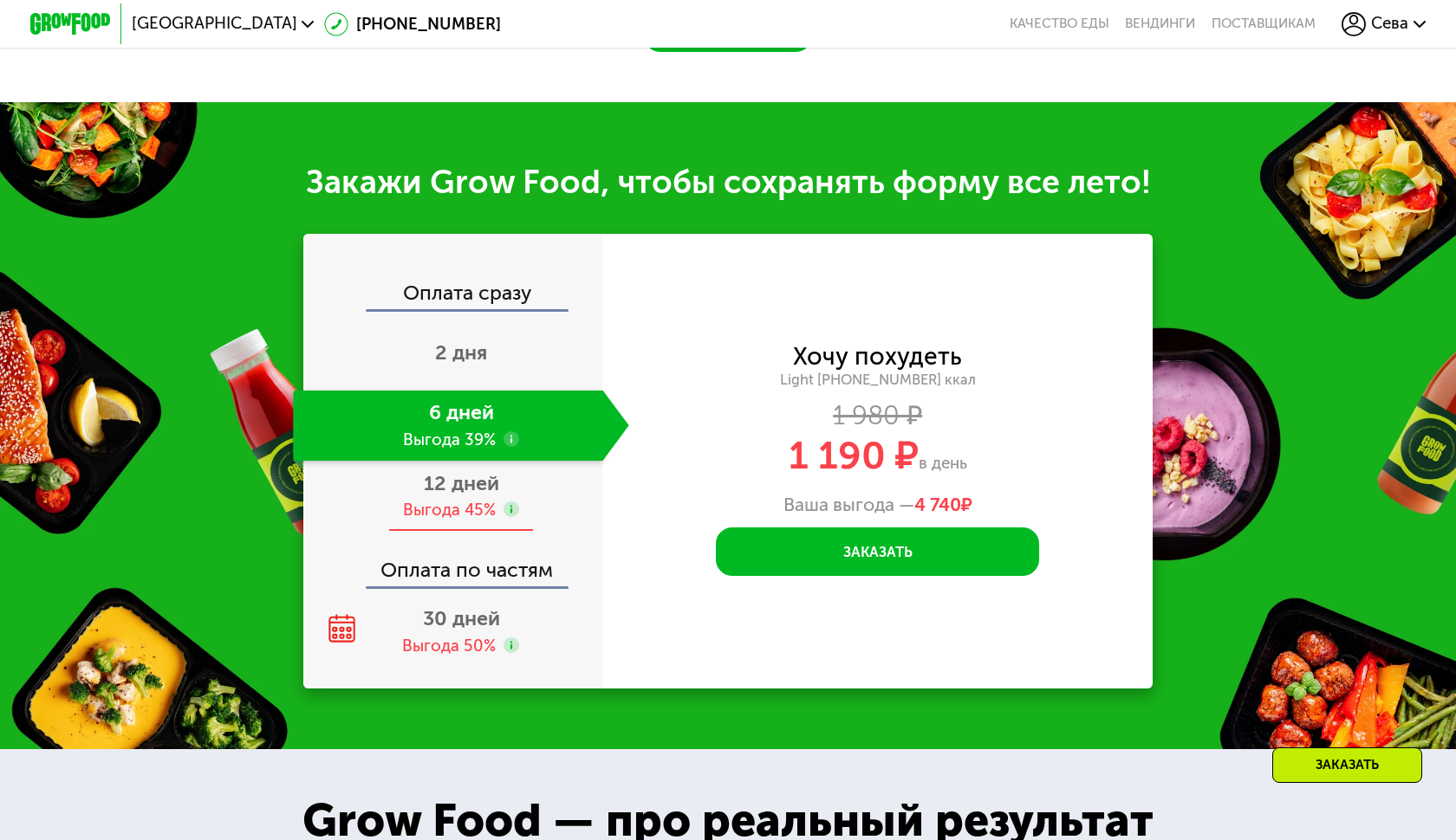
click at [474, 499] on div "Выгода 45%" at bounding box center [449, 511] width 93 height 23
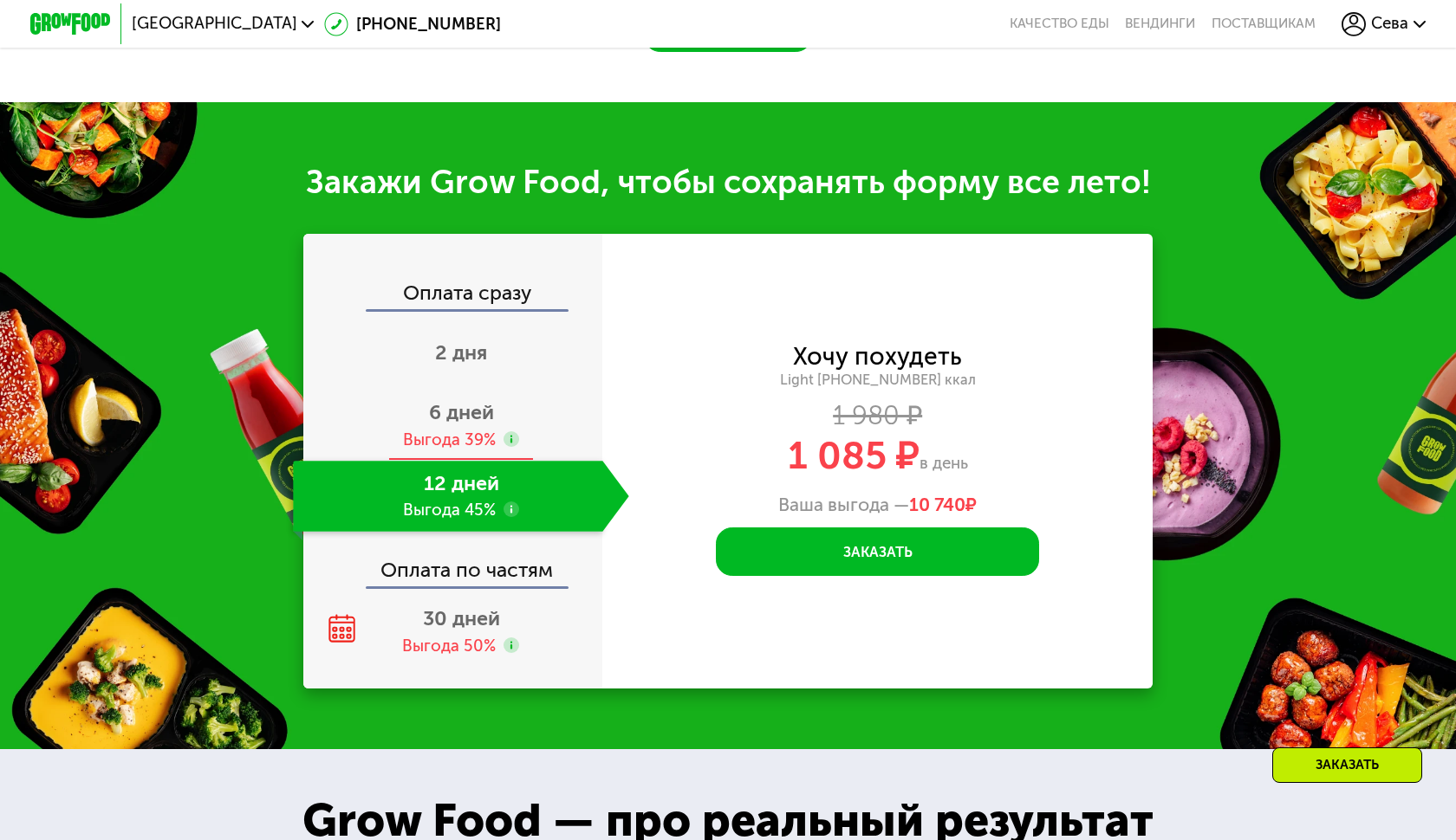
click at [470, 400] on span "6 дней" at bounding box center [461, 412] width 65 height 24
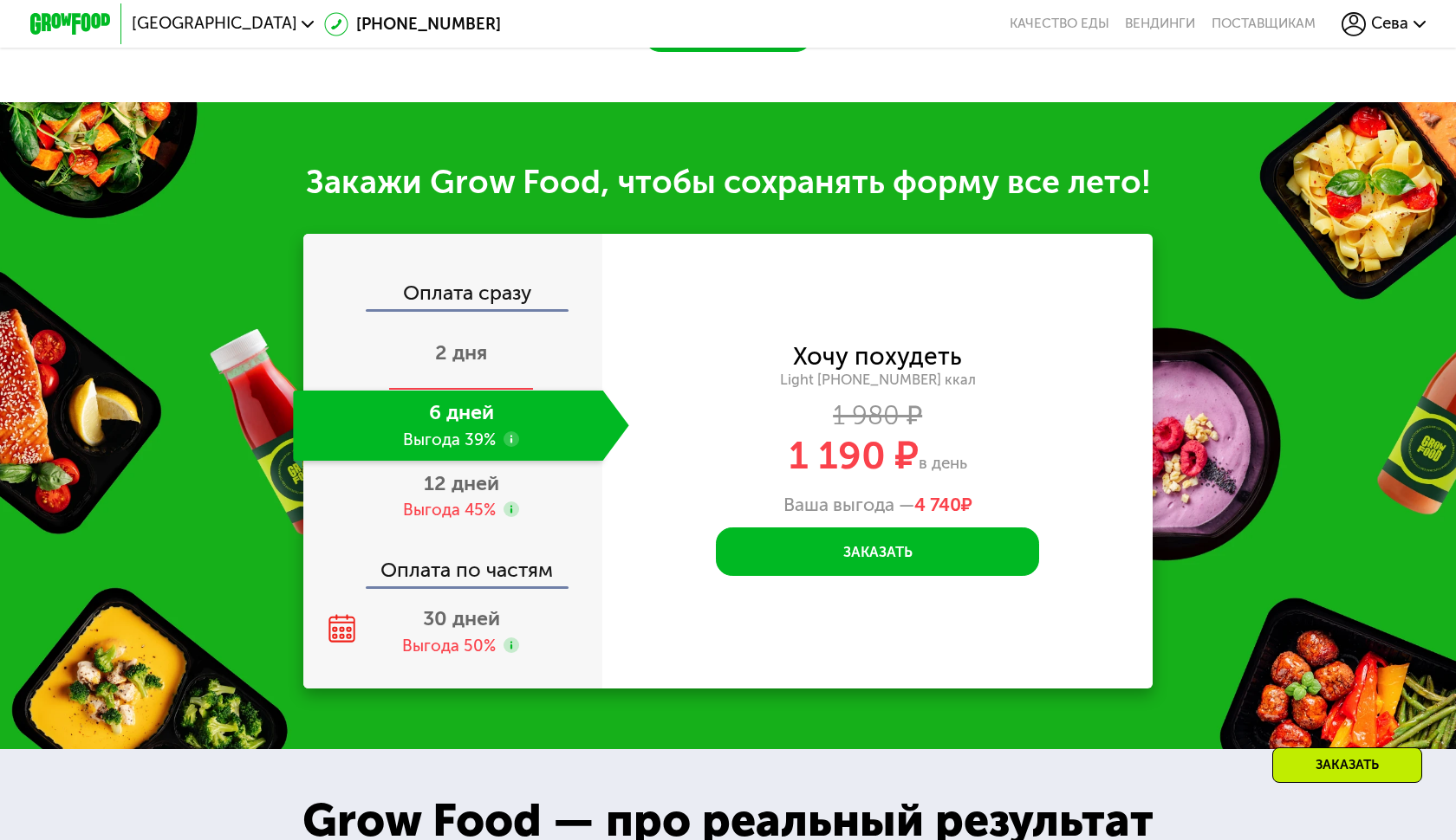
click at [495, 329] on div "2 дня" at bounding box center [461, 355] width 336 height 71
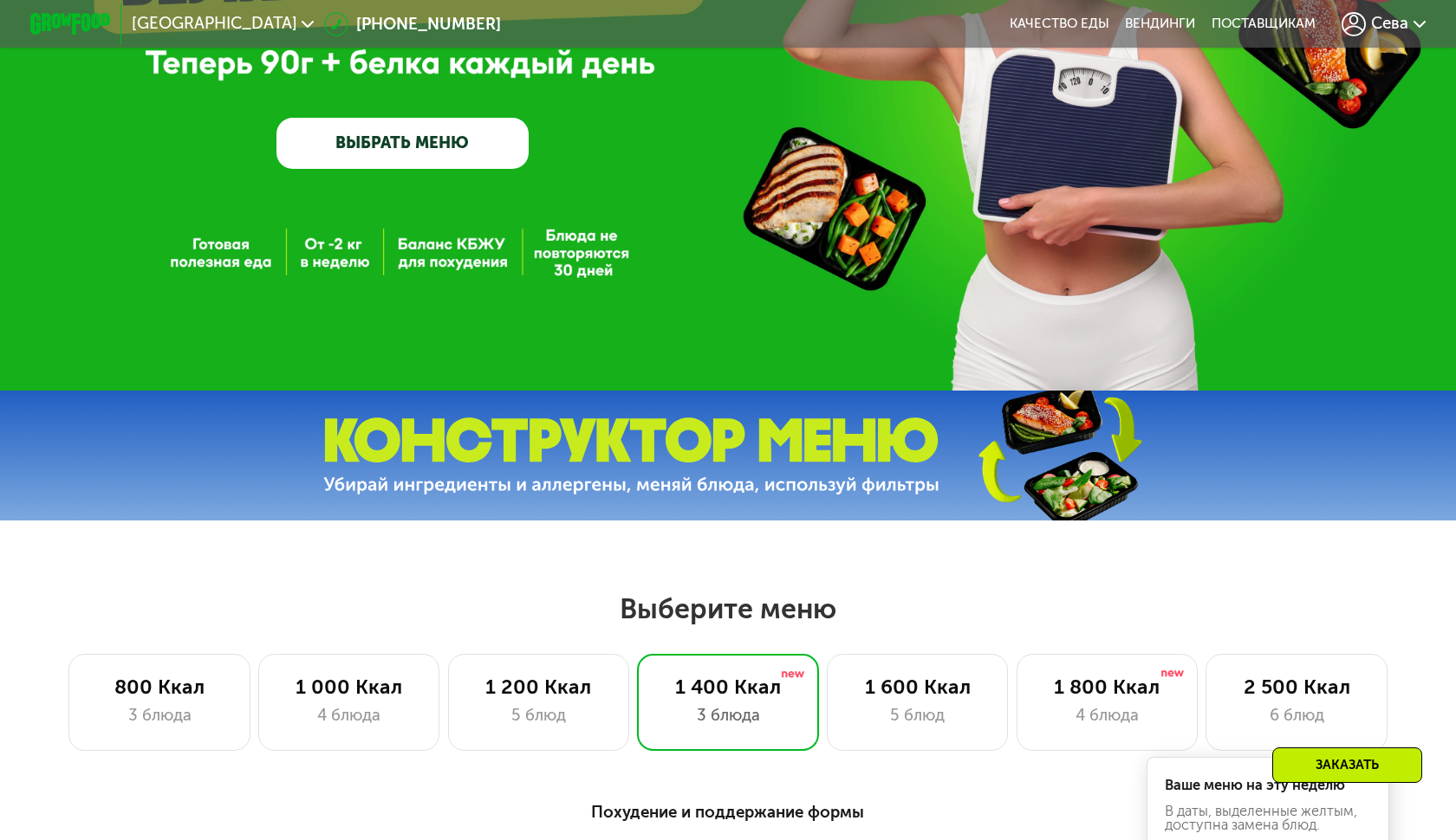
scroll to position [467, 0]
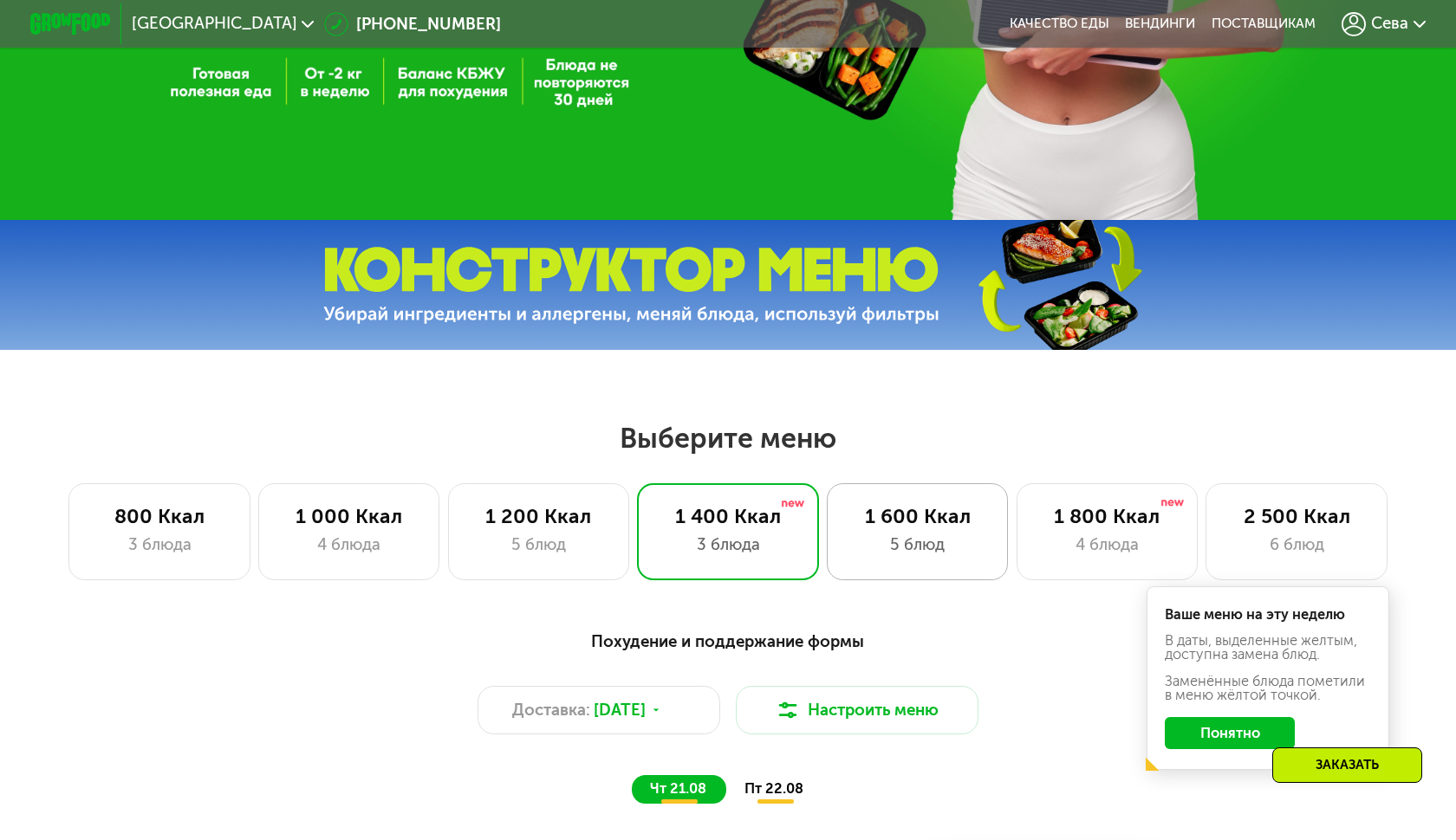
click at [924, 533] on div "5 блюд" at bounding box center [917, 544] width 140 height 24
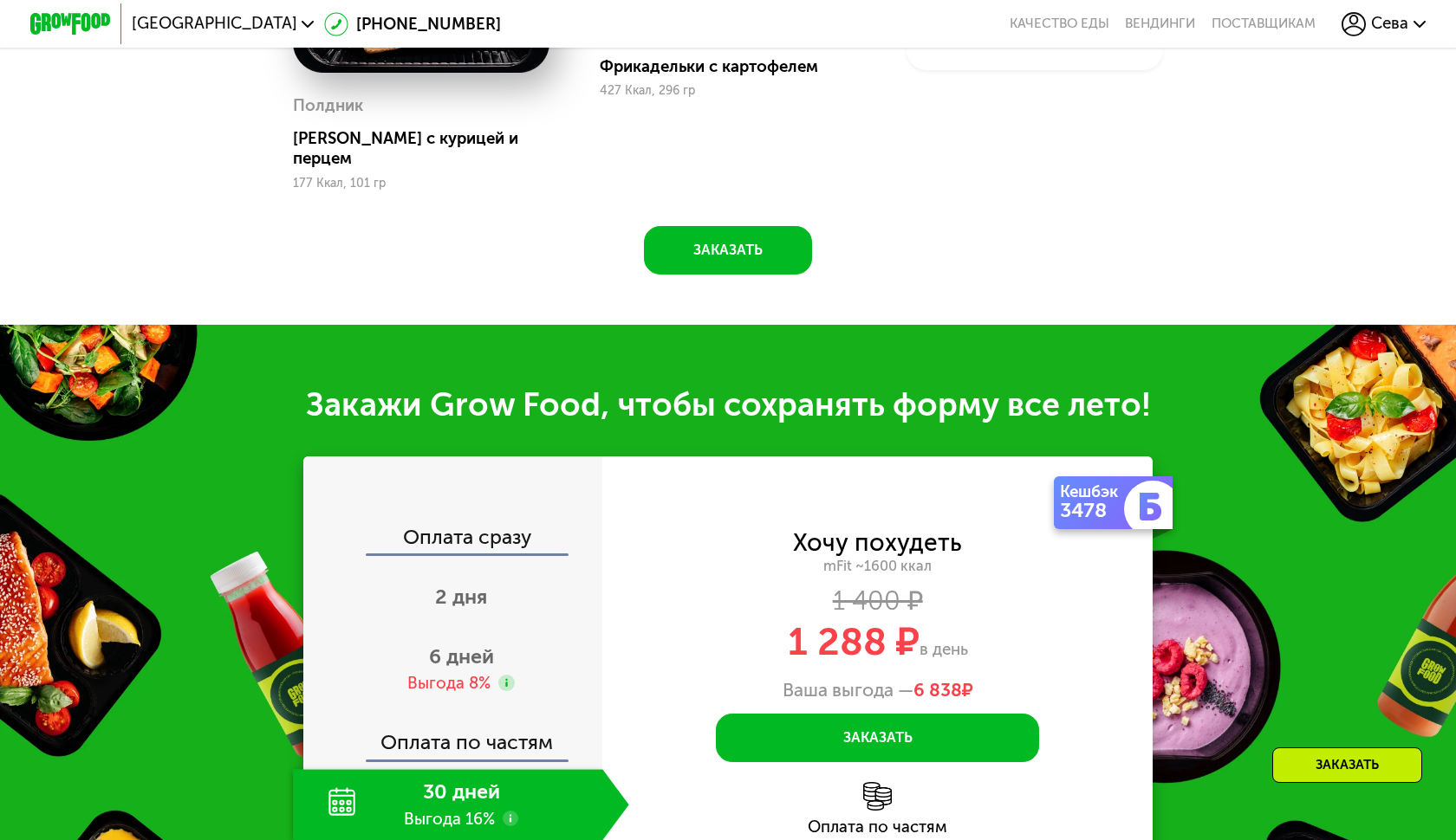
scroll to position [1790, 0]
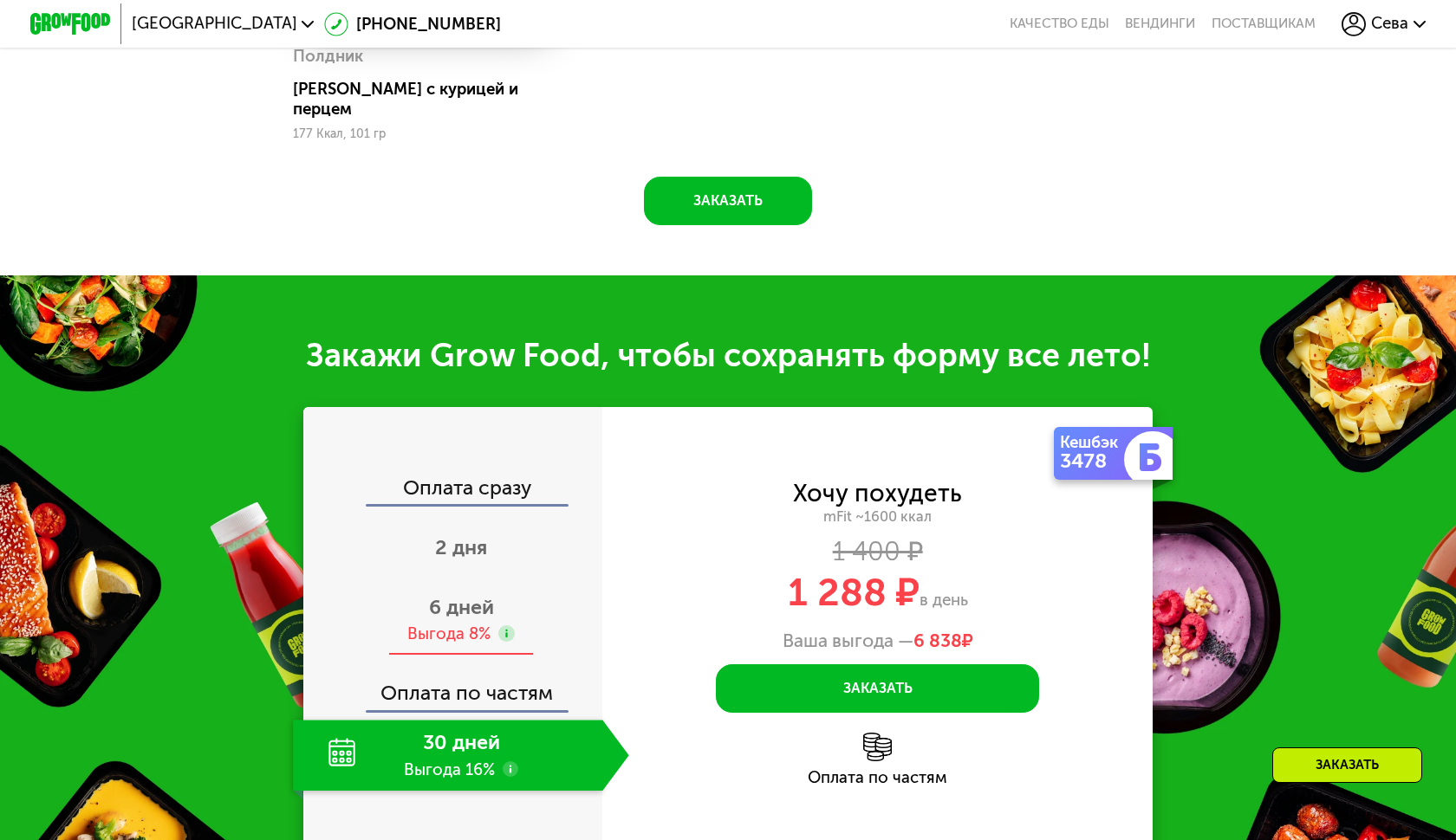
click at [466, 602] on span "6 дней" at bounding box center [461, 607] width 65 height 24
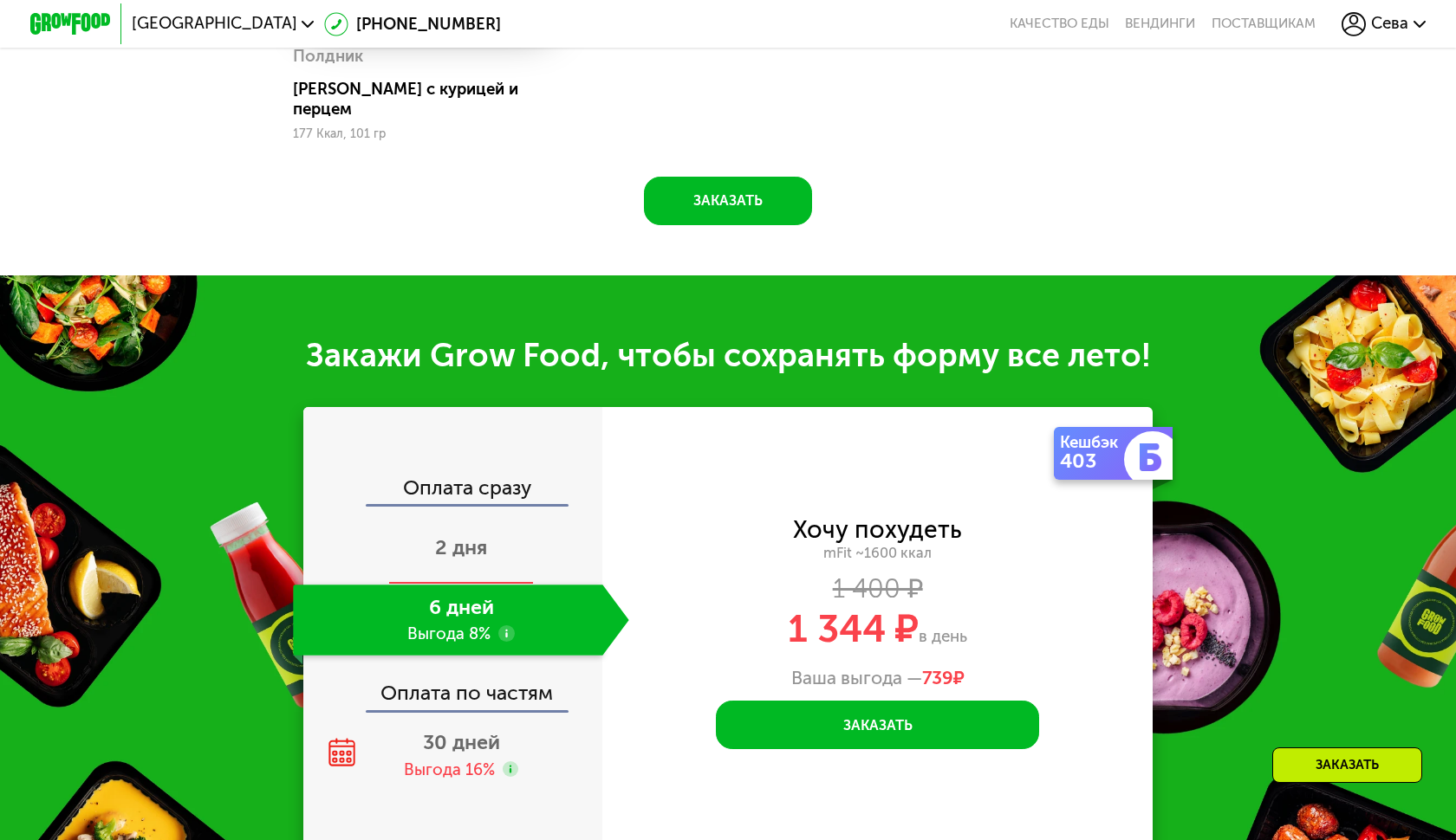
click at [463, 535] on span "2 дня" at bounding box center [460, 547] width 52 height 24
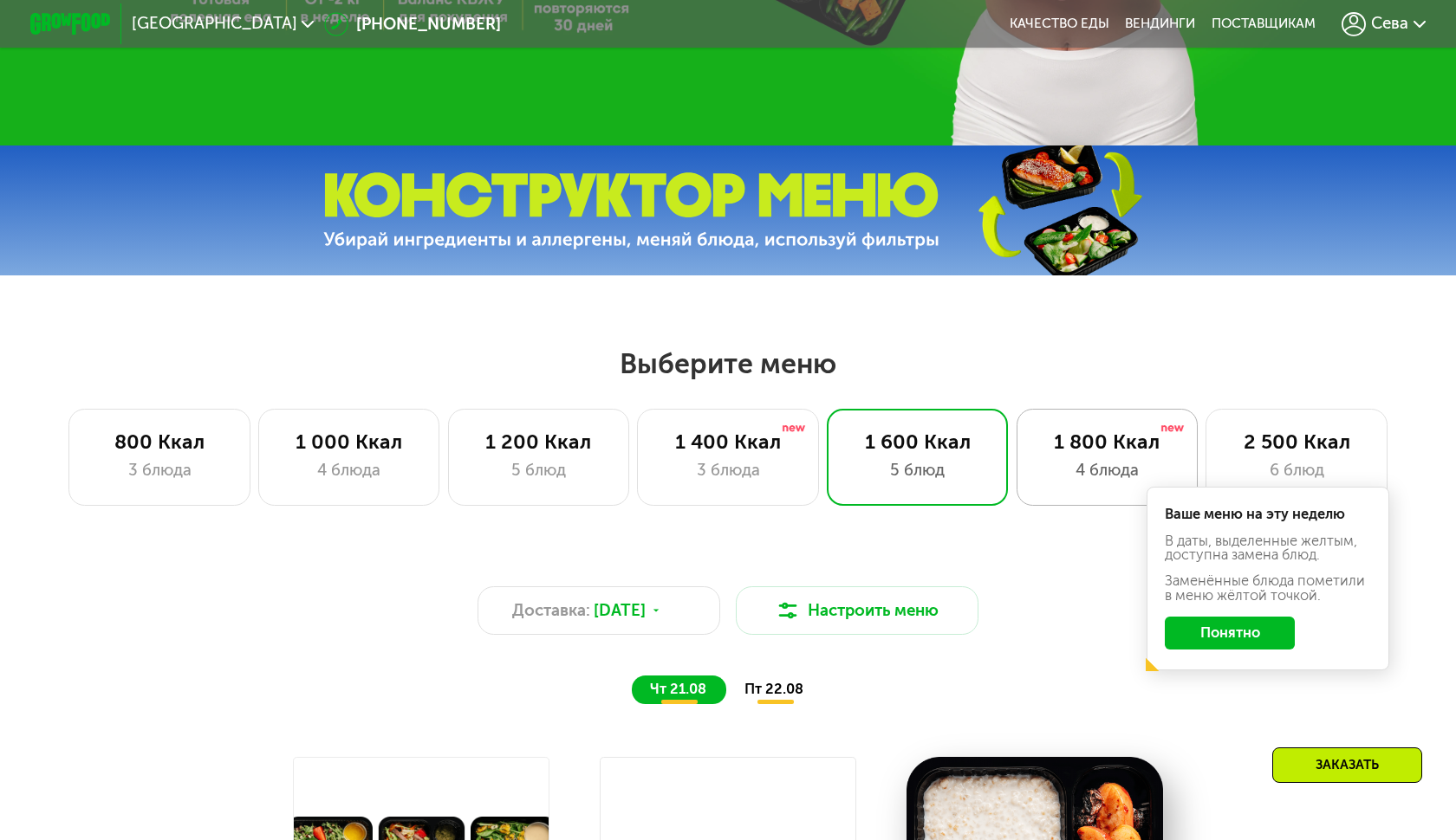
scroll to position [579, 0]
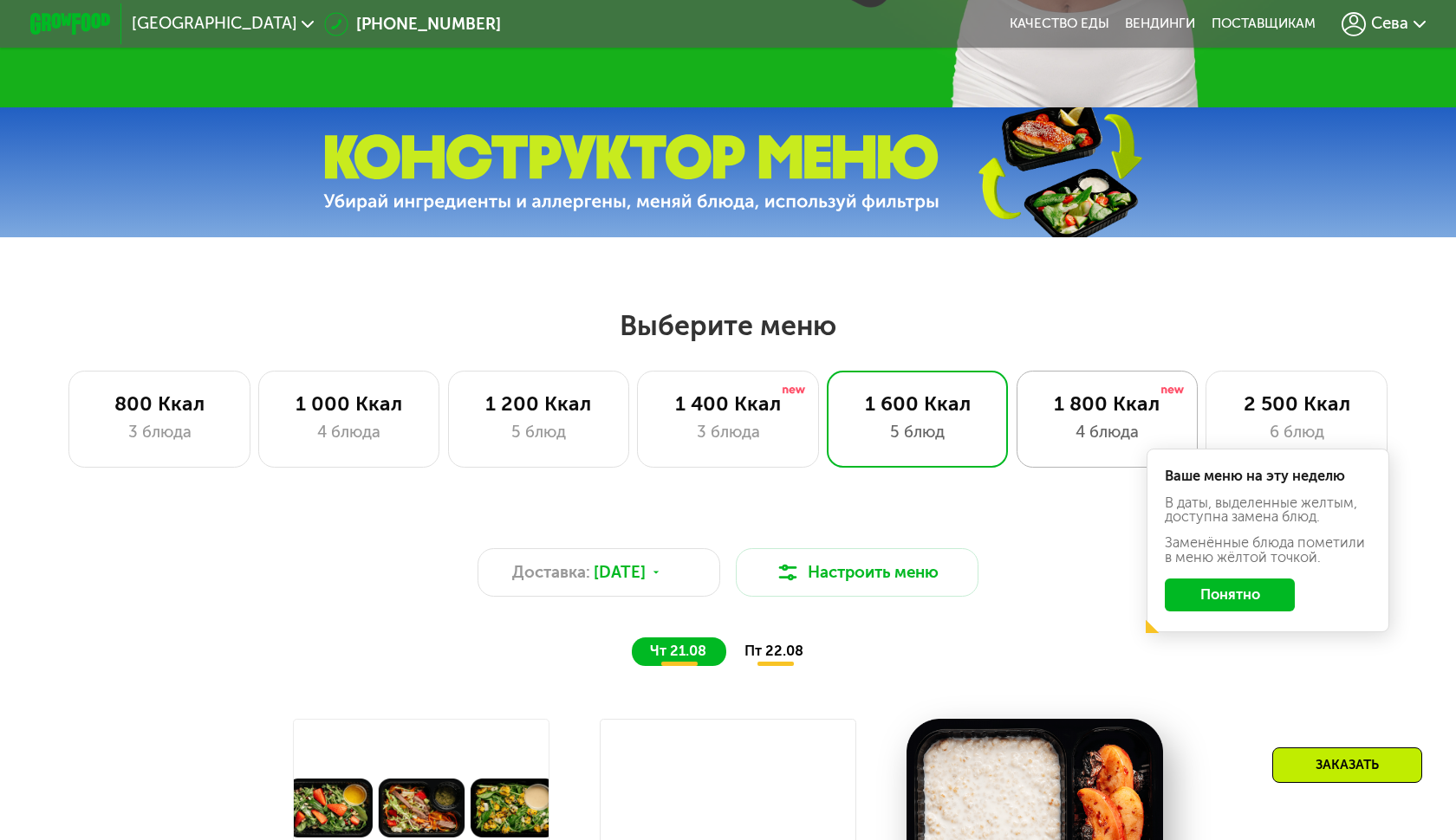
click at [1205, 416] on div "1 800 Ккал 4 блюда" at bounding box center [1295, 420] width 181 height 97
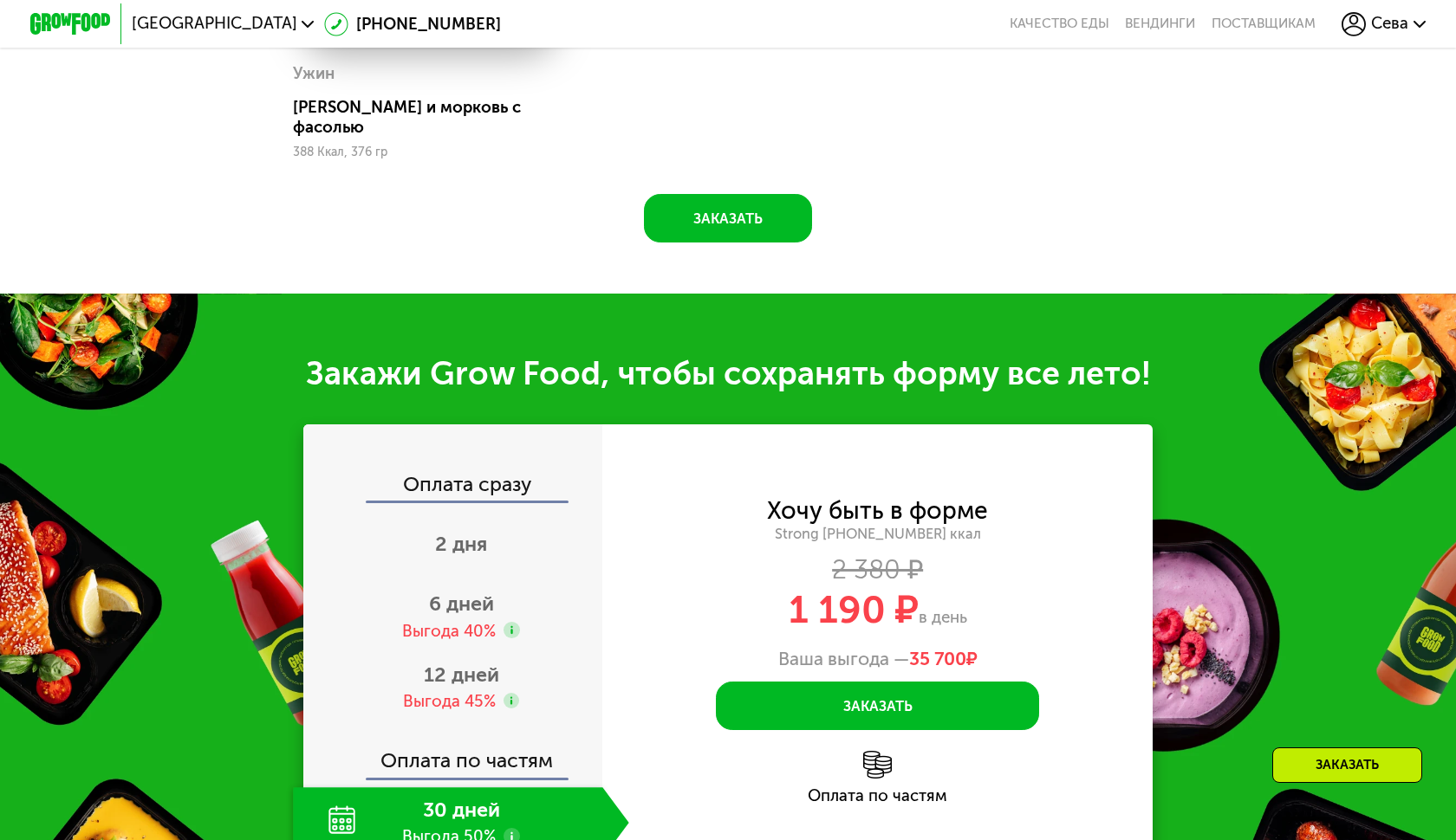
scroll to position [1873, 0]
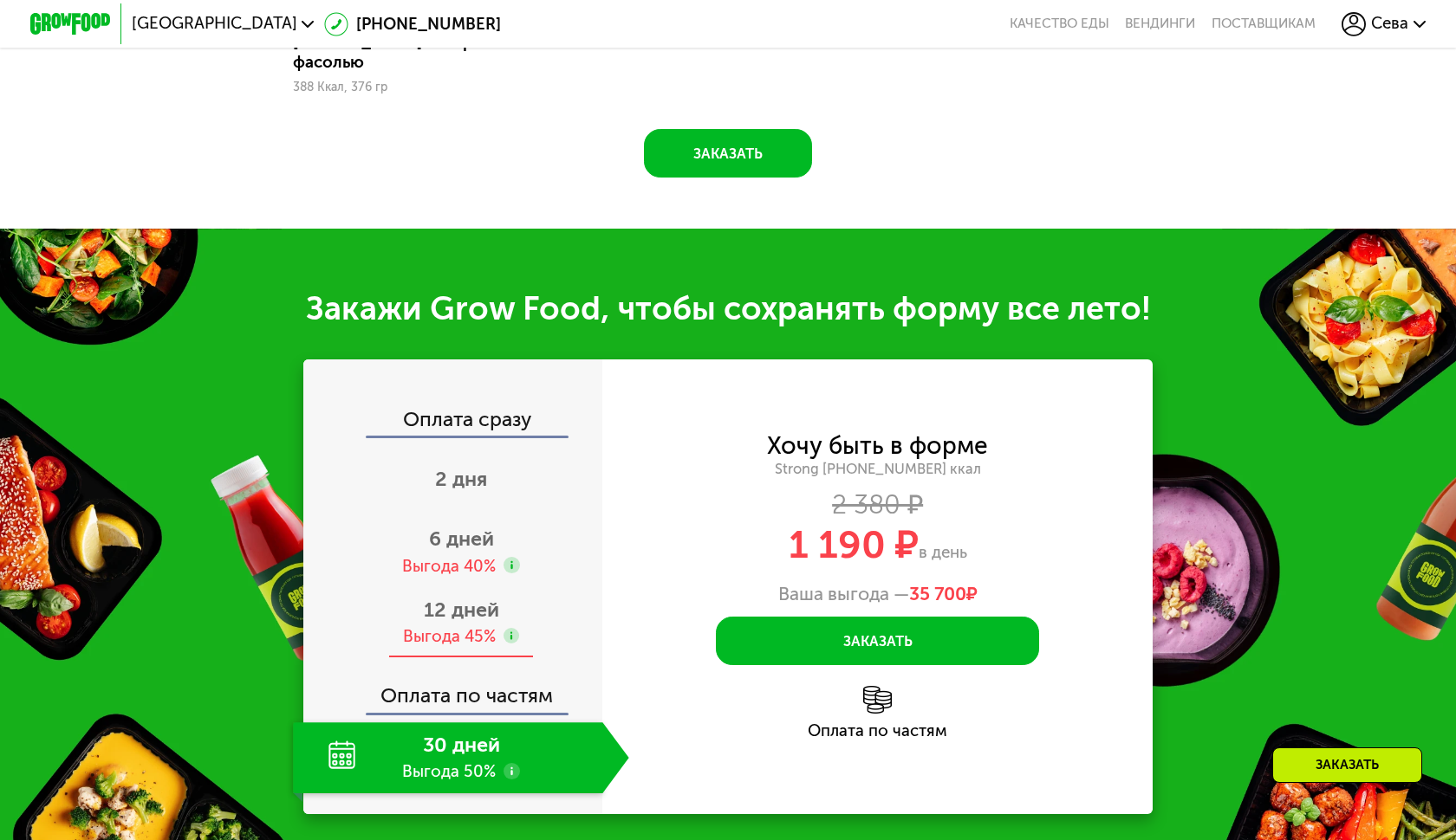
click at [450, 625] on div "Выгода 45%" at bounding box center [449, 637] width 93 height 23
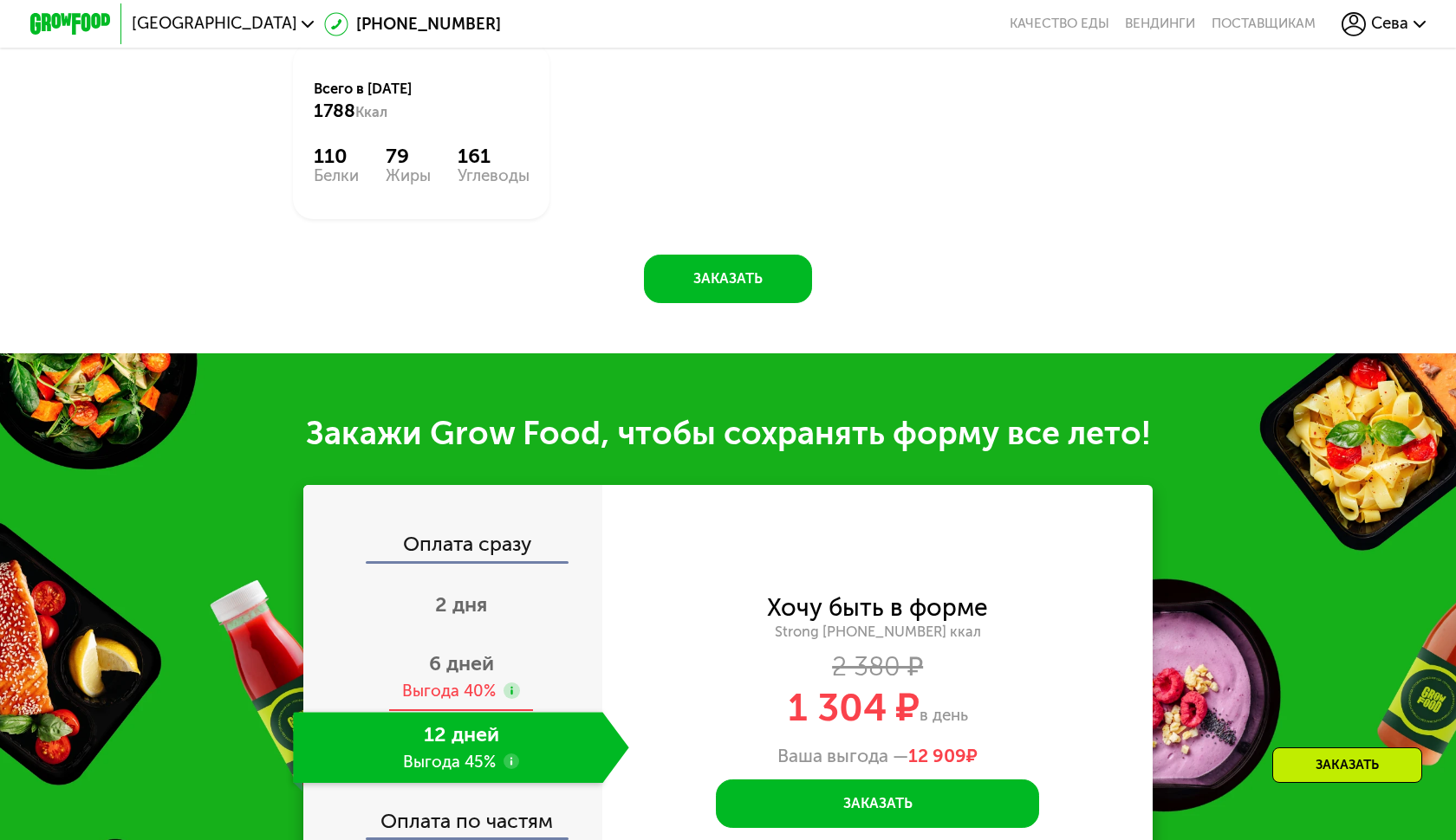
scroll to position [2009, 0]
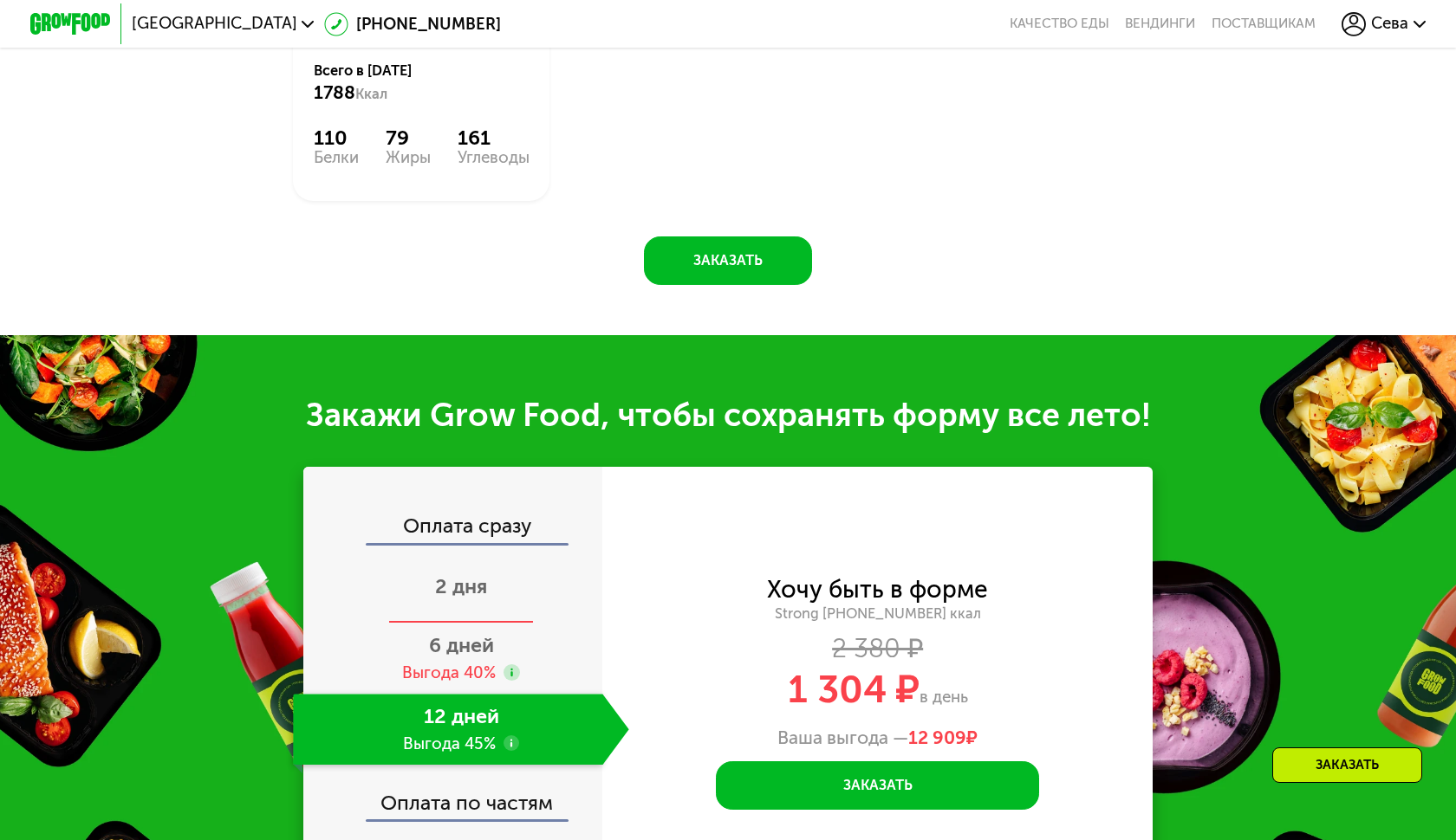
click at [459, 595] on div "2 дня" at bounding box center [461, 588] width 336 height 71
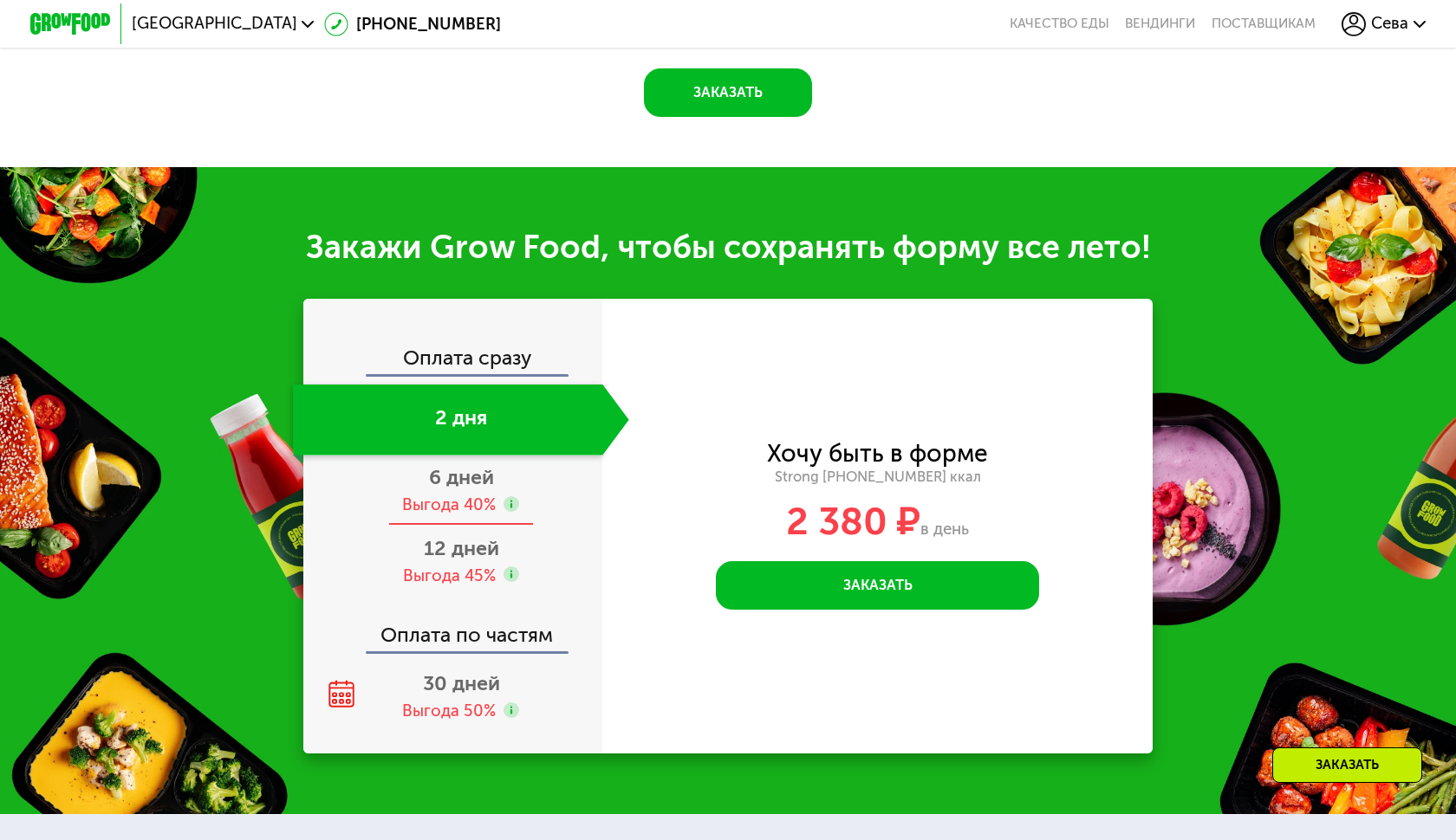
click at [471, 481] on span "6 дней" at bounding box center [461, 477] width 65 height 24
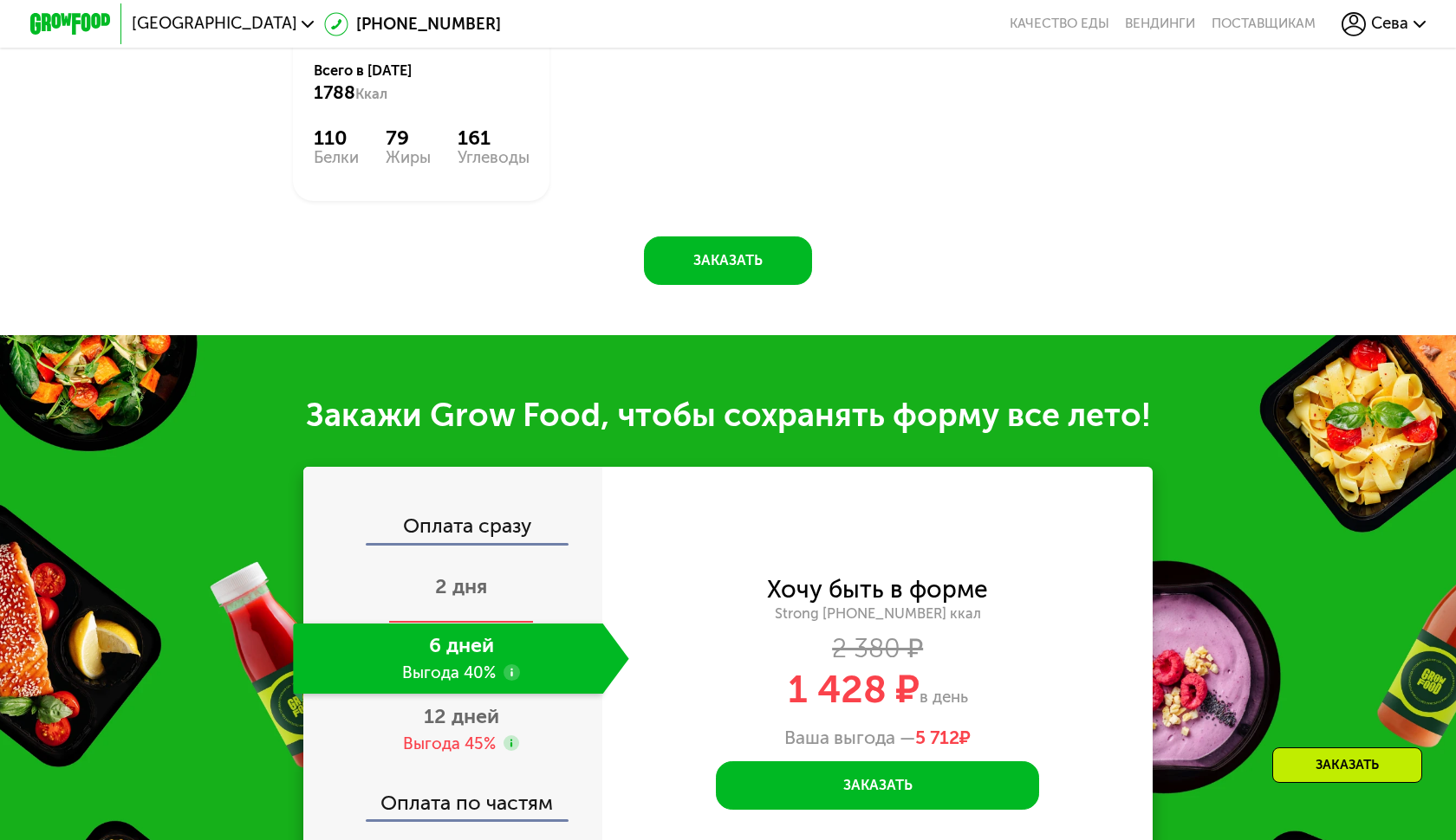
click at [435, 574] on span "2 дня" at bounding box center [460, 586] width 52 height 24
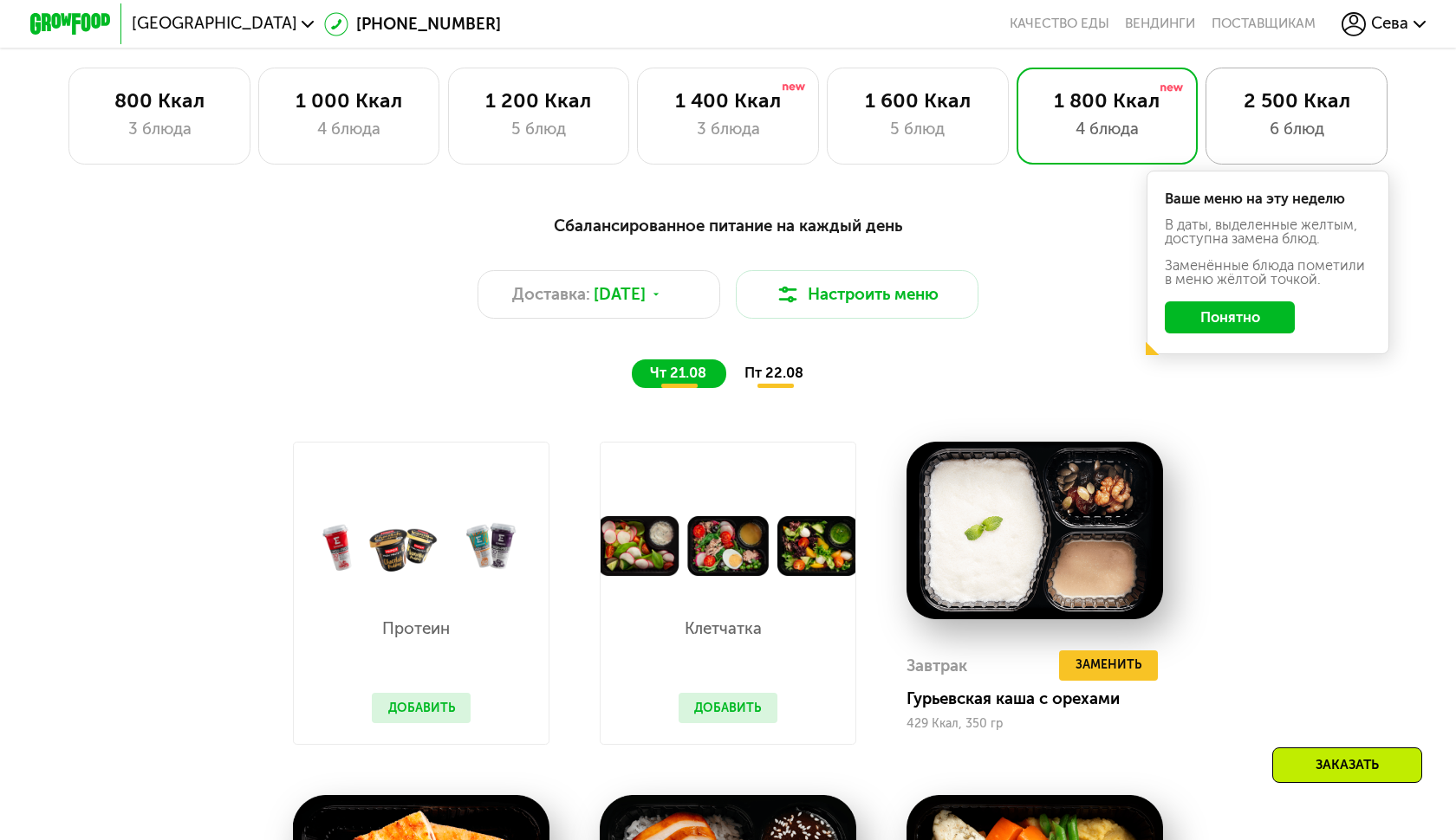
scroll to position [802, 0]
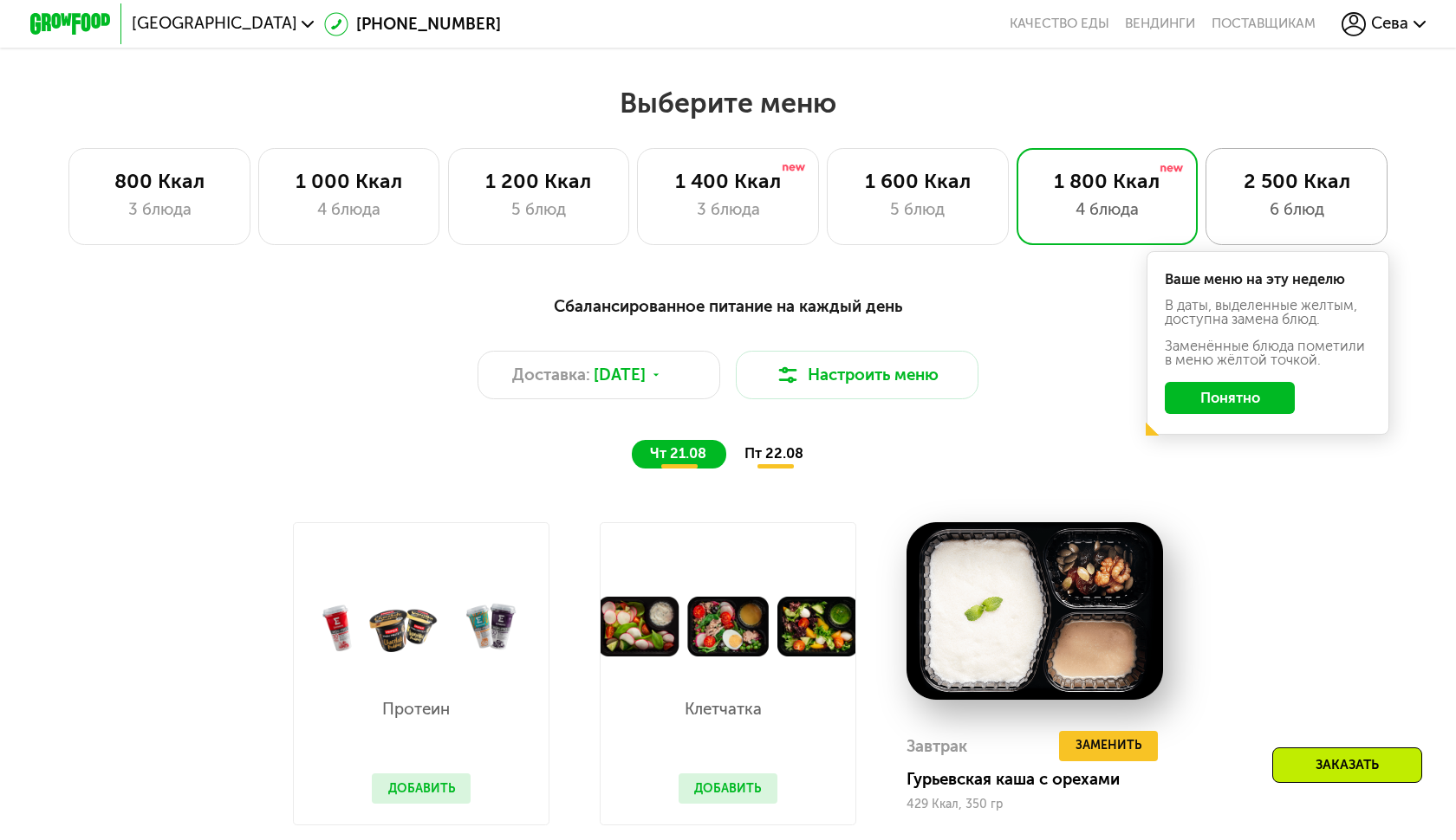
click at [1265, 199] on div "6 блюд" at bounding box center [1297, 209] width 140 height 24
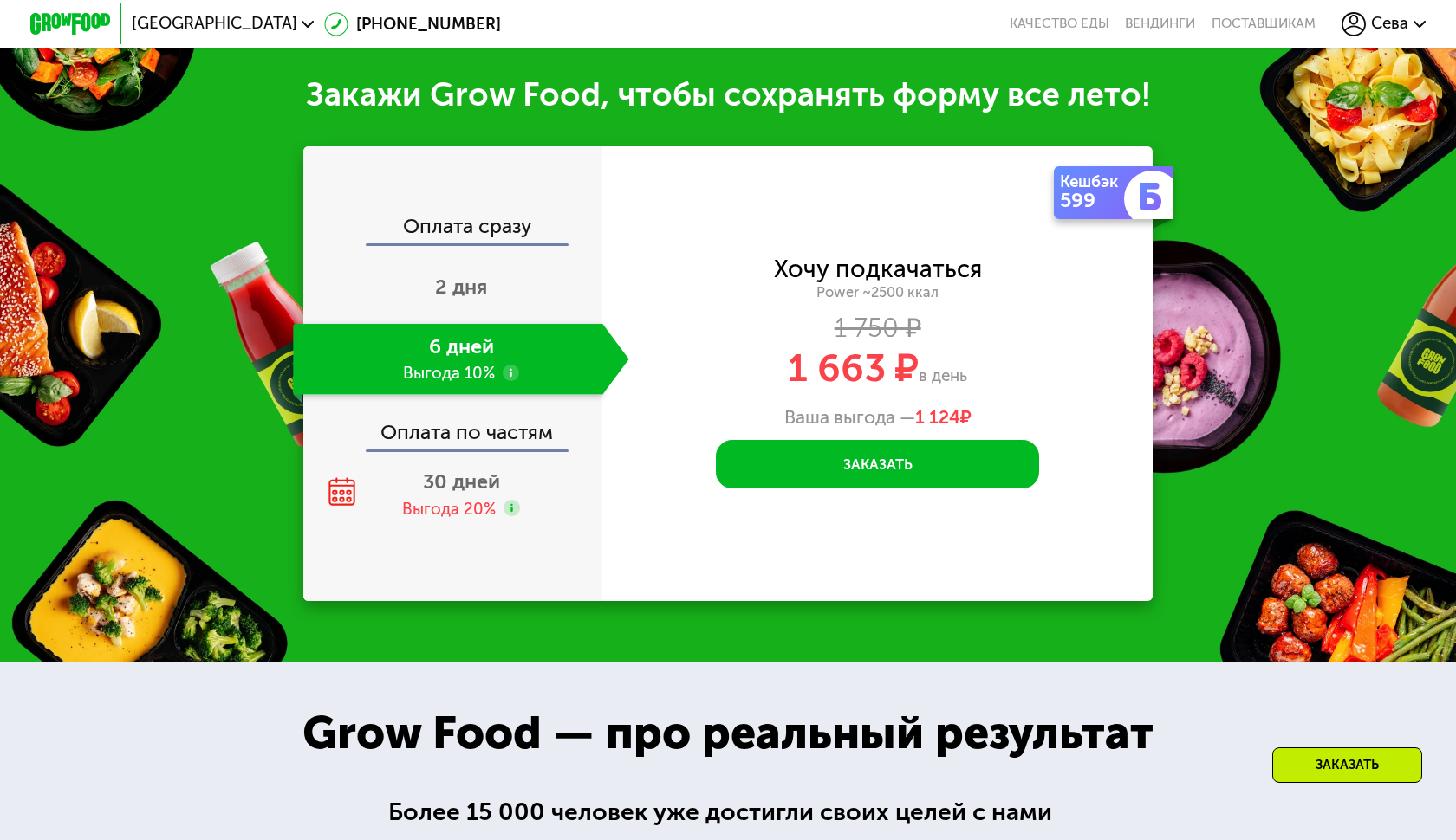
scroll to position [2448, 0]
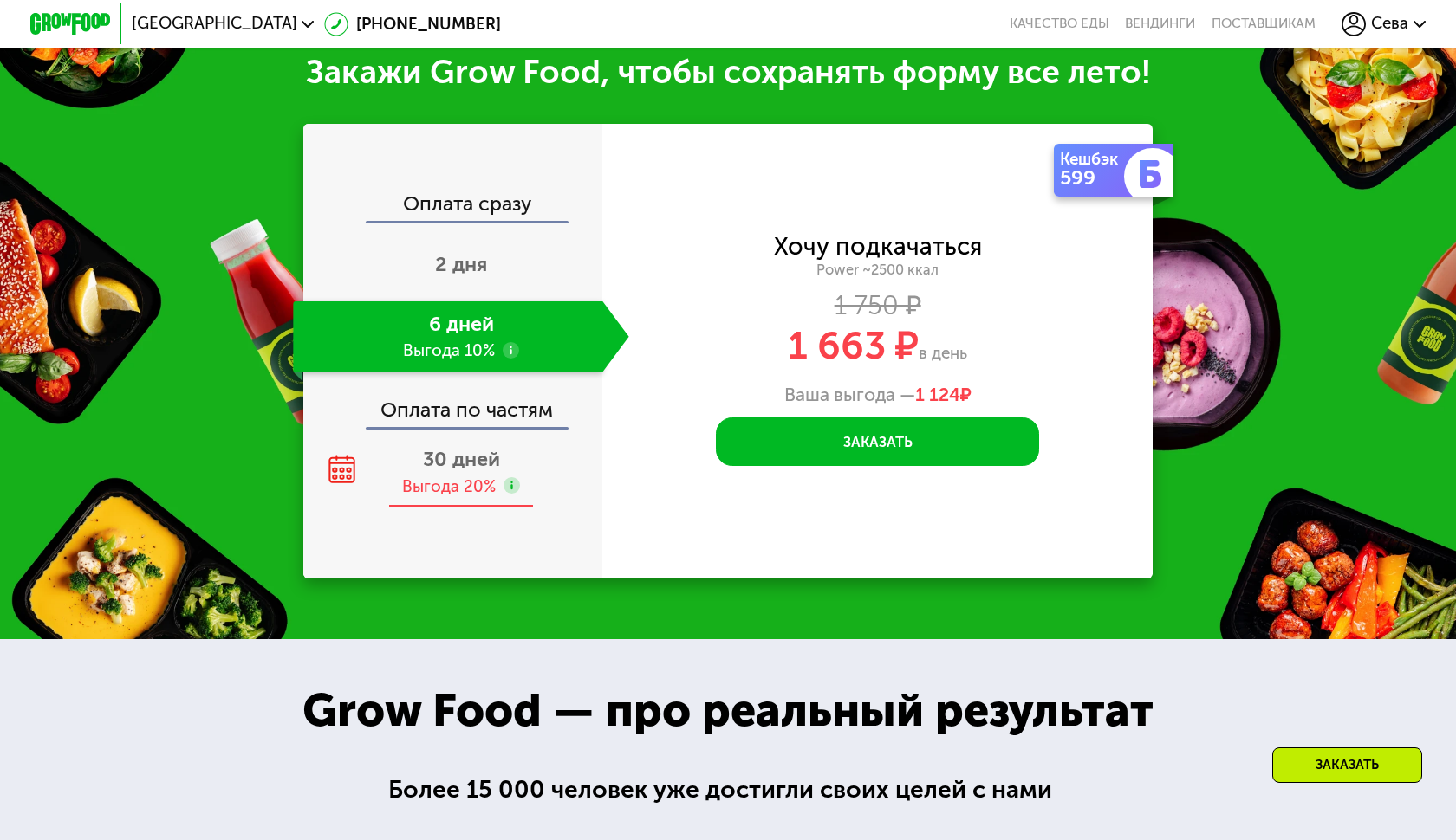
click at [421, 450] on div "30 дней Выгода 20%" at bounding box center [461, 472] width 336 height 71
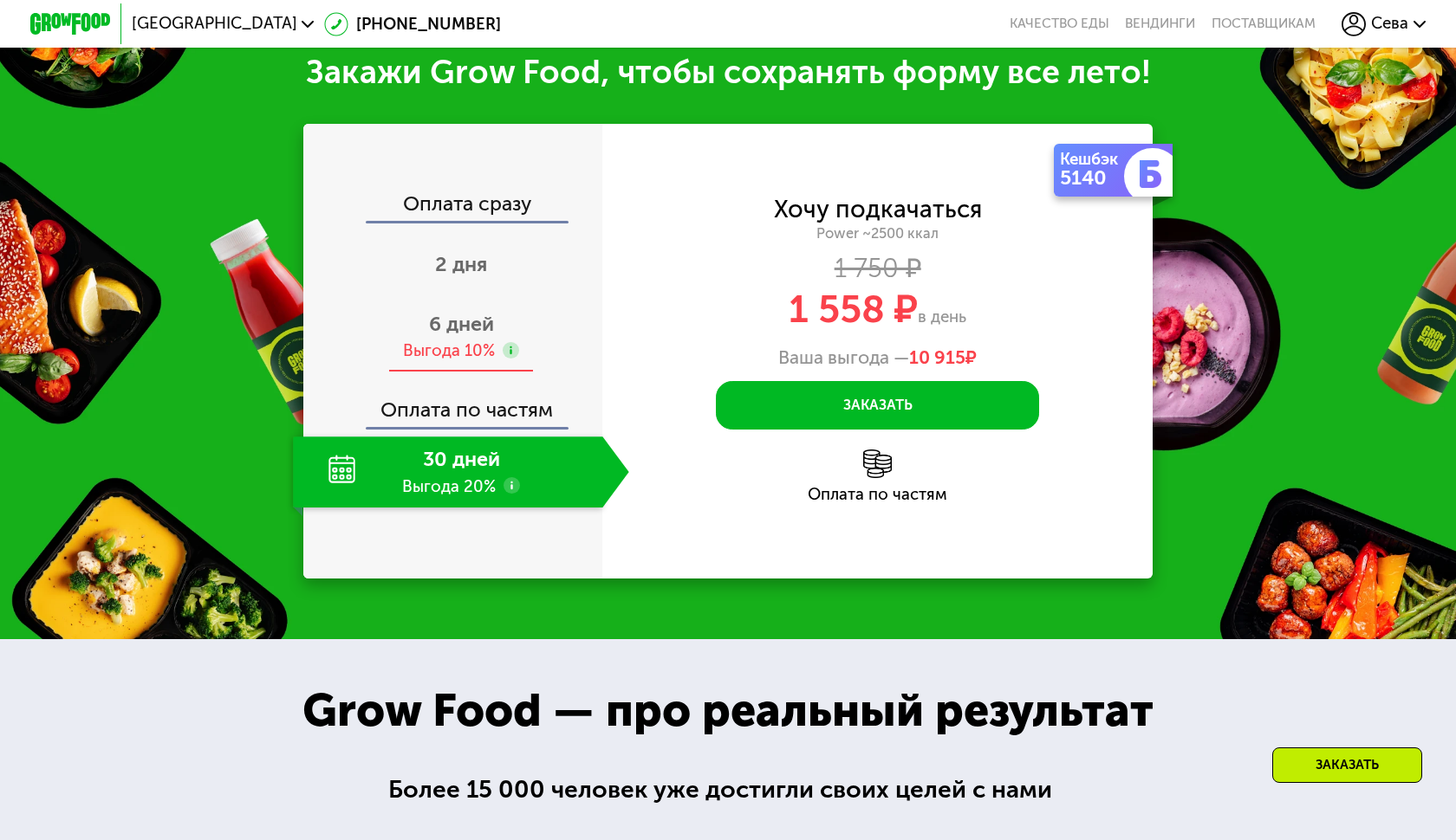
click at [440, 322] on span "6 дней" at bounding box center [461, 323] width 65 height 24
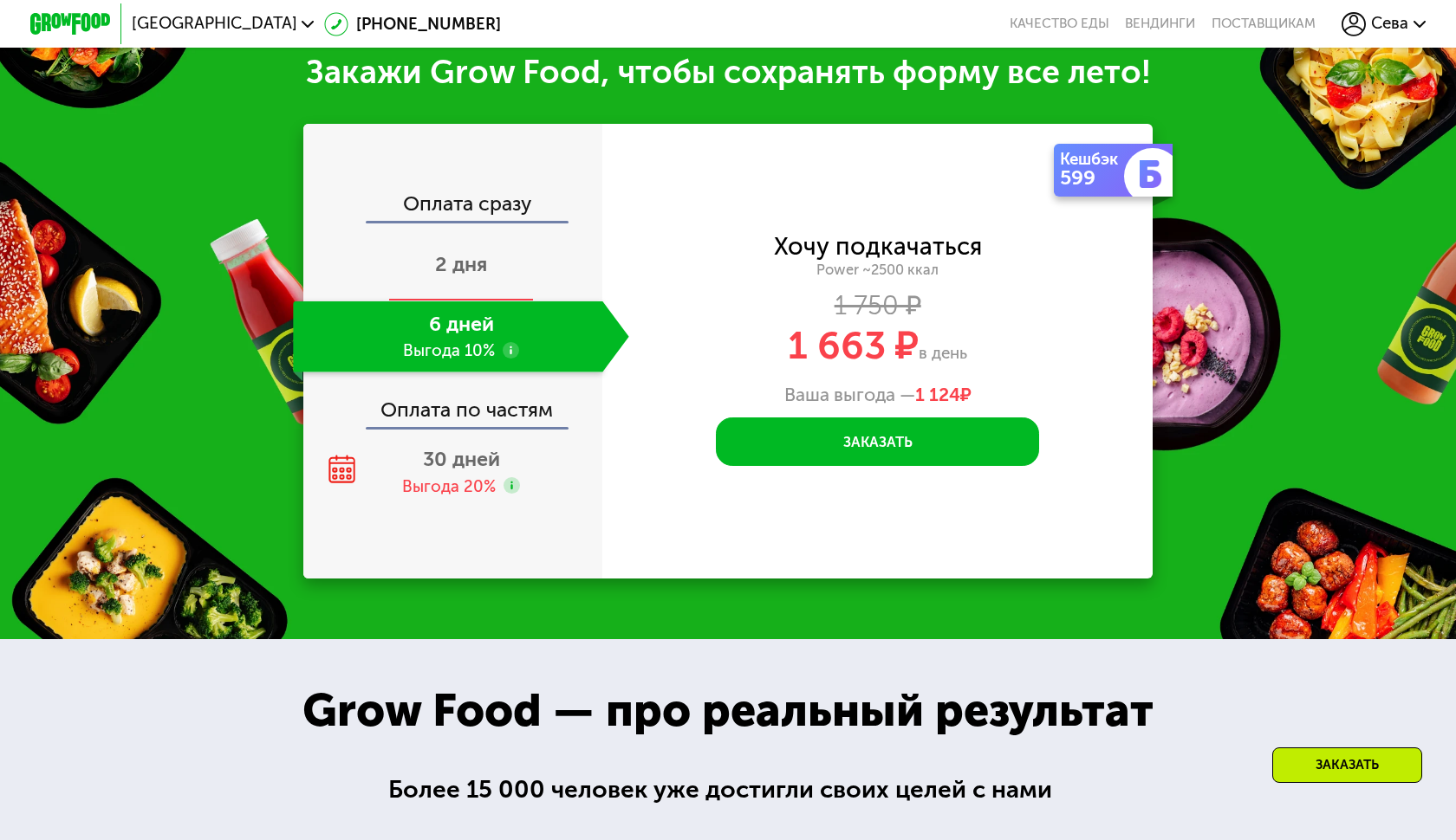
click at [493, 256] on div "2 дня" at bounding box center [461, 266] width 336 height 71
